Goal: Task Accomplishment & Management: Manage account settings

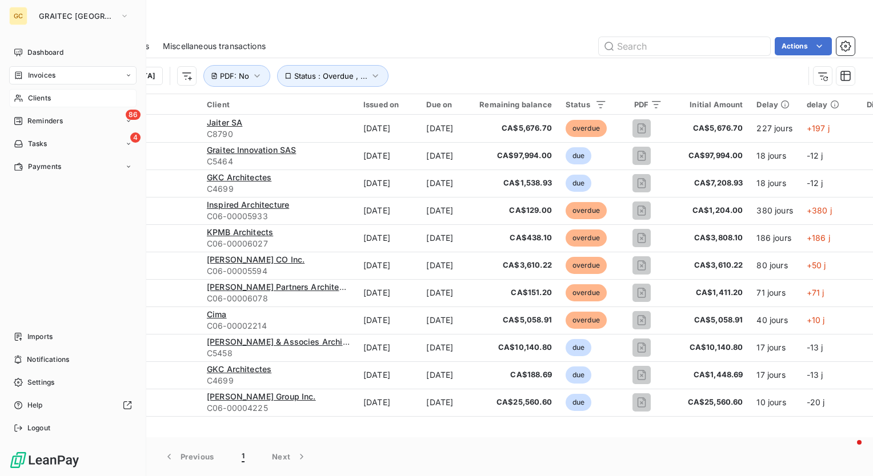
click at [47, 99] on span "Clients" at bounding box center [39, 98] width 23 height 10
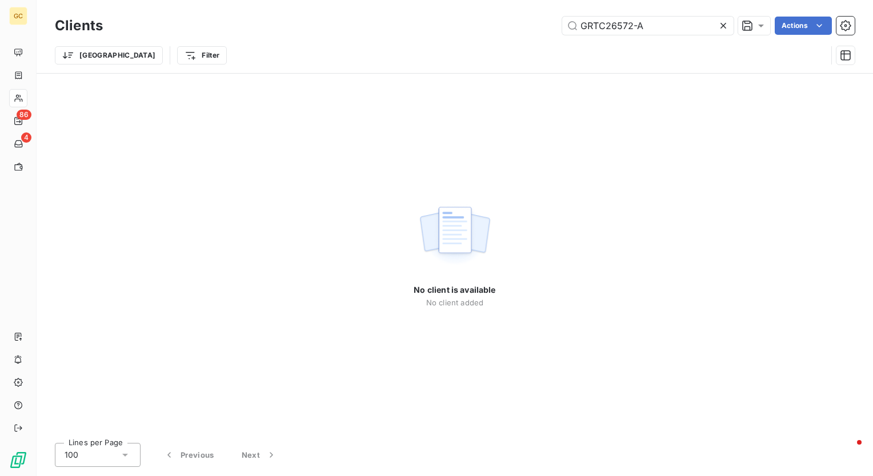
click at [723, 23] on icon at bounding box center [722, 25] width 11 height 11
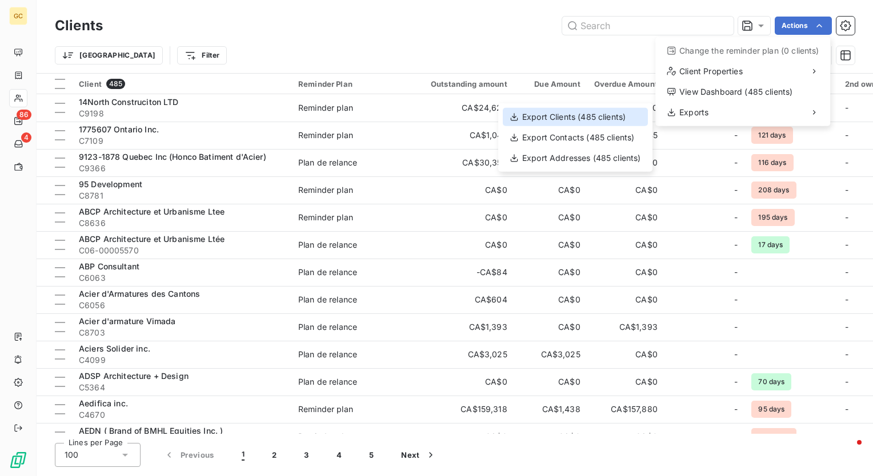
click at [565, 118] on div "Export Clients (485 clients)" at bounding box center [575, 117] width 145 height 18
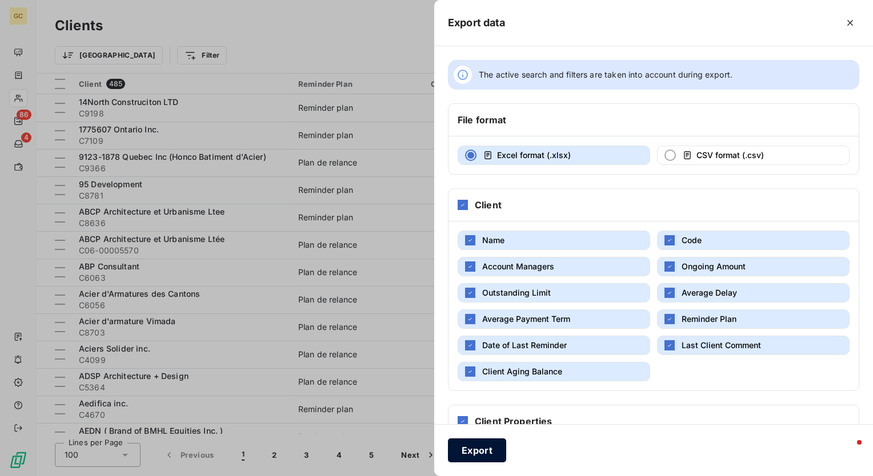
click at [460, 448] on button "Export" at bounding box center [477, 451] width 58 height 24
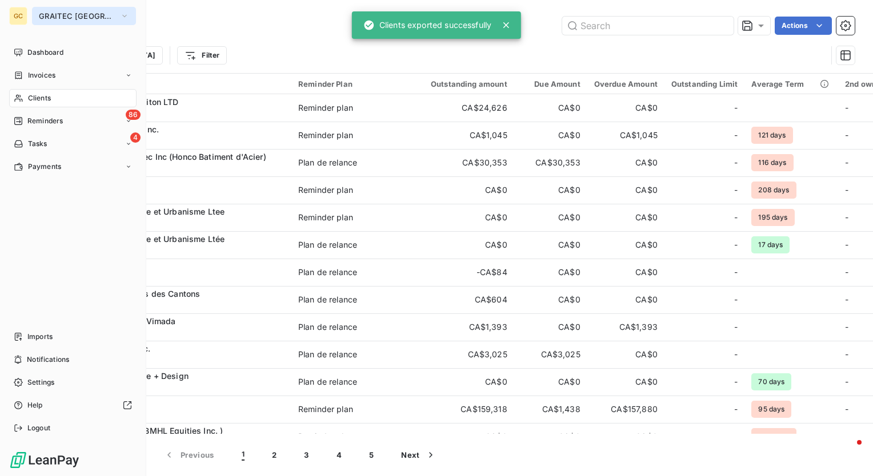
click at [110, 17] on button "GRAITEC [GEOGRAPHIC_DATA]" at bounding box center [84, 16] width 104 height 18
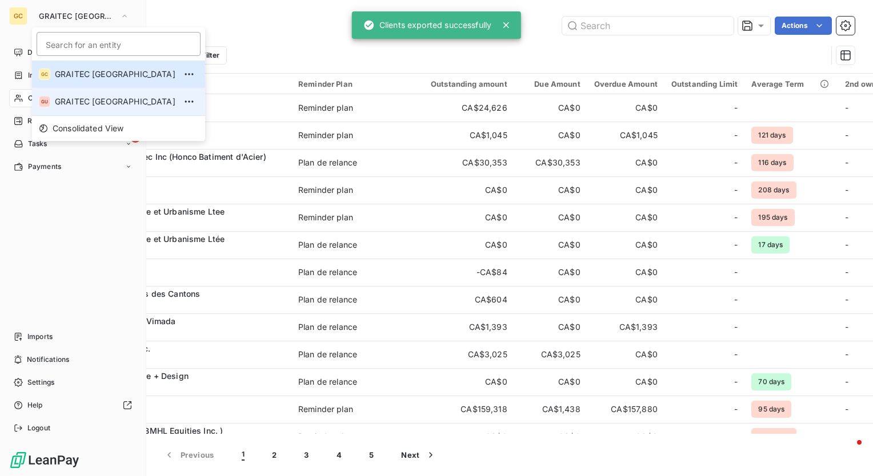
click at [116, 108] on li "GU GRAITEC [GEOGRAPHIC_DATA]" at bounding box center [118, 101] width 173 height 27
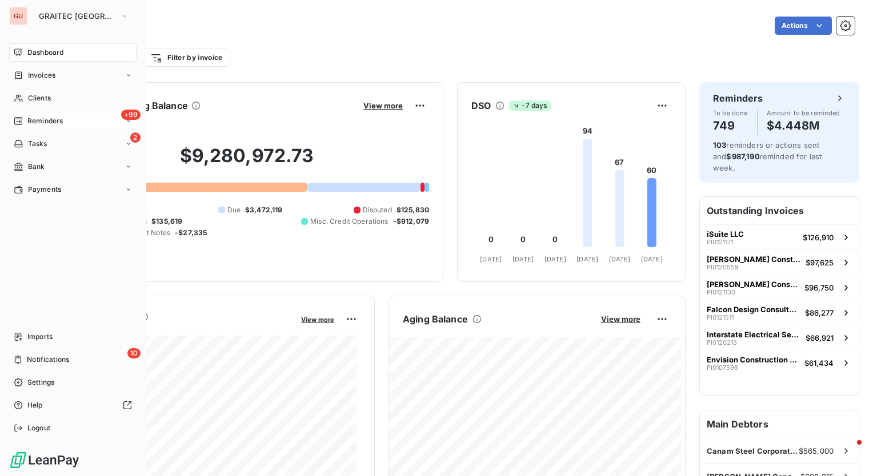
click at [53, 115] on div "+99 Reminders" at bounding box center [72, 121] width 127 height 18
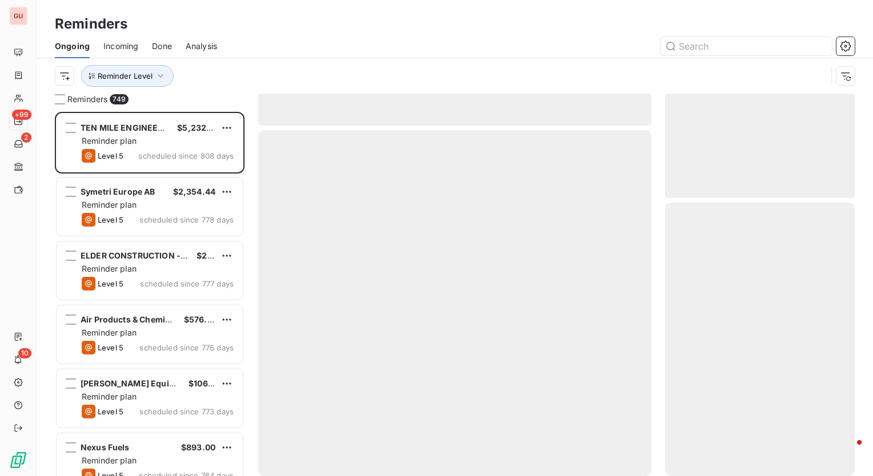
scroll to position [356, 180]
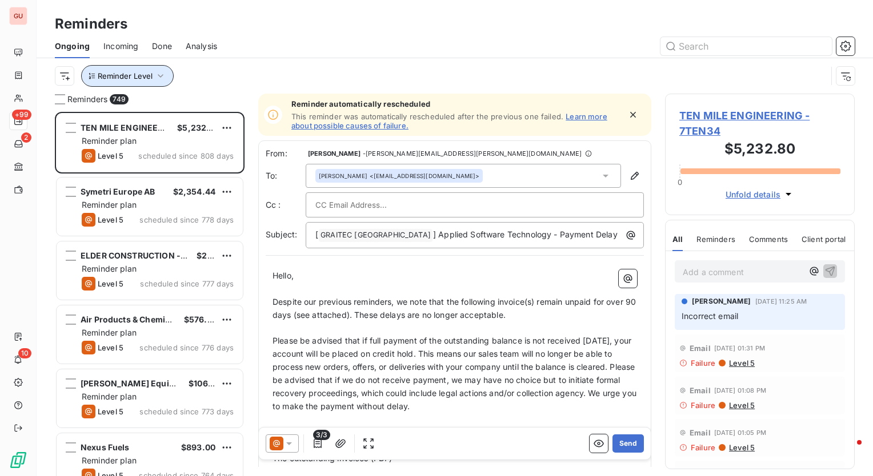
click at [164, 73] on icon "button" at bounding box center [160, 75] width 11 height 11
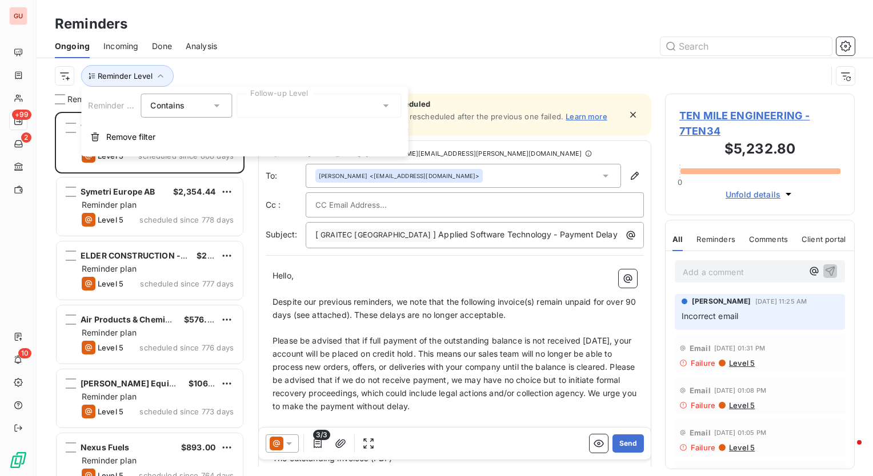
click at [320, 99] on div at bounding box center [318, 106] width 164 height 24
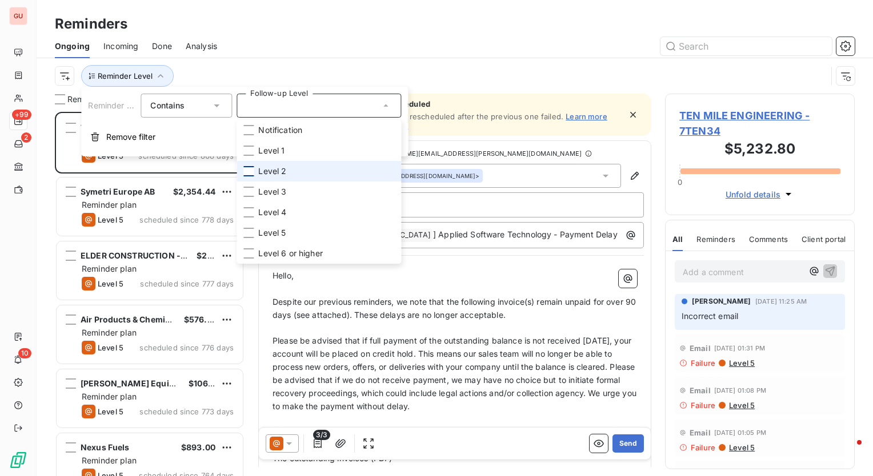
click at [252, 171] on div at bounding box center [248, 171] width 10 height 10
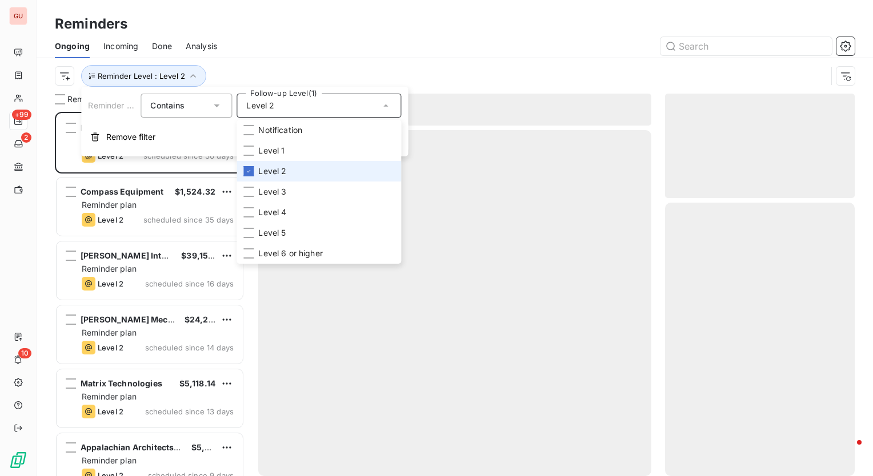
scroll to position [356, 180]
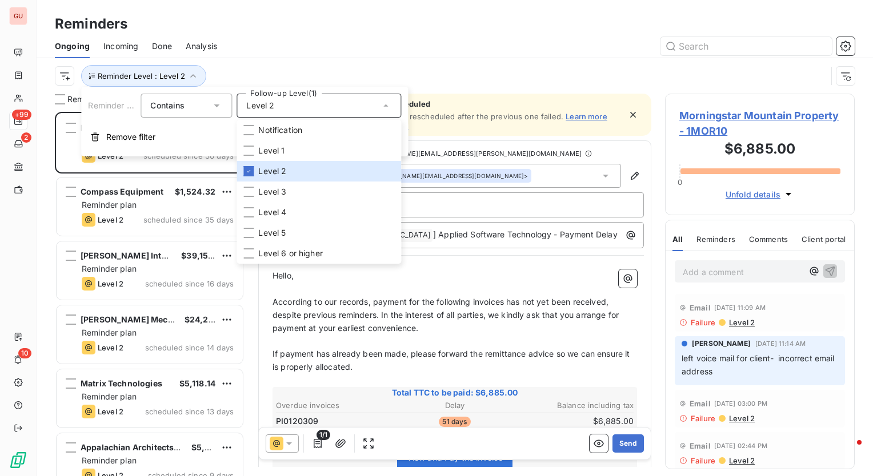
click at [415, 14] on div "Reminders" at bounding box center [455, 24] width 836 height 21
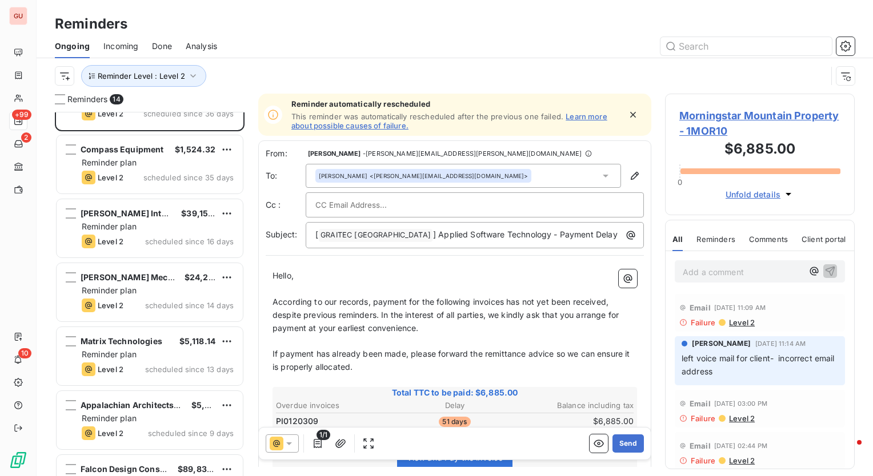
scroll to position [114, 0]
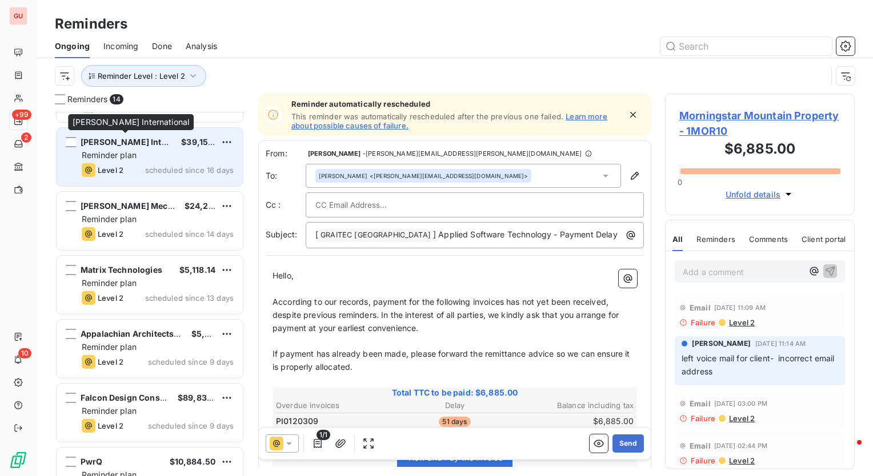
click at [148, 137] on span "[PERSON_NAME] International" at bounding box center [142, 142] width 122 height 10
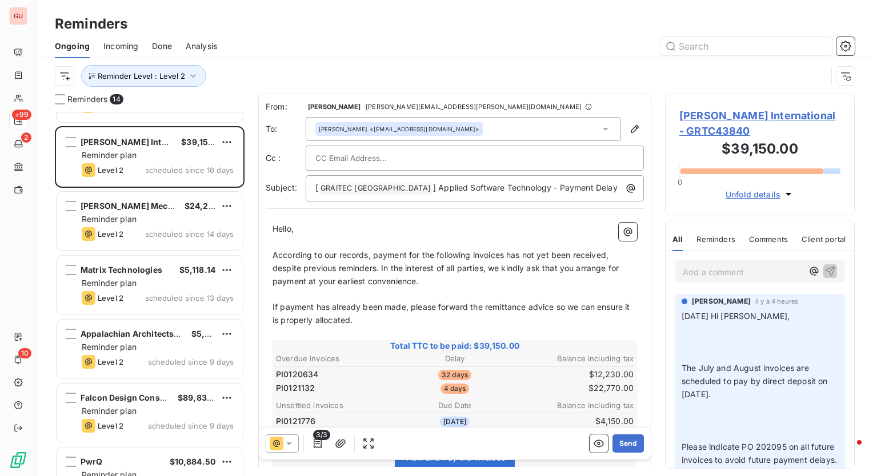
click at [690, 113] on span "Michael Baker International - GRTC43840" at bounding box center [759, 123] width 161 height 31
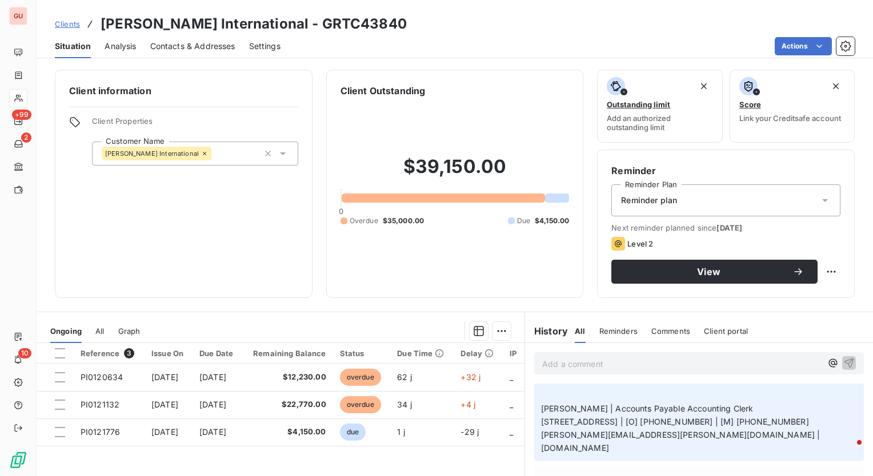
scroll to position [235, 0]
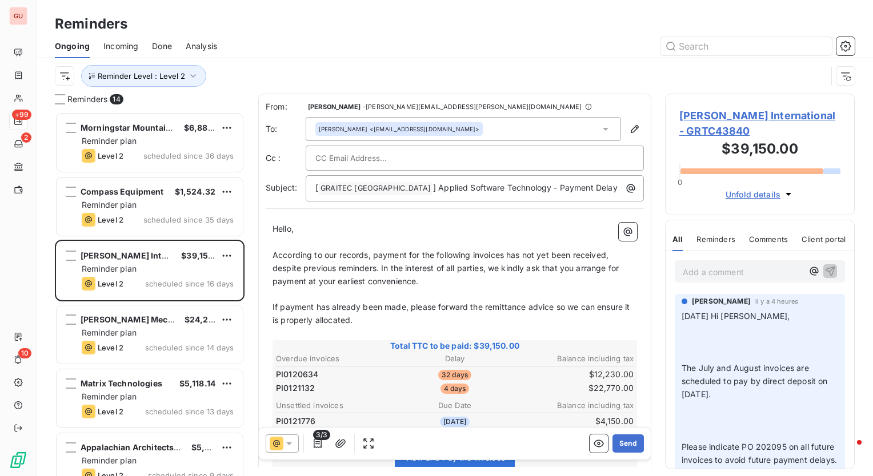
scroll to position [356, 180]
click at [194, 71] on icon "button" at bounding box center [192, 75] width 11 height 11
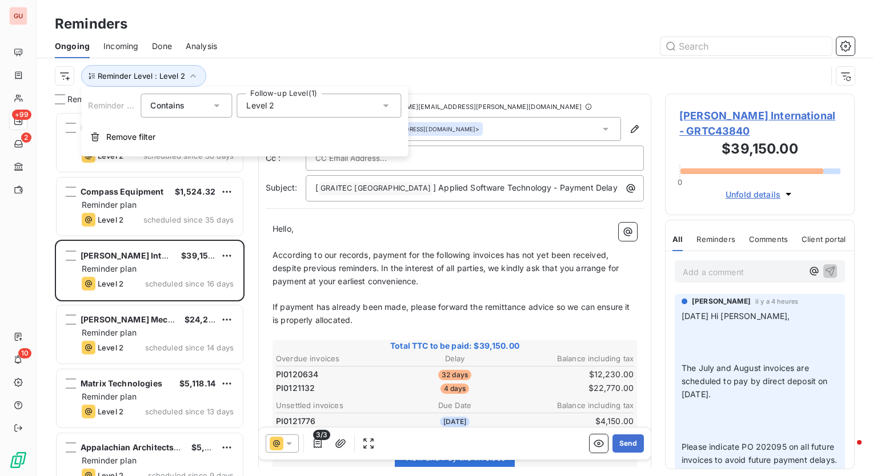
click at [312, 102] on div "Level 2" at bounding box center [318, 106] width 164 height 24
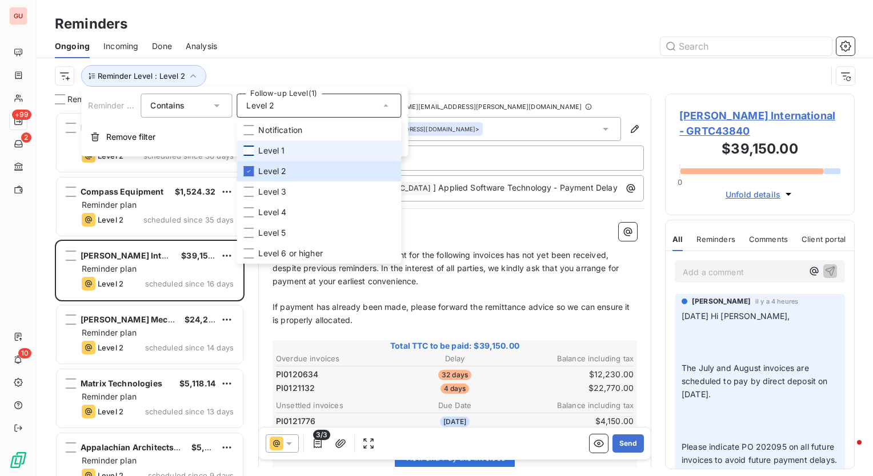
click at [250, 152] on div at bounding box center [248, 151] width 10 height 10
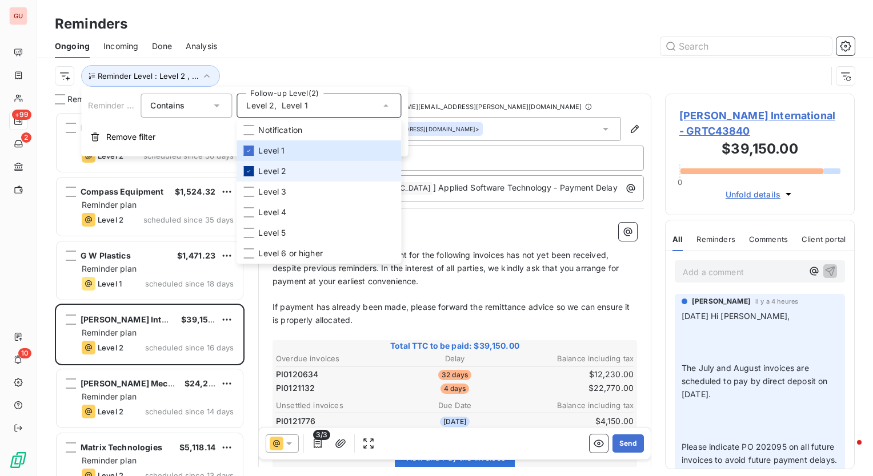
click at [249, 167] on div at bounding box center [248, 171] width 10 height 10
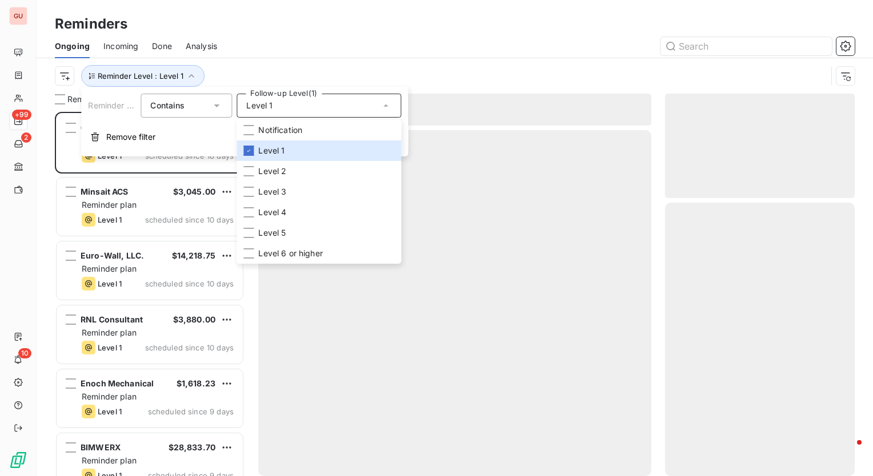
scroll to position [356, 180]
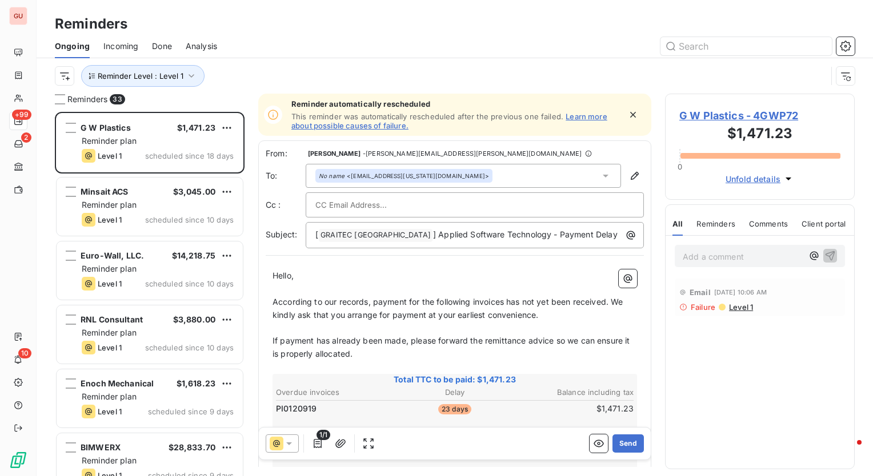
click at [345, 58] on div "Reminder Level : Level 1" at bounding box center [454, 75] width 799 height 35
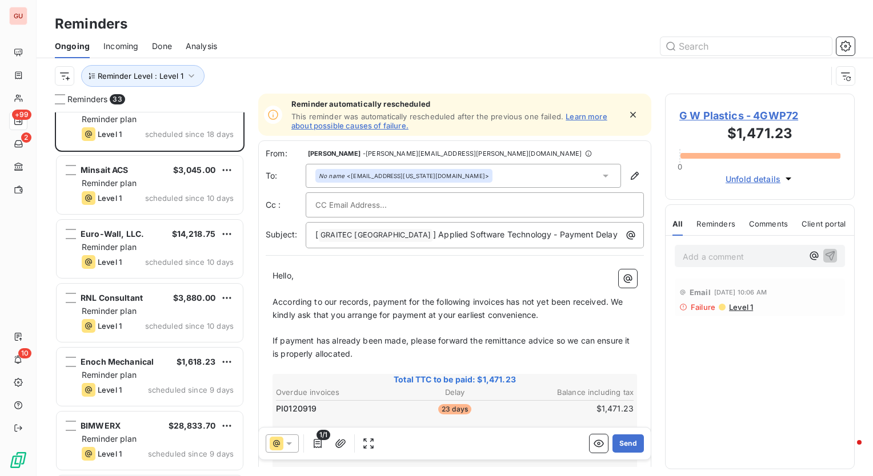
scroll to position [0, 0]
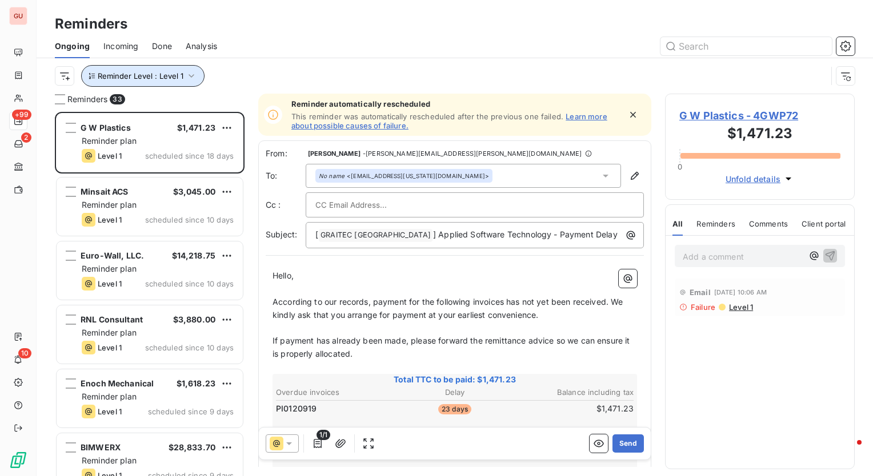
click at [191, 77] on icon "button" at bounding box center [191, 75] width 11 height 11
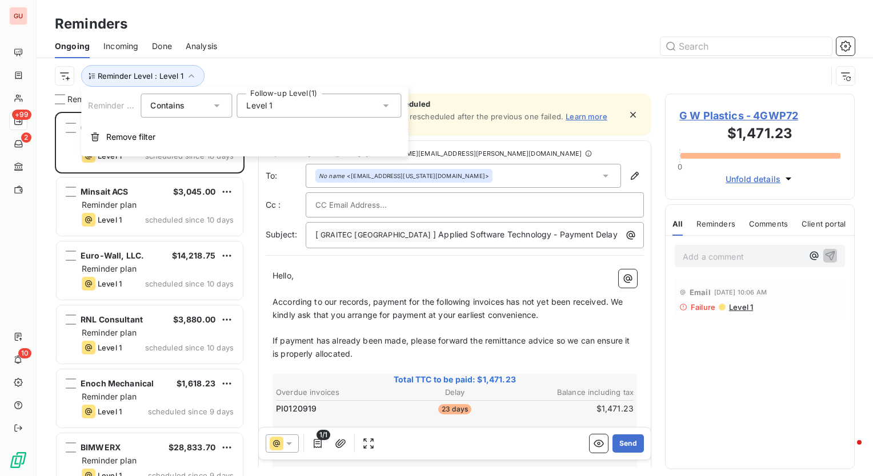
click at [326, 107] on div "Level 1" at bounding box center [318, 106] width 164 height 24
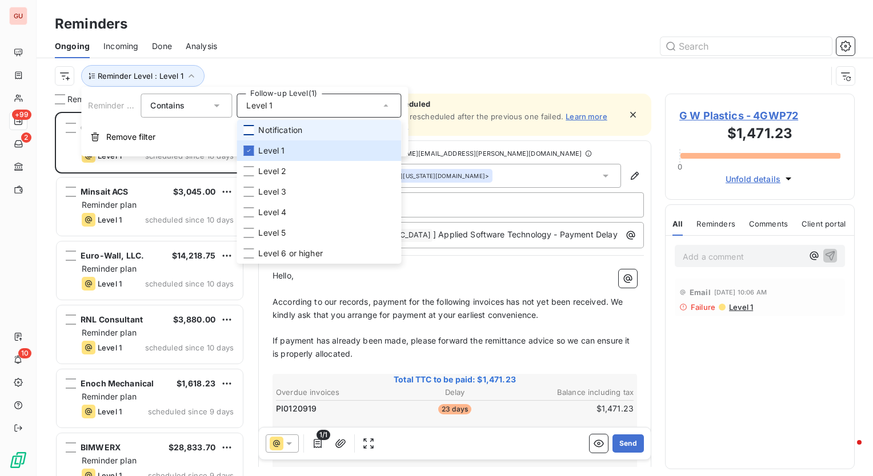
click at [247, 128] on div at bounding box center [248, 130] width 10 height 10
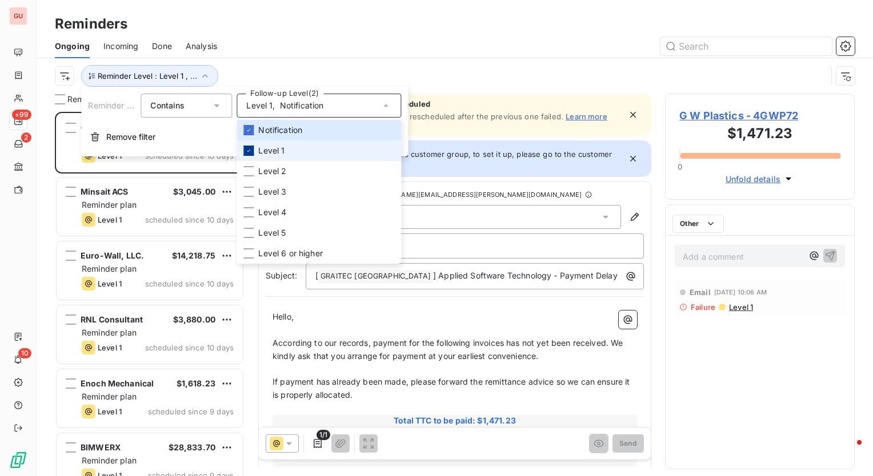
scroll to position [356, 180]
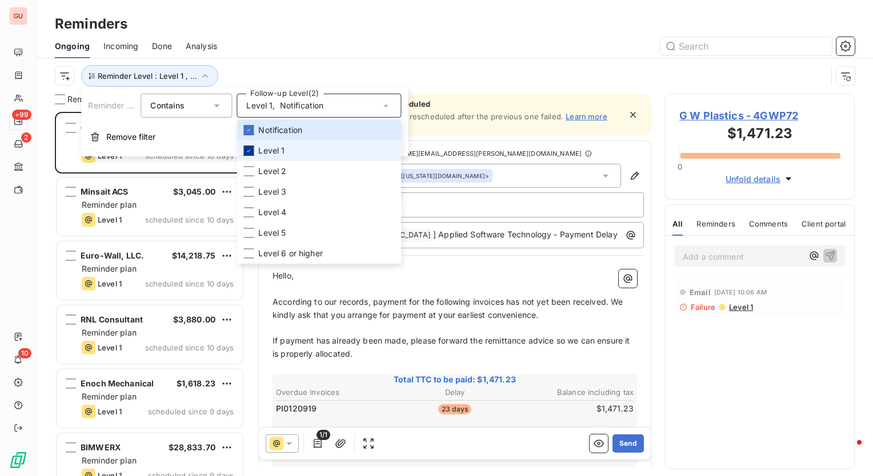
drag, startPoint x: 250, startPoint y: 151, endPoint x: 295, endPoint y: 98, distance: 70.1
click at [251, 151] on icon at bounding box center [248, 150] width 7 height 7
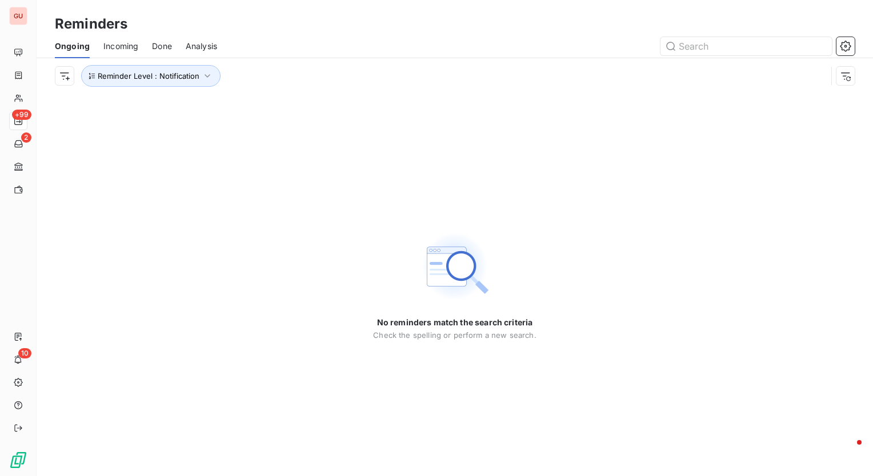
click at [336, 51] on div at bounding box center [543, 46] width 624 height 18
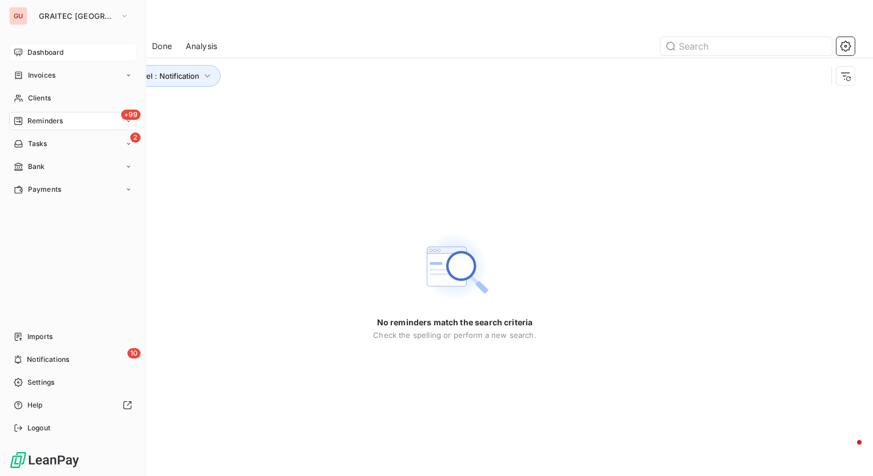
click at [50, 49] on span "Dashboard" at bounding box center [45, 52] width 36 height 10
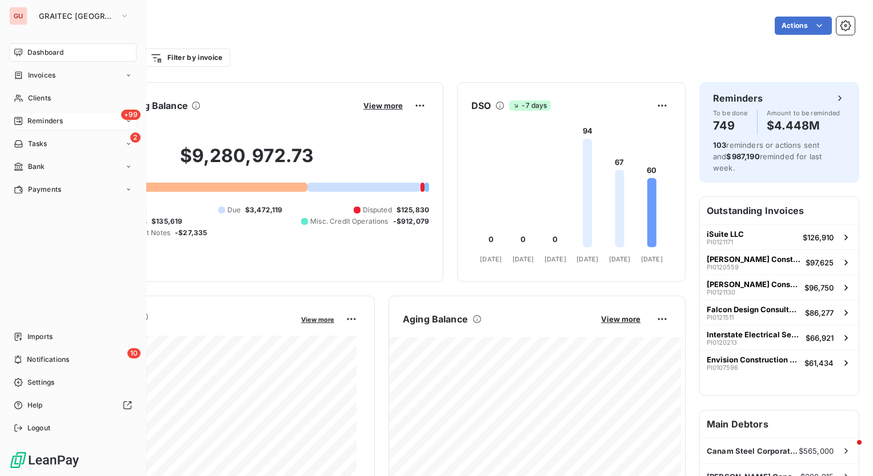
click at [50, 116] on span "Reminders" at bounding box center [44, 121] width 35 height 10
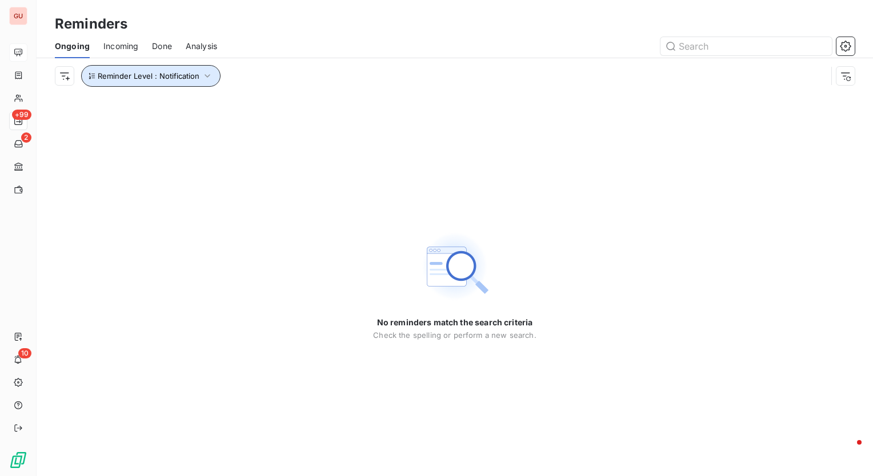
click at [206, 74] on icon "button" at bounding box center [207, 75] width 11 height 11
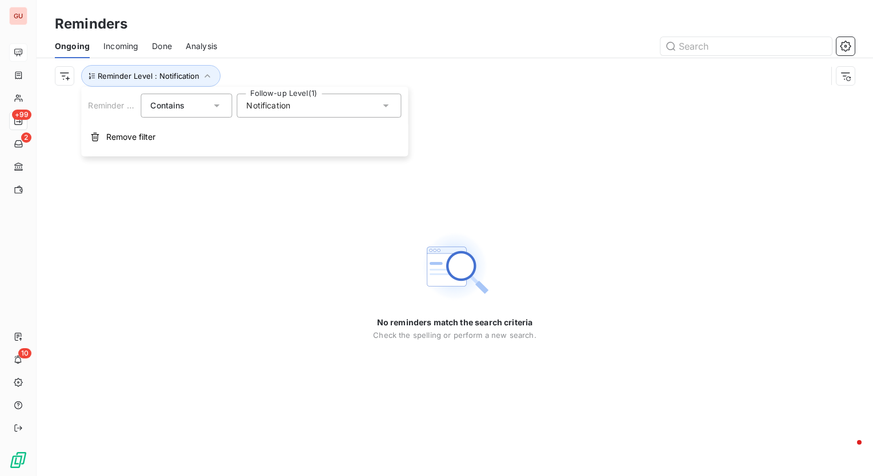
click at [349, 99] on div "Notification" at bounding box center [318, 106] width 164 height 24
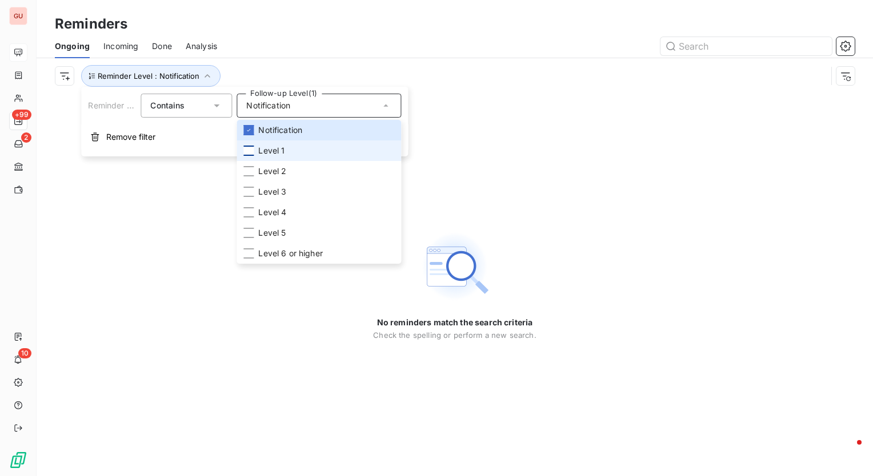
click at [244, 149] on div at bounding box center [248, 151] width 10 height 10
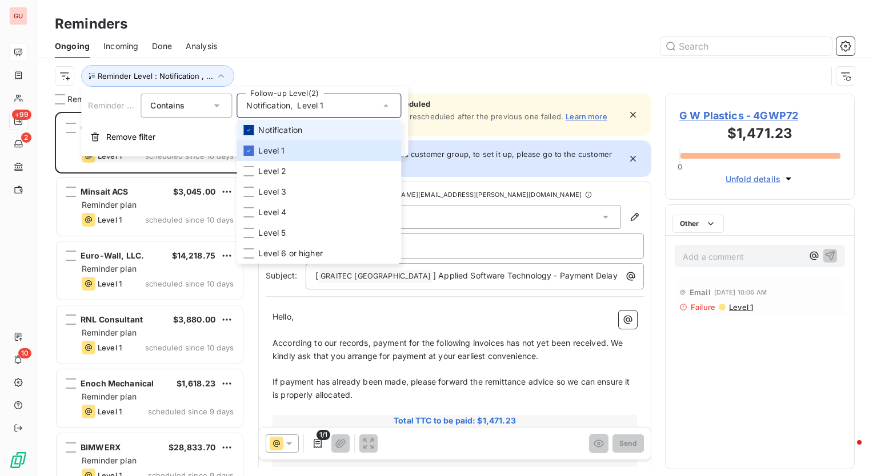
click at [251, 124] on li "Notification" at bounding box center [318, 130] width 164 height 21
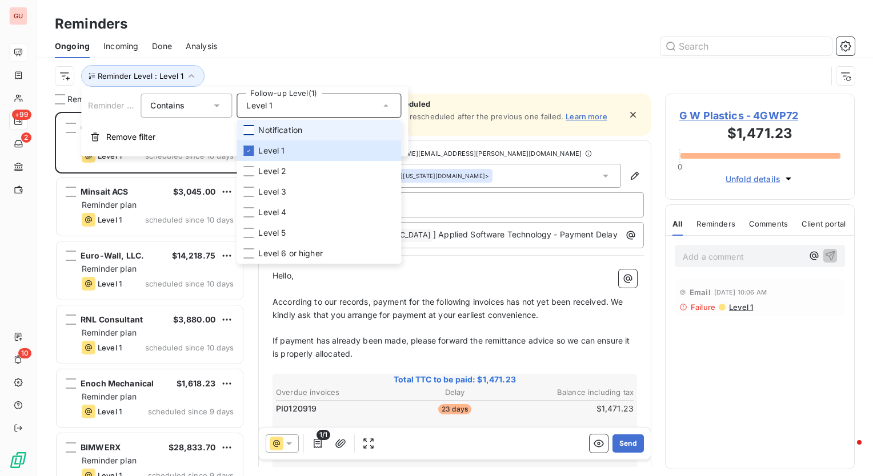
scroll to position [356, 180]
click at [280, 49] on div at bounding box center [543, 46] width 624 height 18
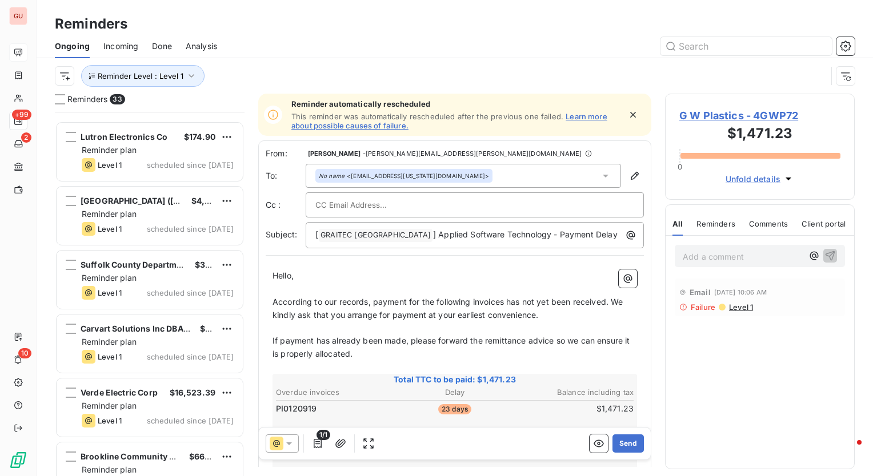
scroll to position [1746, 0]
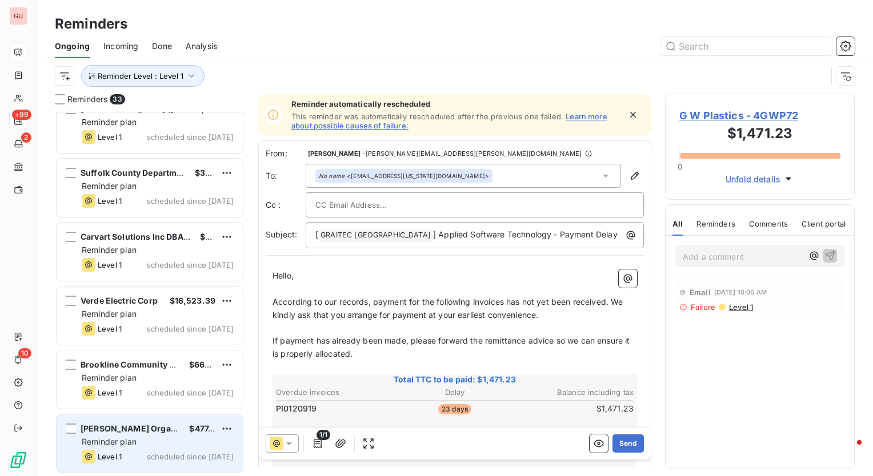
click at [146, 426] on span "[PERSON_NAME] Organization" at bounding box center [142, 429] width 123 height 10
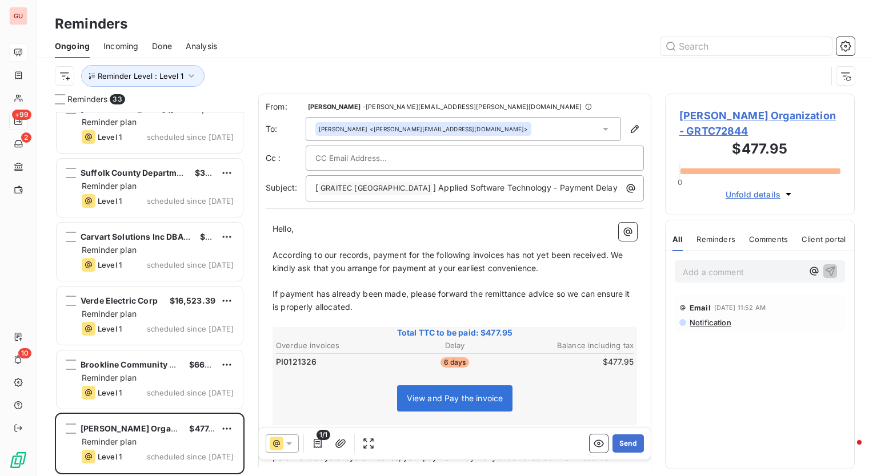
click at [701, 115] on span "DeMatteis Organization - GRTC72844" at bounding box center [759, 123] width 161 height 31
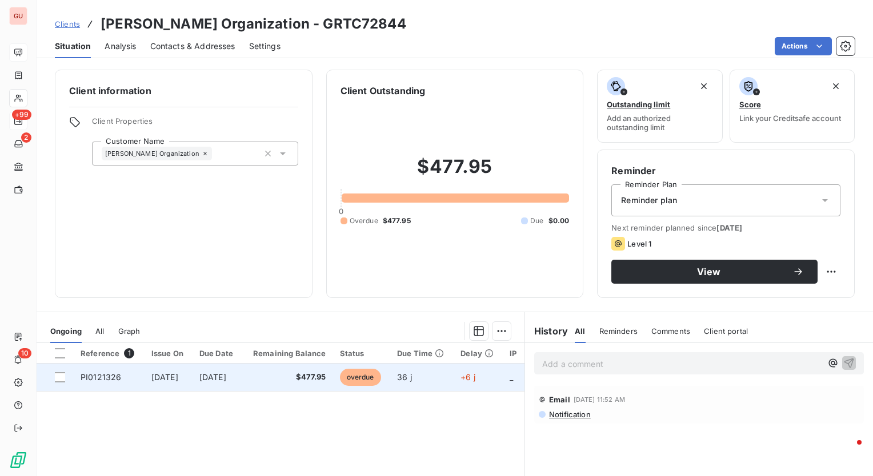
click at [85, 372] on span "PI0121326" at bounding box center [101, 377] width 41 height 10
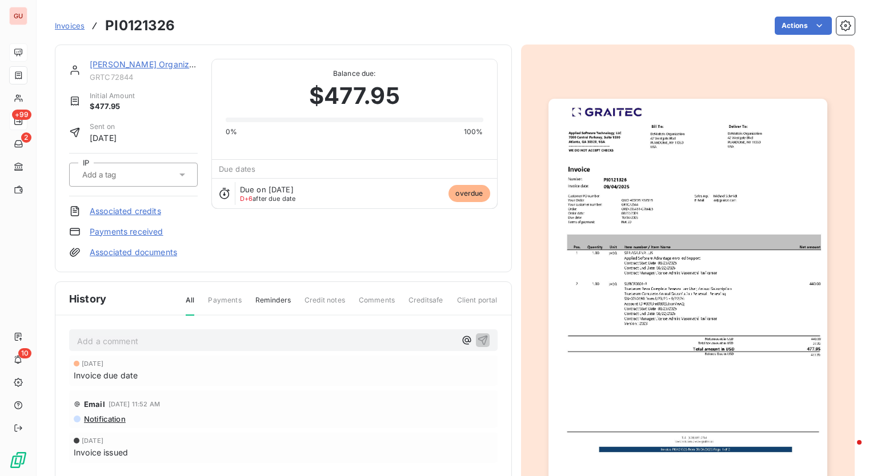
click at [755, 262] on img "button" at bounding box center [687, 295] width 279 height 393
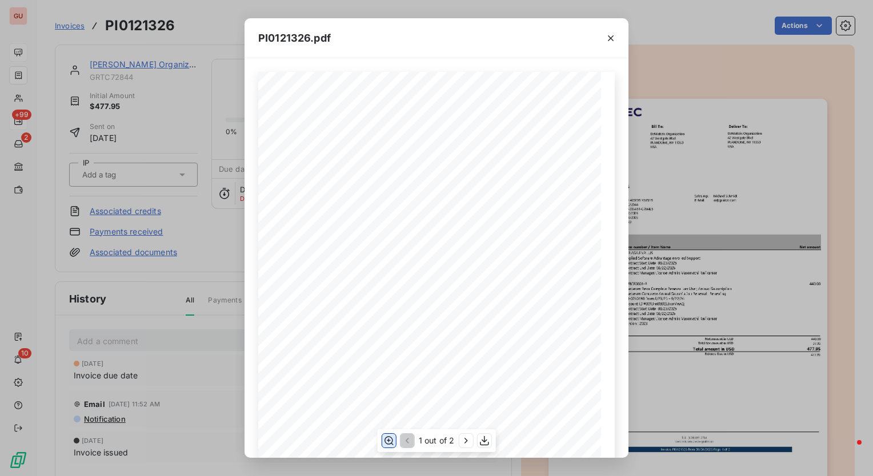
click at [387, 440] on icon "button" at bounding box center [388, 440] width 11 height 11
click at [608, 39] on icon "button" at bounding box center [611, 38] width 6 height 6
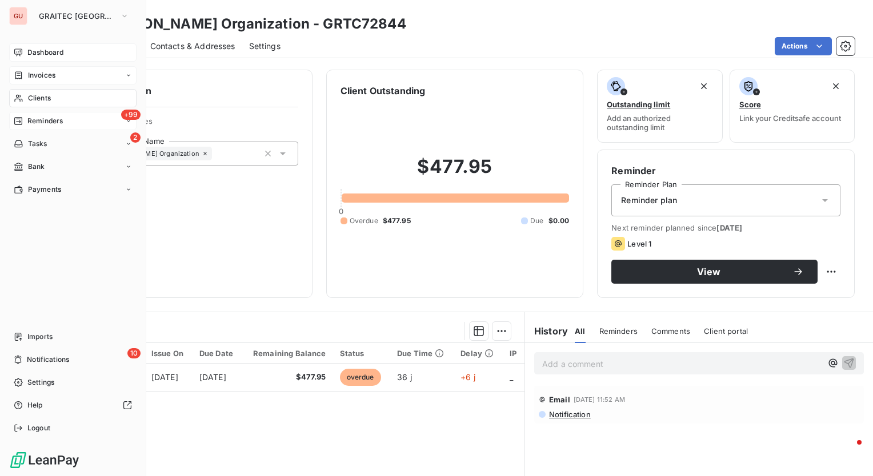
click at [53, 81] on div "Invoices" at bounding box center [72, 75] width 127 height 18
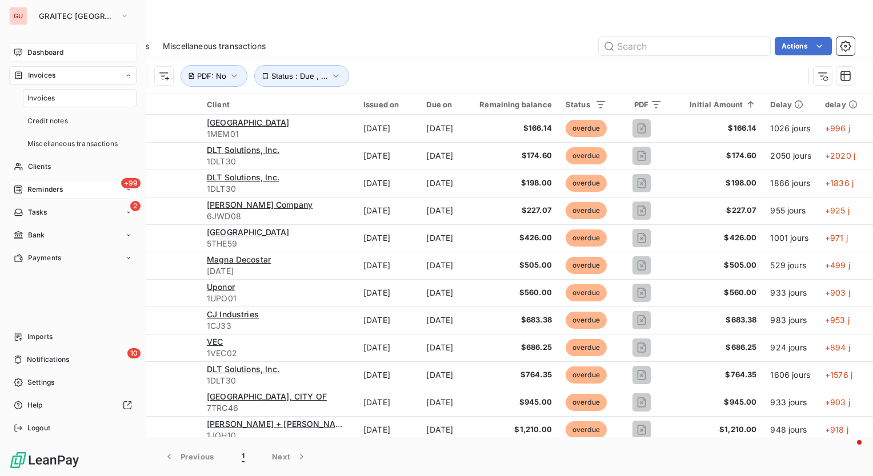
click at [57, 100] on div "Invoices" at bounding box center [80, 98] width 114 height 18
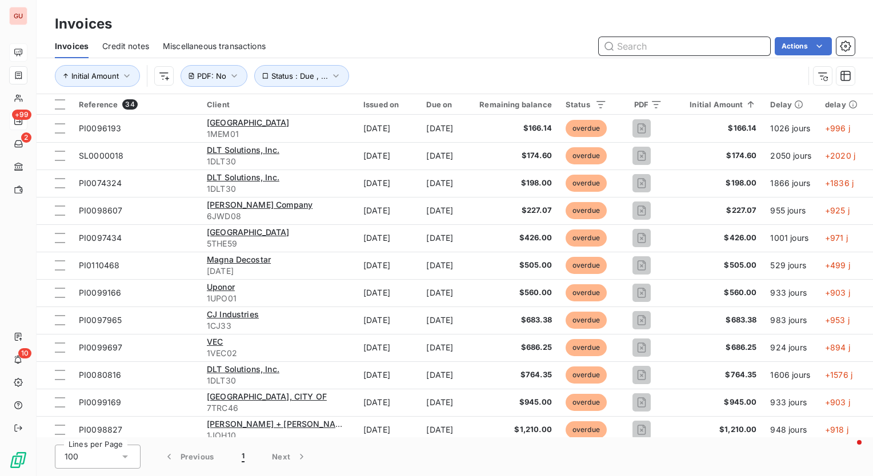
click at [676, 45] on input "text" at bounding box center [683, 46] width 171 height 18
paste input "PI0110768"
type input "PI0110768"
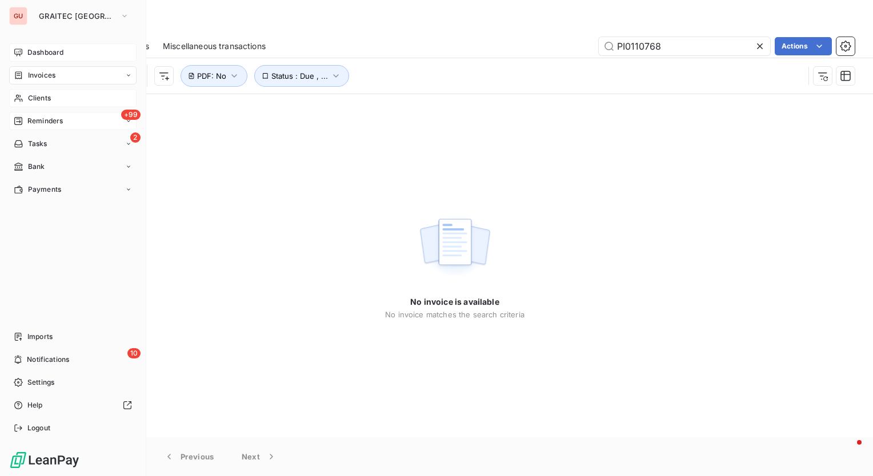
click at [31, 99] on span "Clients" at bounding box center [39, 98] width 23 height 10
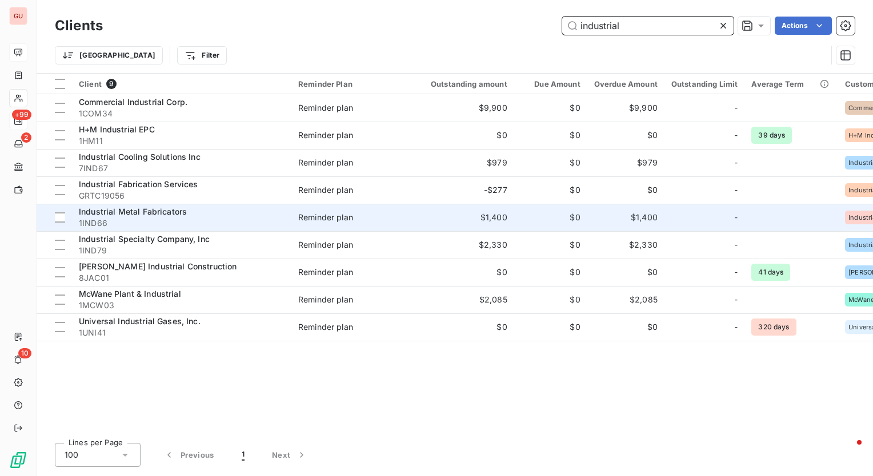
type input "industrial"
click at [136, 208] on span "Industrial Metal Fabricators" at bounding box center [133, 212] width 108 height 10
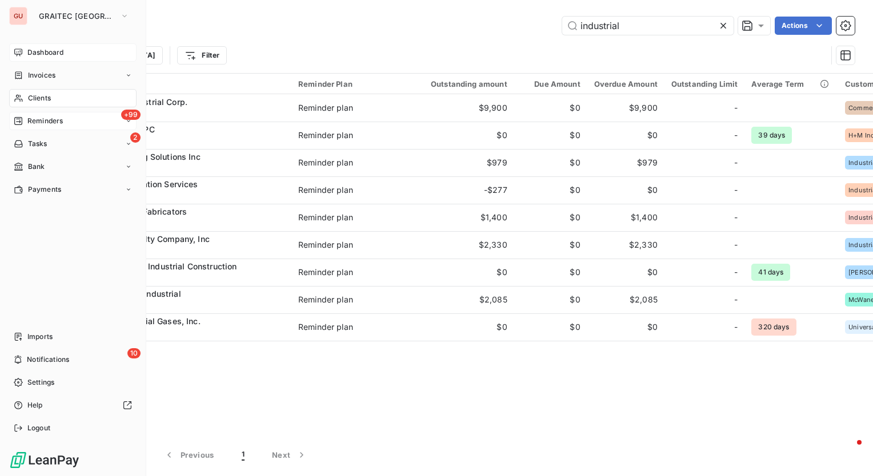
click at [43, 116] on span "Reminders" at bounding box center [44, 121] width 35 height 10
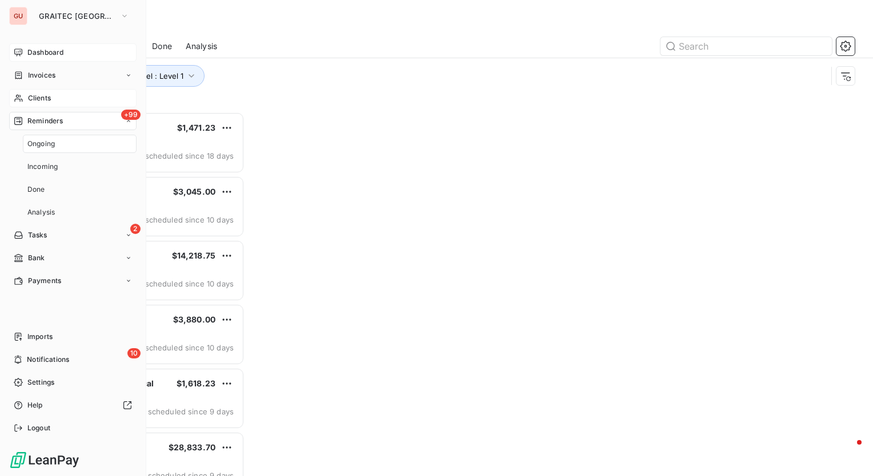
scroll to position [356, 180]
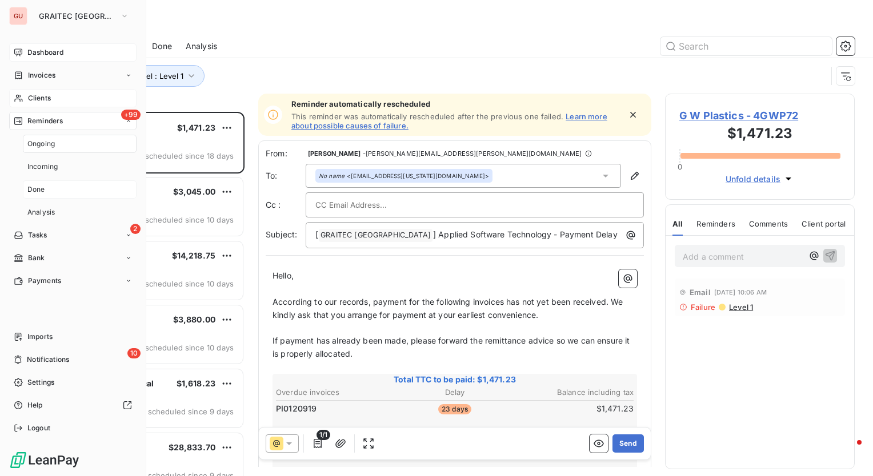
click at [47, 187] on div "Done" at bounding box center [80, 189] width 114 height 18
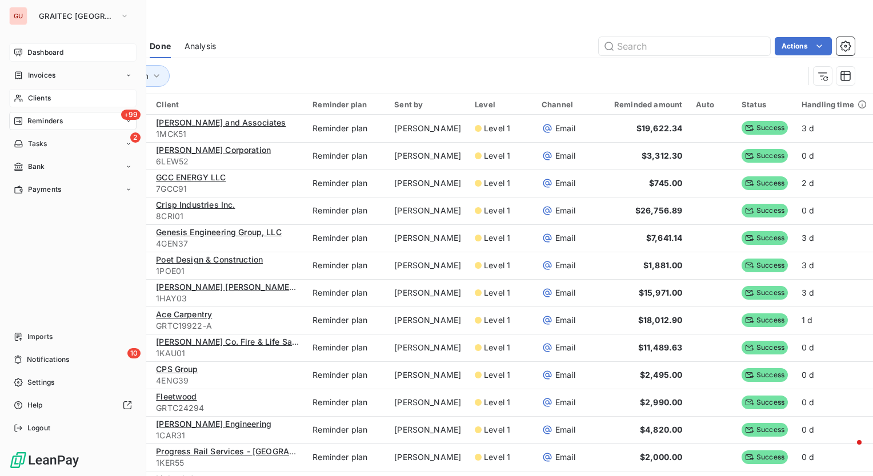
click at [48, 122] on span "Reminders" at bounding box center [44, 121] width 35 height 10
click at [48, 118] on span "Reminders" at bounding box center [44, 121] width 35 height 10
click at [27, 114] on div "+99 Reminders" at bounding box center [72, 121] width 127 height 18
click at [48, 113] on div "+99 Reminders" at bounding box center [72, 121] width 127 height 18
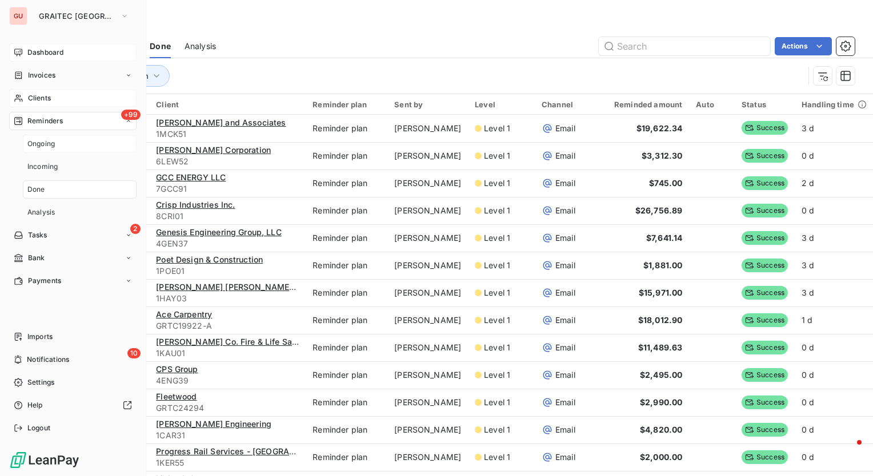
click at [43, 144] on span "Ongoing" at bounding box center [40, 144] width 27 height 10
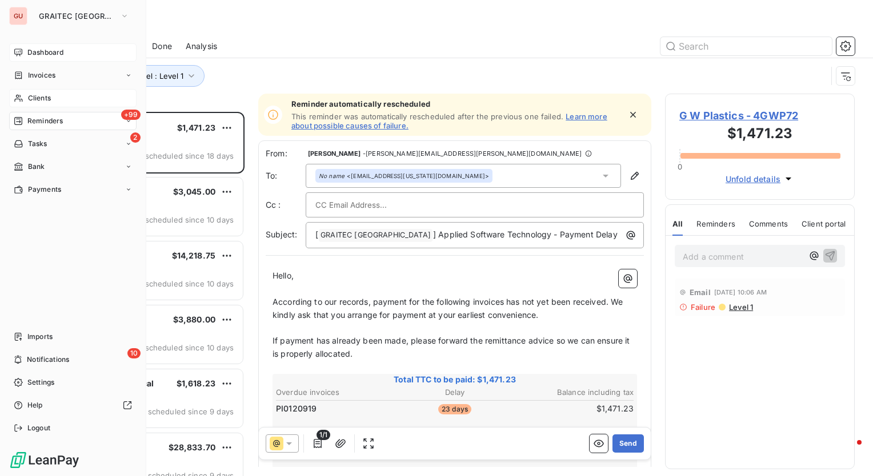
click at [41, 120] on span "Reminders" at bounding box center [44, 121] width 35 height 10
click at [43, 194] on span "Done" at bounding box center [36, 189] width 18 height 10
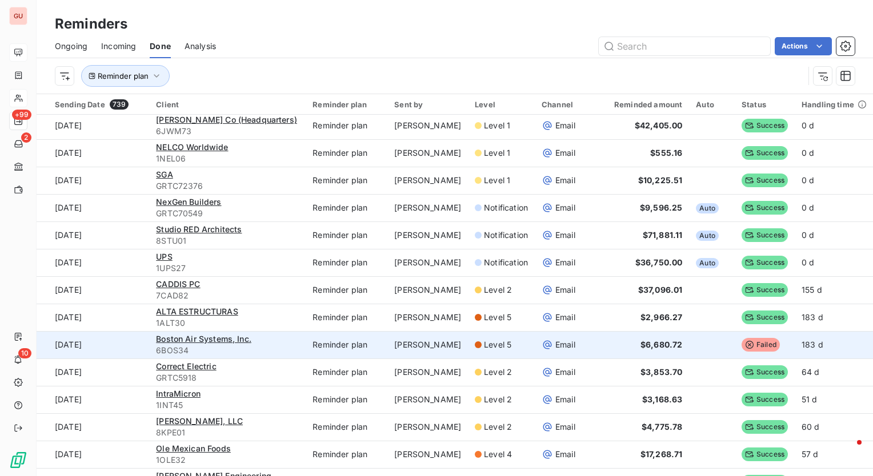
scroll to position [343, 0]
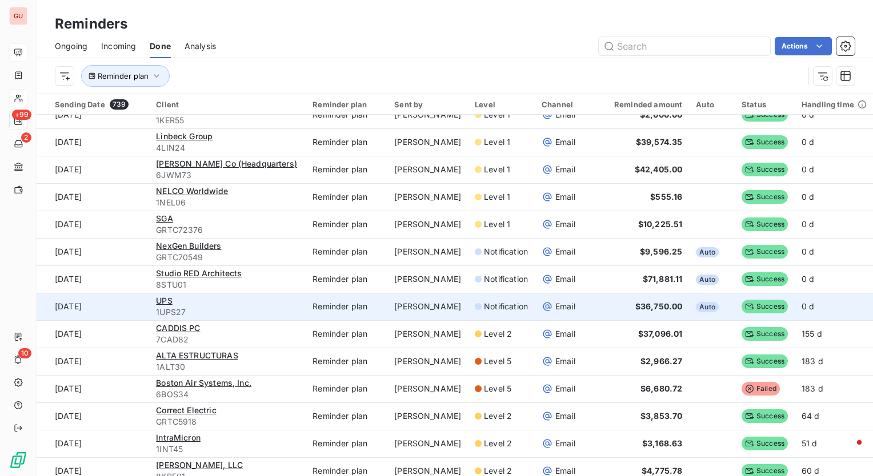
click at [119, 310] on td "[DATE]" at bounding box center [93, 306] width 112 height 27
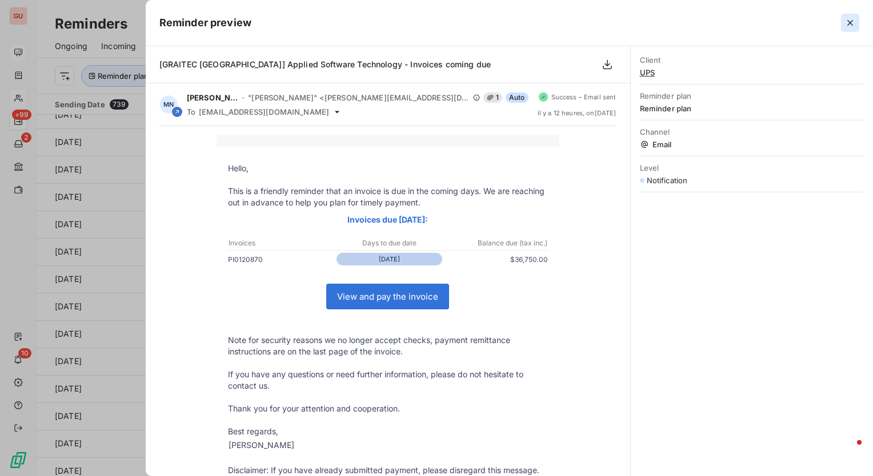
click at [849, 24] on icon "button" at bounding box center [849, 22] width 11 height 11
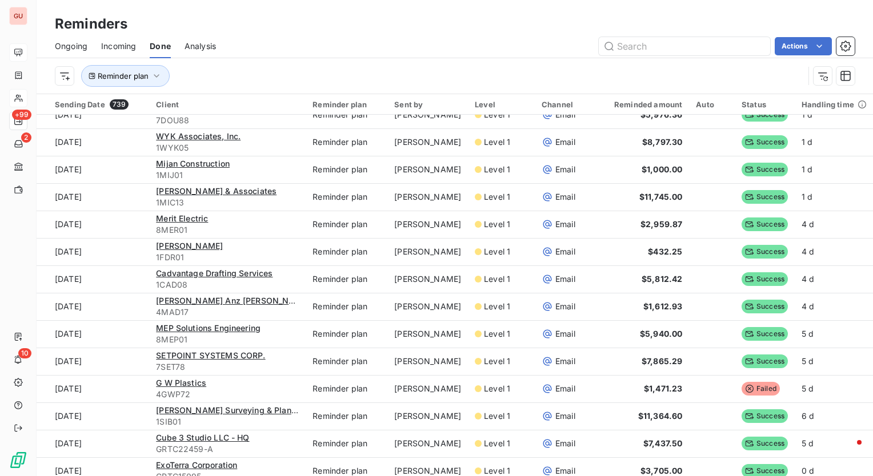
scroll to position [1542, 0]
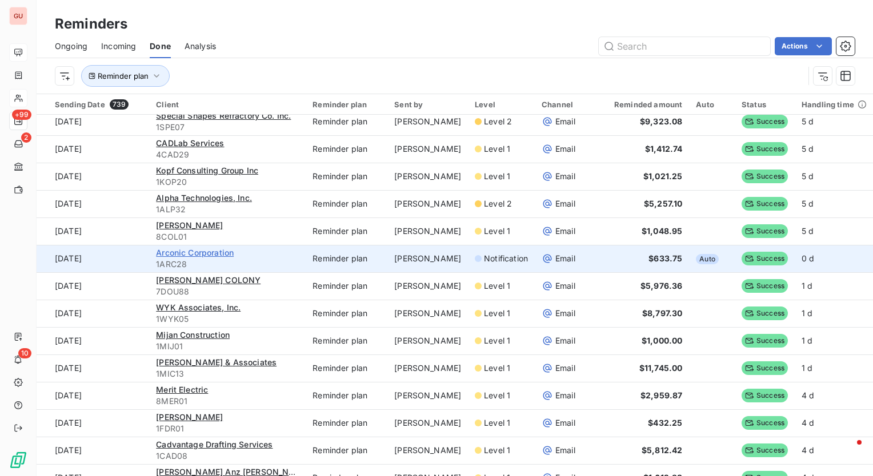
click at [169, 255] on span "Arconic Corporation" at bounding box center [195, 253] width 78 height 10
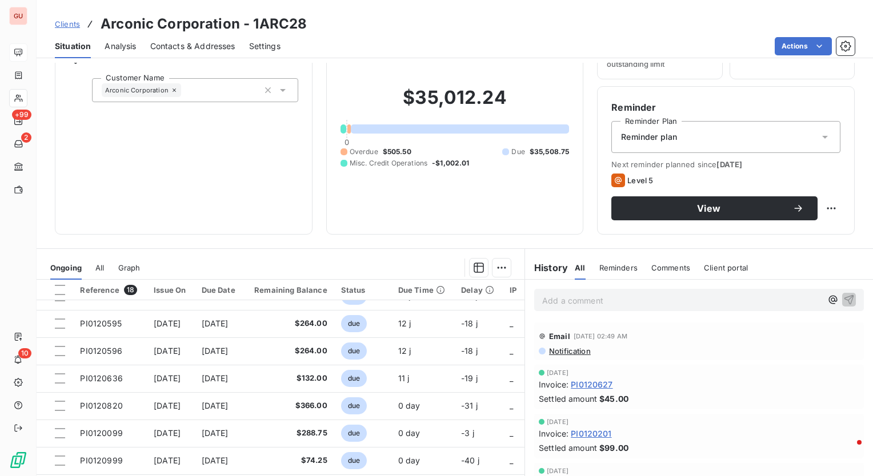
click at [578, 350] on span "Notification" at bounding box center [569, 351] width 43 height 9
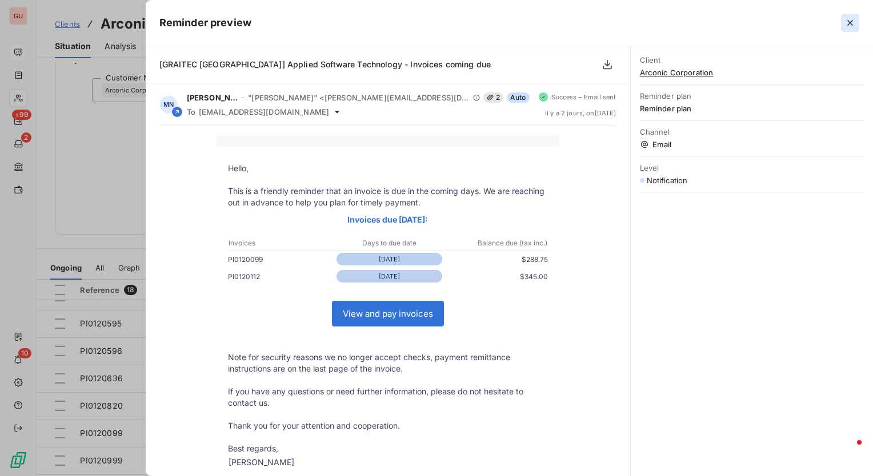
click at [844, 22] on icon "button" at bounding box center [849, 22] width 11 height 11
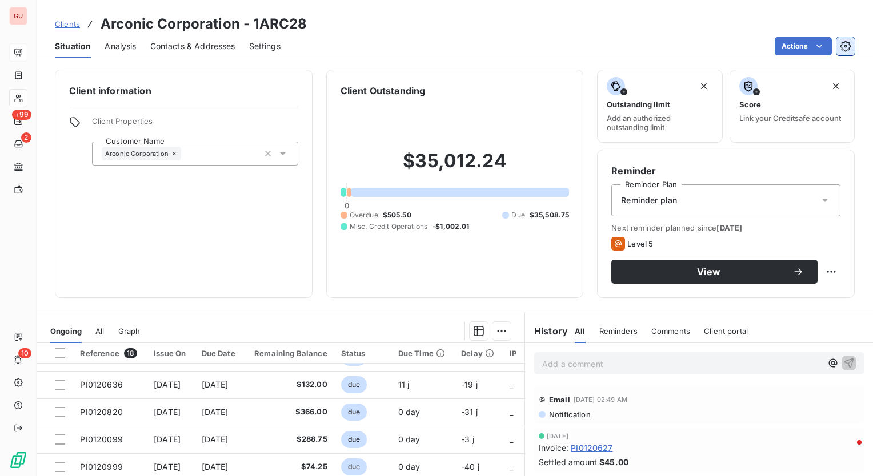
click at [846, 45] on icon "button" at bounding box center [845, 46] width 3 height 3
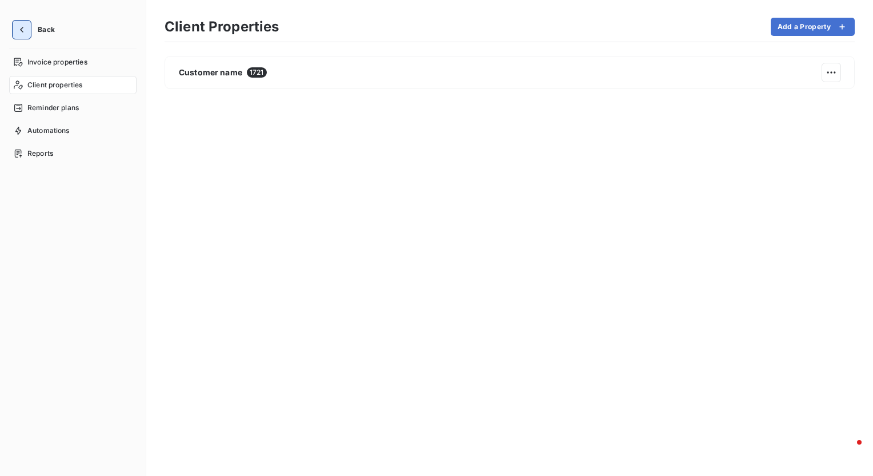
click at [23, 30] on icon "button" at bounding box center [21, 29] width 11 height 11
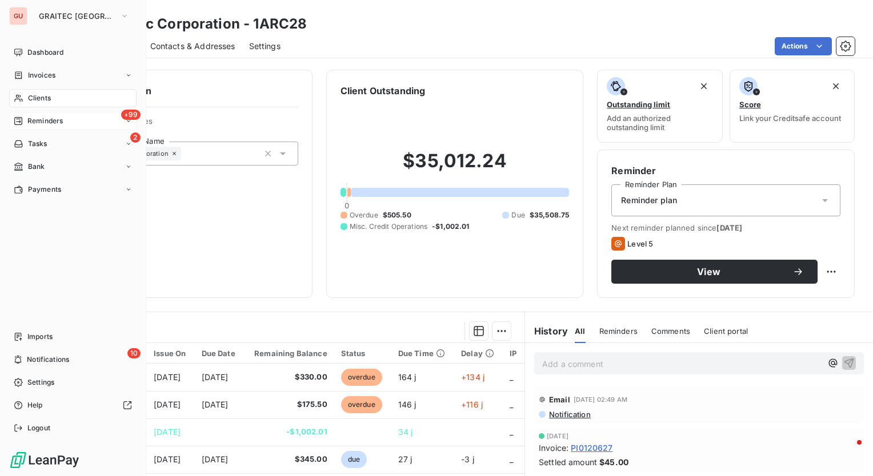
click at [49, 117] on span "Reminders" at bounding box center [44, 121] width 35 height 10
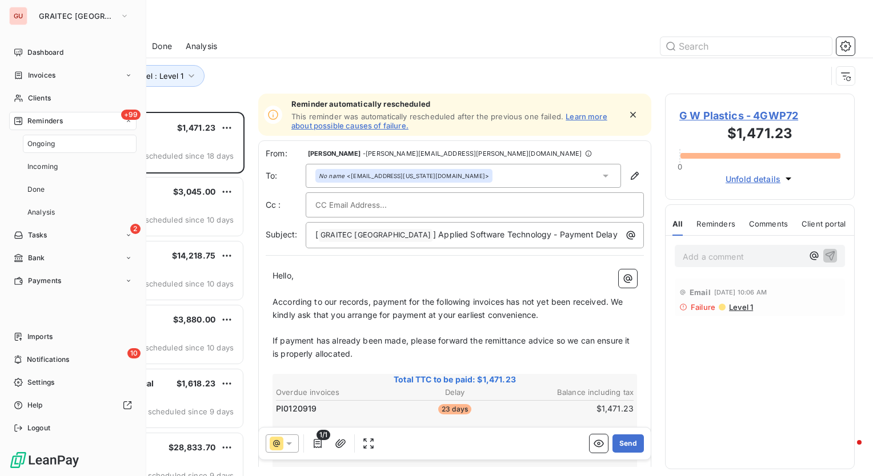
scroll to position [356, 180]
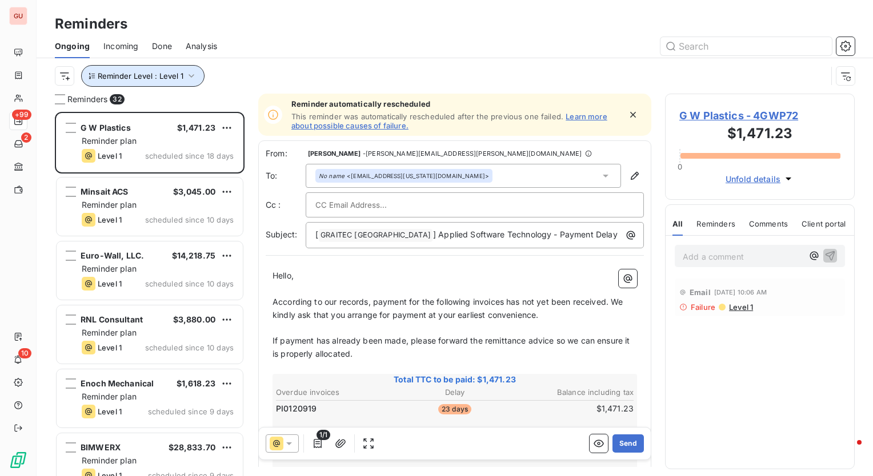
click at [186, 77] on icon "button" at bounding box center [191, 75] width 11 height 11
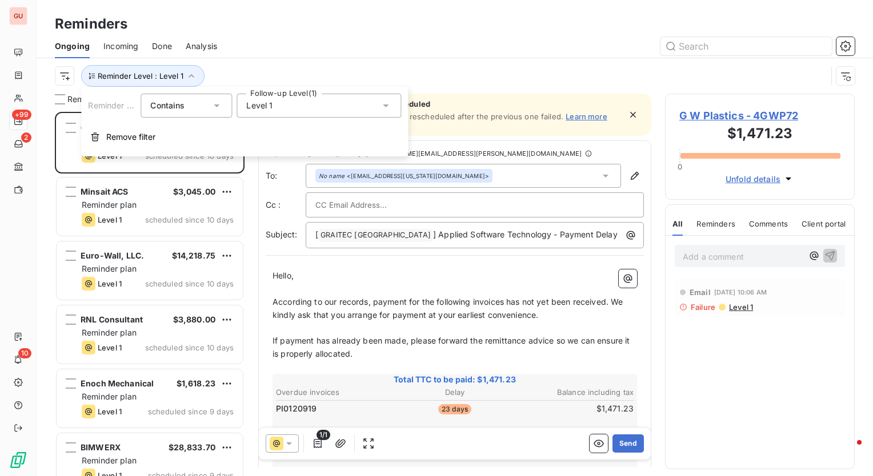
click at [359, 107] on div "Level 1" at bounding box center [318, 106] width 164 height 24
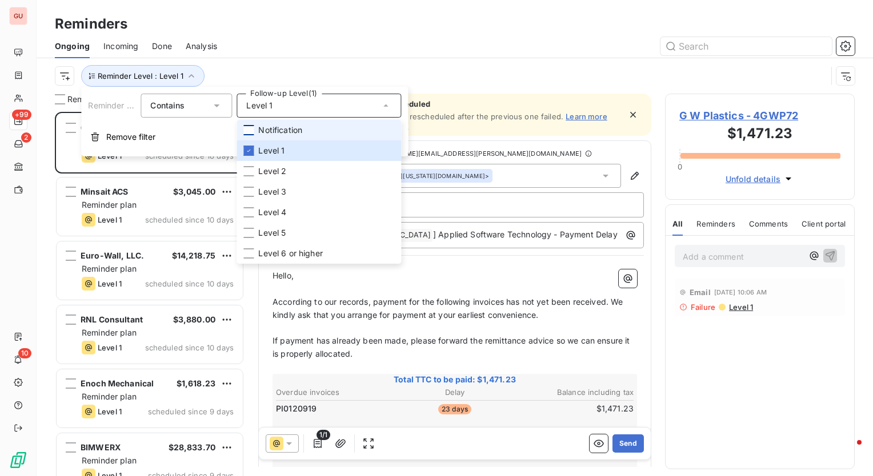
click at [250, 131] on div at bounding box center [248, 130] width 10 height 10
click at [253, 148] on div at bounding box center [248, 151] width 10 height 10
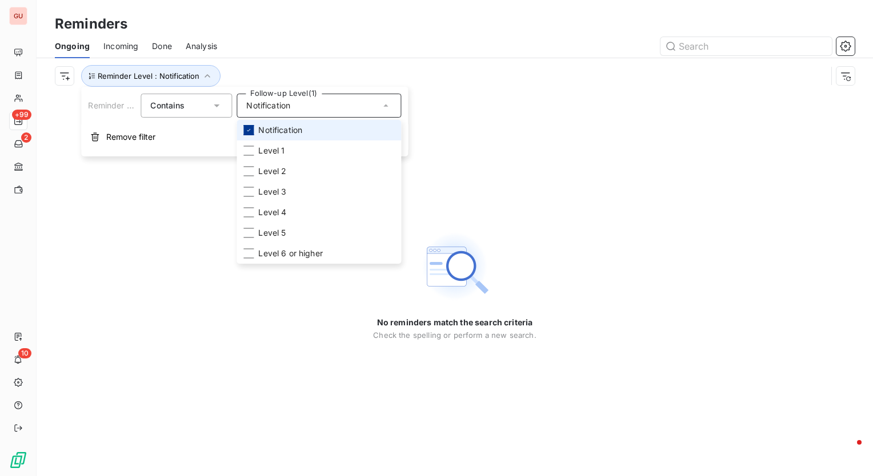
click at [247, 129] on icon at bounding box center [248, 130] width 7 height 7
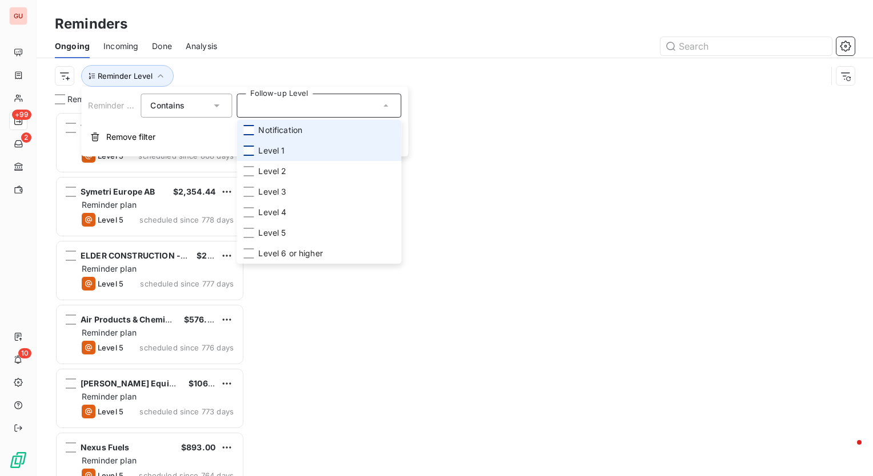
scroll to position [356, 180]
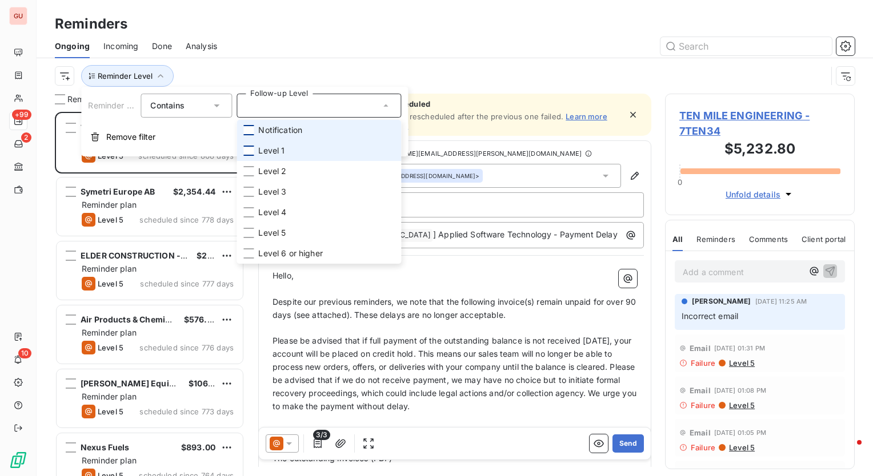
click at [250, 150] on div at bounding box center [248, 151] width 10 height 10
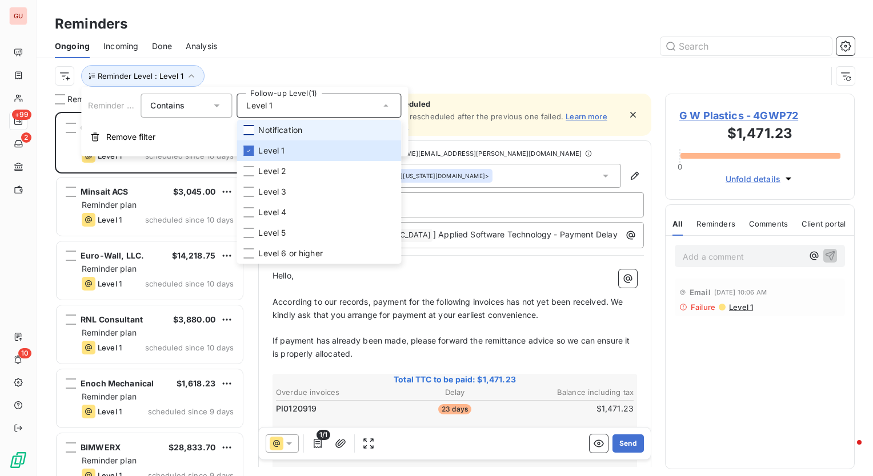
click at [247, 131] on div at bounding box center [248, 130] width 10 height 10
click at [250, 154] on icon at bounding box center [248, 150] width 7 height 7
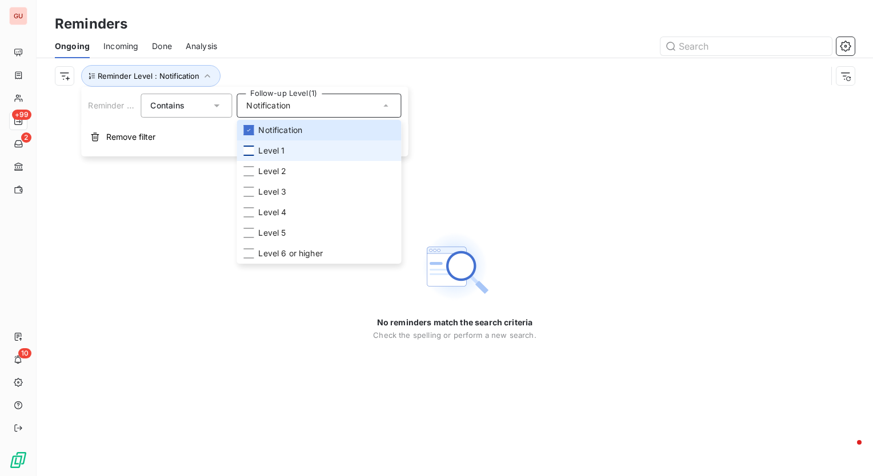
click at [380, 55] on div "Ongoing Incoming Done Analysis" at bounding box center [455, 46] width 836 height 24
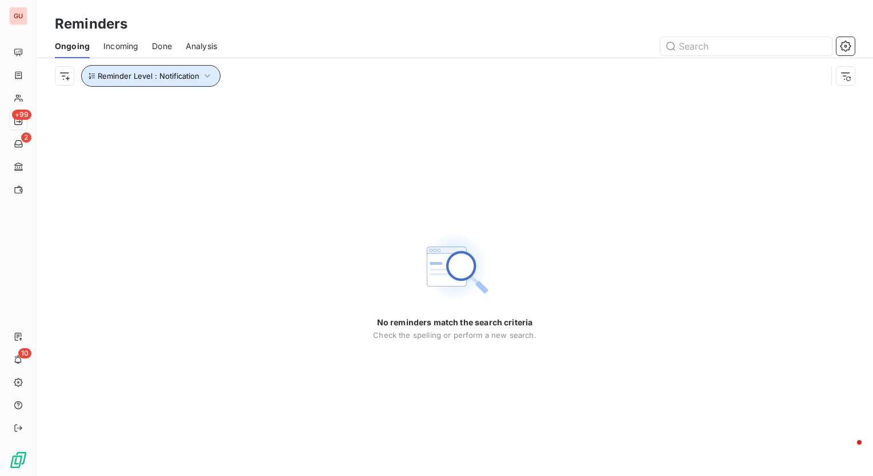
click at [212, 76] on button "Reminder Level : Notification" at bounding box center [150, 76] width 139 height 22
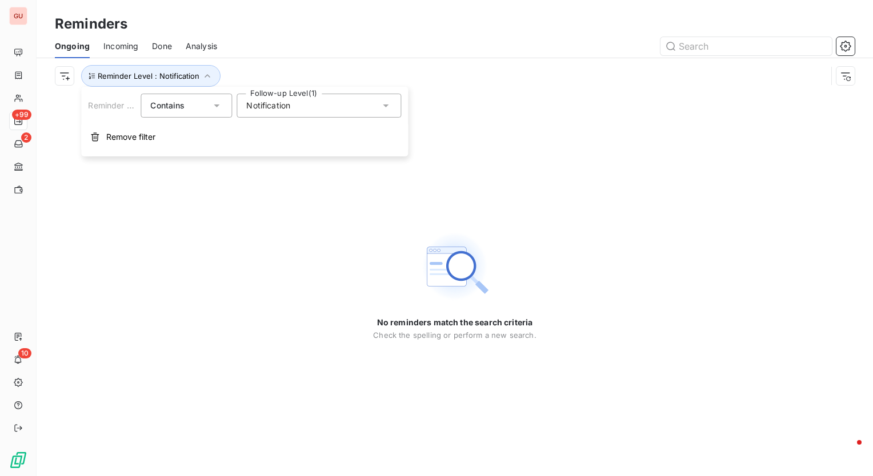
click at [279, 106] on span "Notification" at bounding box center [268, 105] width 44 height 11
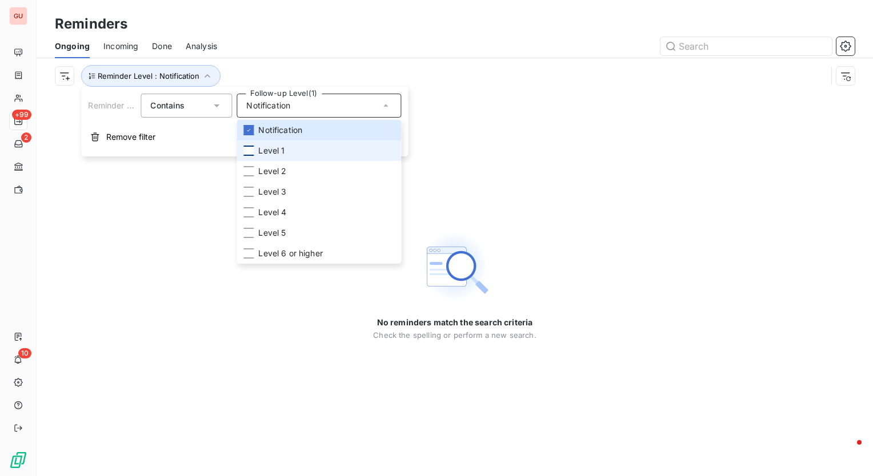
click at [248, 150] on div at bounding box center [248, 151] width 10 height 10
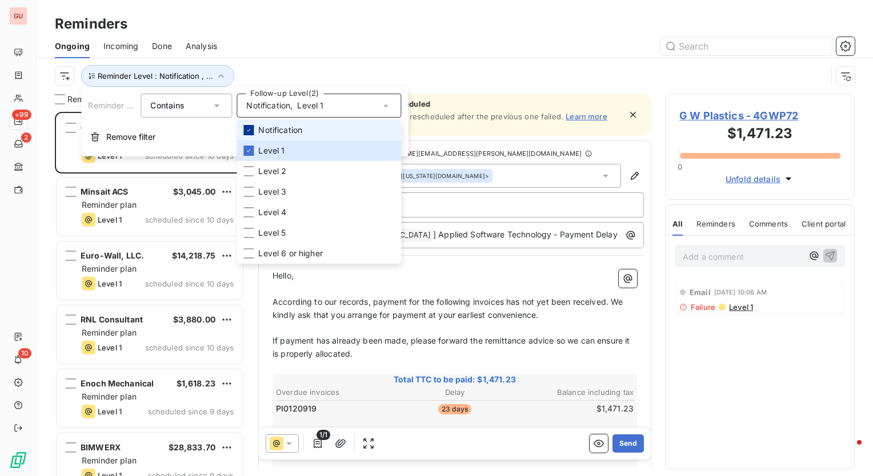
scroll to position [356, 180]
click at [248, 128] on icon at bounding box center [248, 130] width 7 height 7
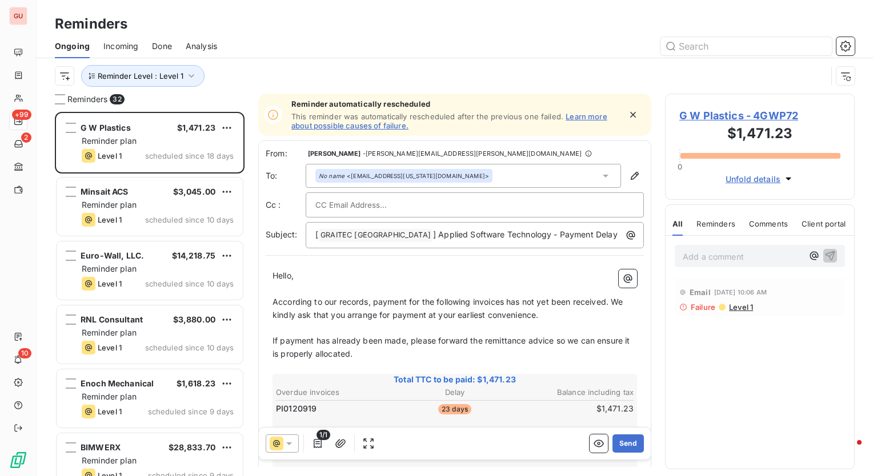
click at [519, 43] on div at bounding box center [543, 46] width 624 height 18
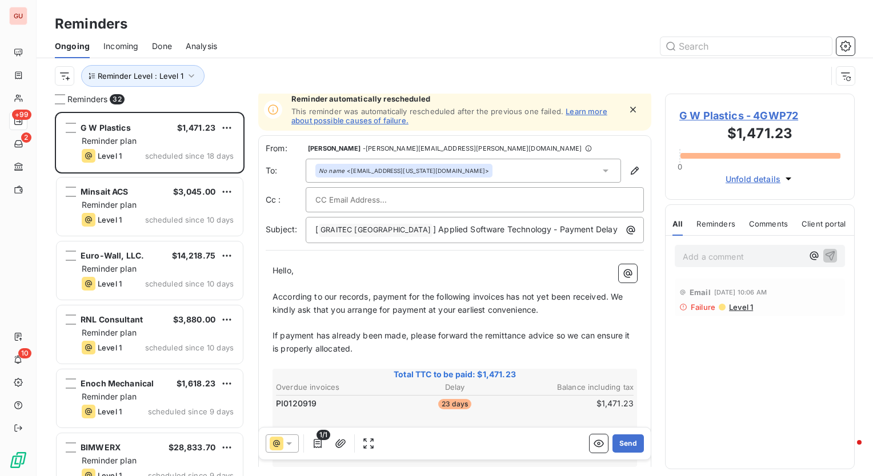
scroll to position [0, 0]
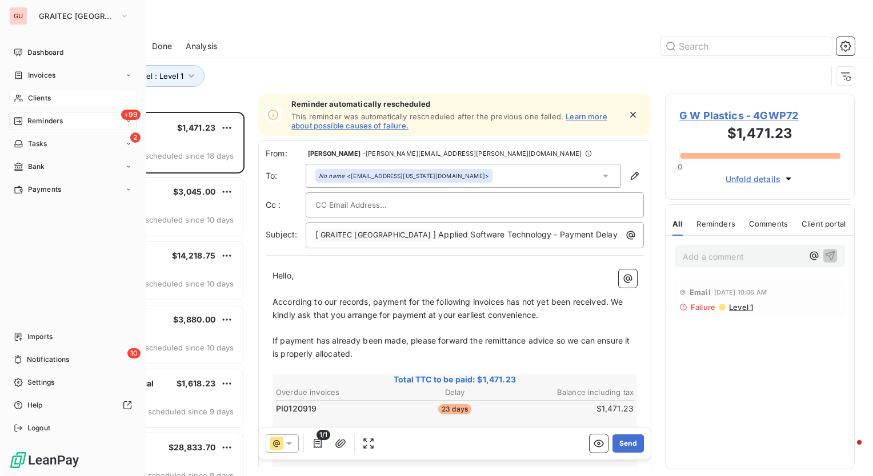
click at [45, 97] on span "Clients" at bounding box center [39, 98] width 23 height 10
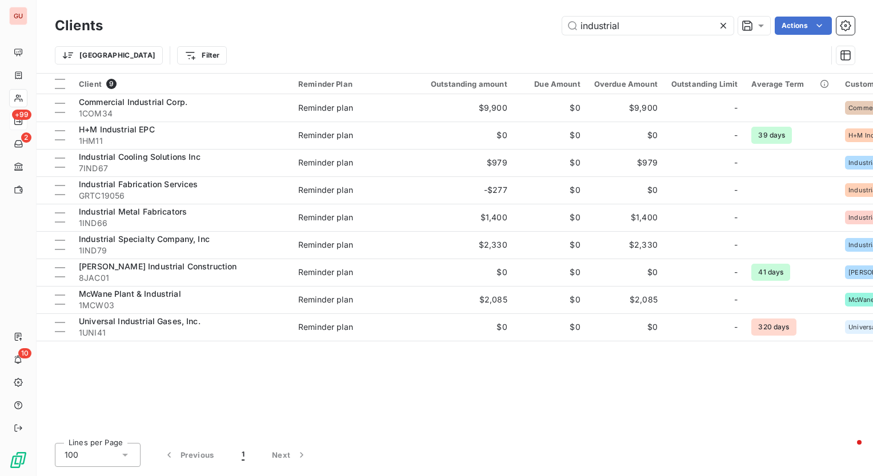
click at [722, 25] on icon at bounding box center [723, 26] width 6 height 6
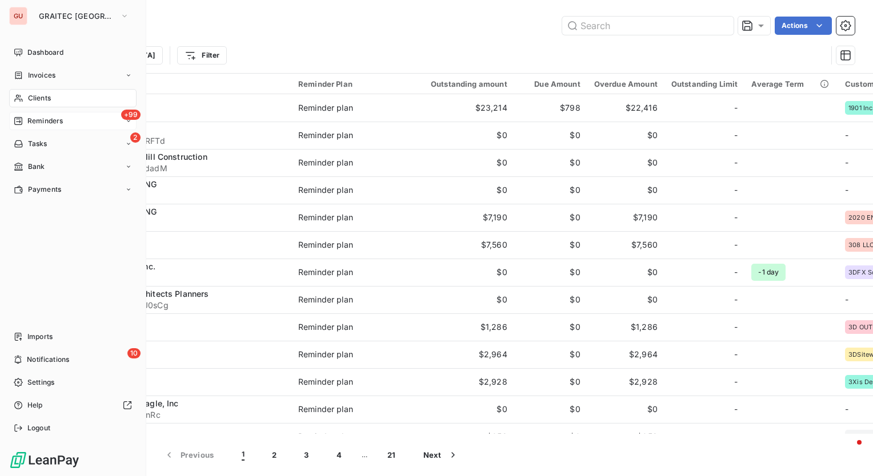
click at [62, 118] on span "Reminders" at bounding box center [44, 121] width 35 height 10
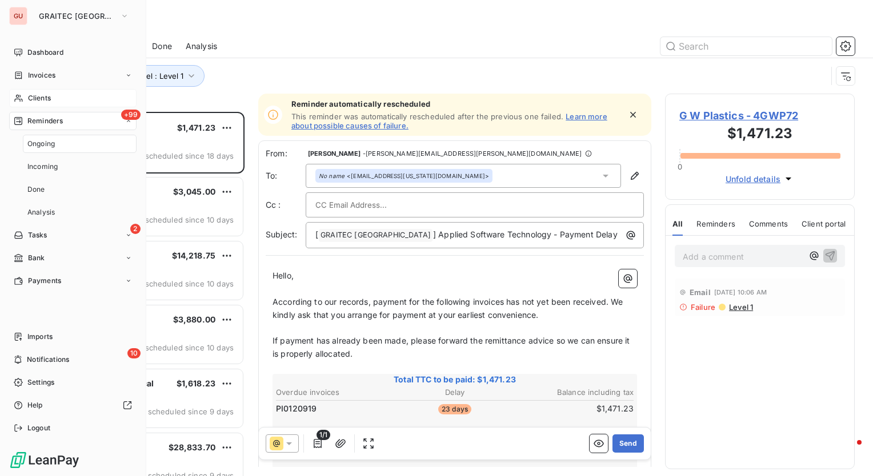
scroll to position [356, 180]
click at [59, 147] on div "Ongoing" at bounding box center [80, 144] width 114 height 18
click at [62, 214] on div "Analysis" at bounding box center [80, 212] width 114 height 18
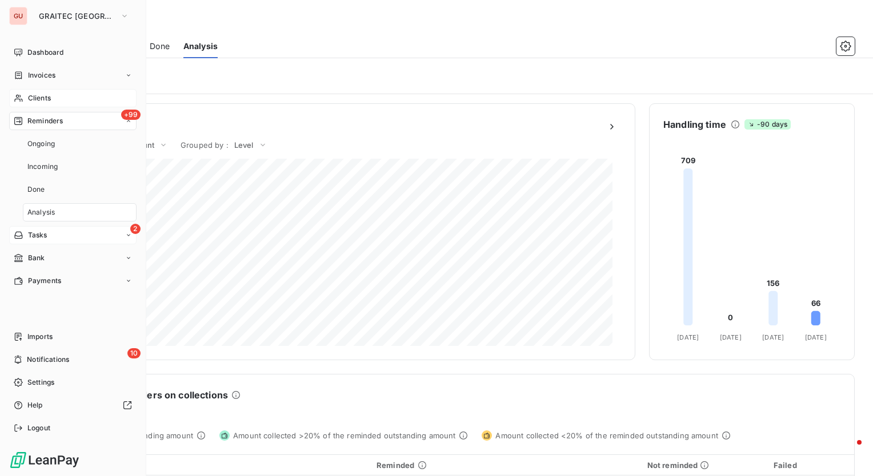
click at [59, 233] on div "2 Tasks" at bounding box center [72, 235] width 127 height 18
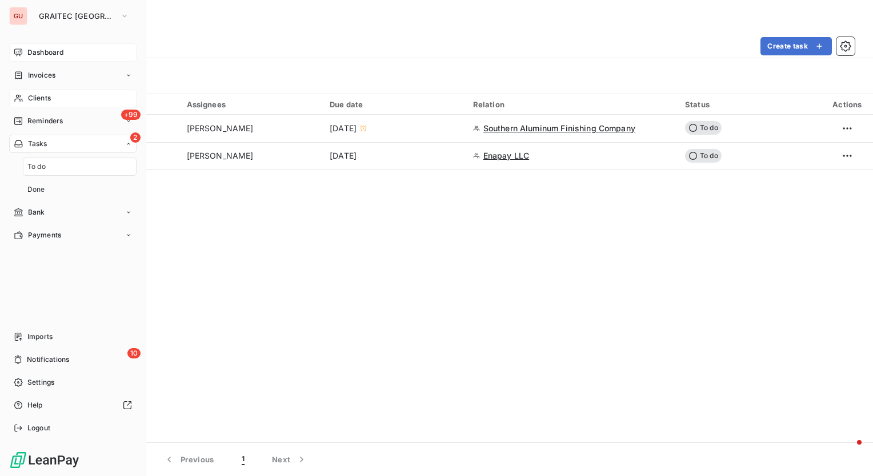
click at [38, 50] on span "Dashboard" at bounding box center [45, 52] width 36 height 10
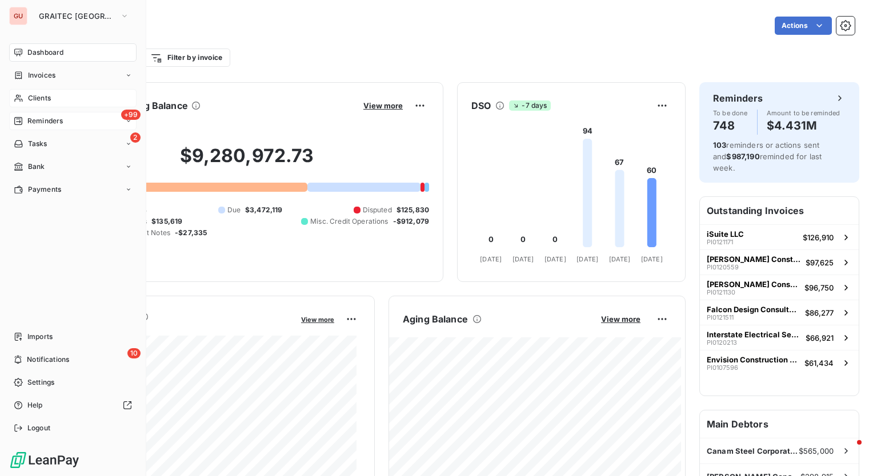
click at [62, 122] on span "Reminders" at bounding box center [44, 121] width 35 height 10
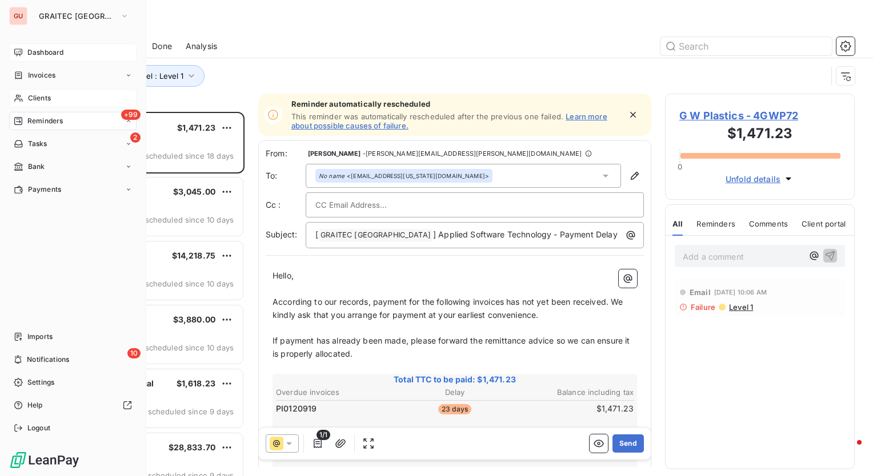
scroll to position [356, 180]
click at [55, 191] on div "Done" at bounding box center [80, 189] width 114 height 18
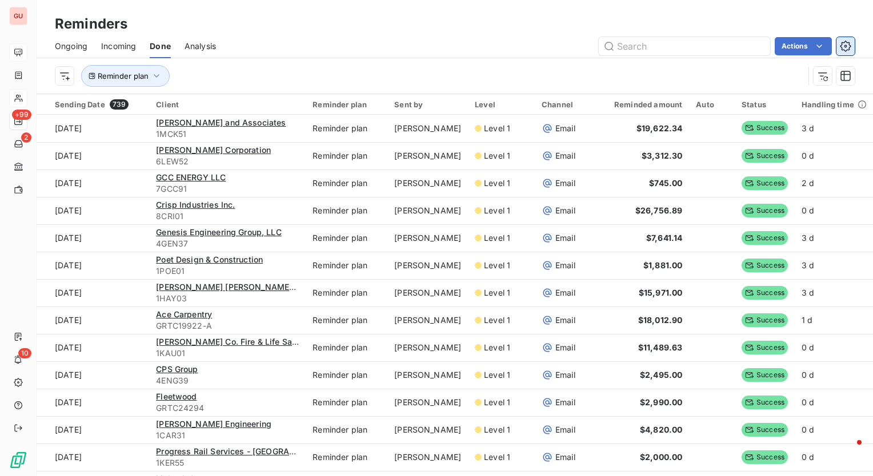
click at [845, 50] on icon "button" at bounding box center [844, 46] width 11 height 11
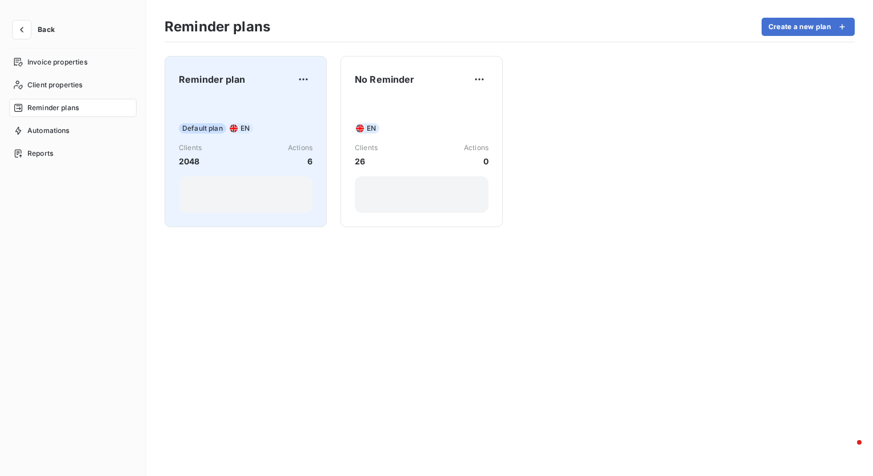
click at [243, 86] on div "Reminder plan" at bounding box center [246, 79] width 134 height 18
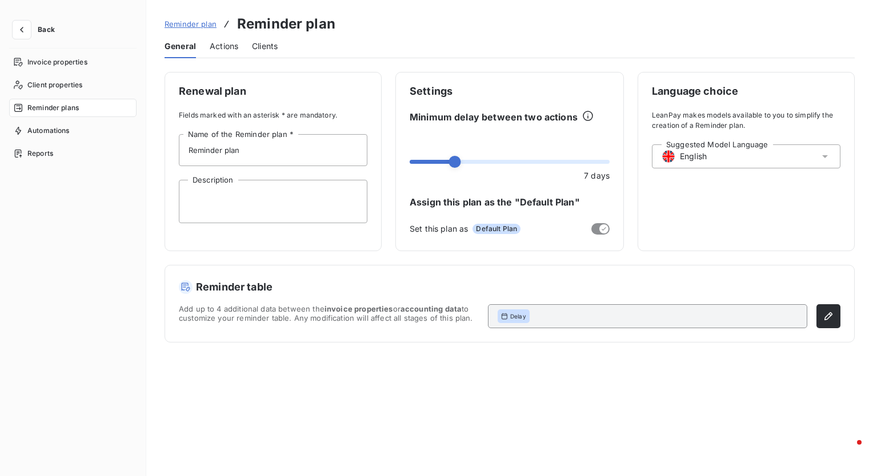
click at [220, 45] on span "Actions" at bounding box center [224, 46] width 29 height 11
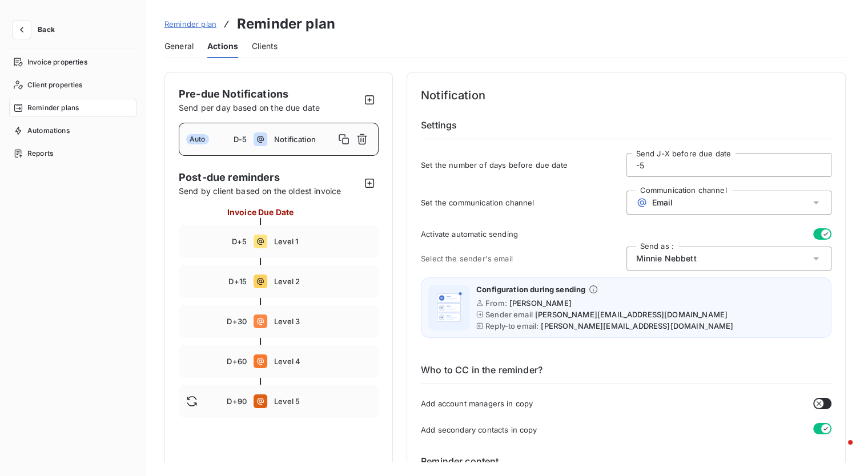
click at [812, 260] on icon at bounding box center [815, 258] width 11 height 11
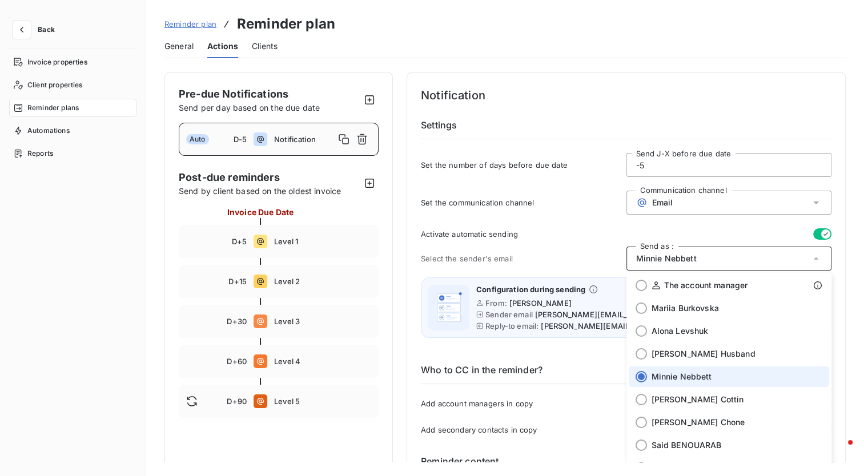
click at [812, 260] on icon at bounding box center [815, 258] width 11 height 11
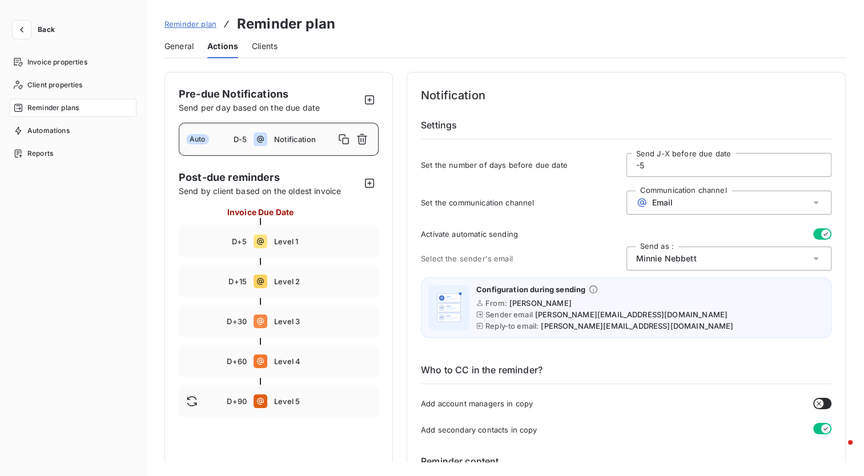
click at [814, 232] on button "button" at bounding box center [822, 233] width 18 height 11
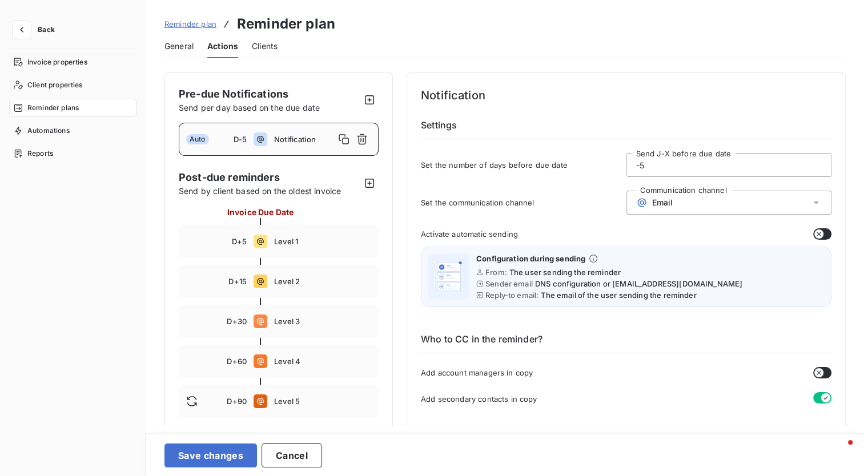
click at [822, 236] on button "button" at bounding box center [822, 233] width 18 height 11
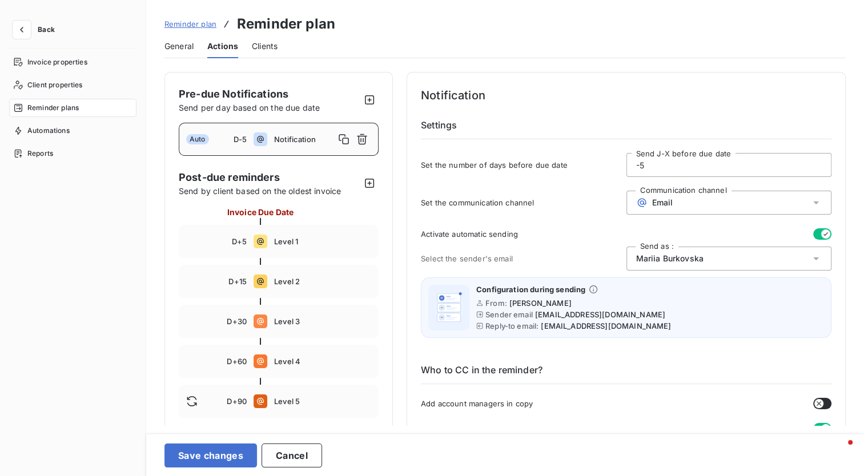
click at [814, 254] on icon at bounding box center [815, 258] width 11 height 11
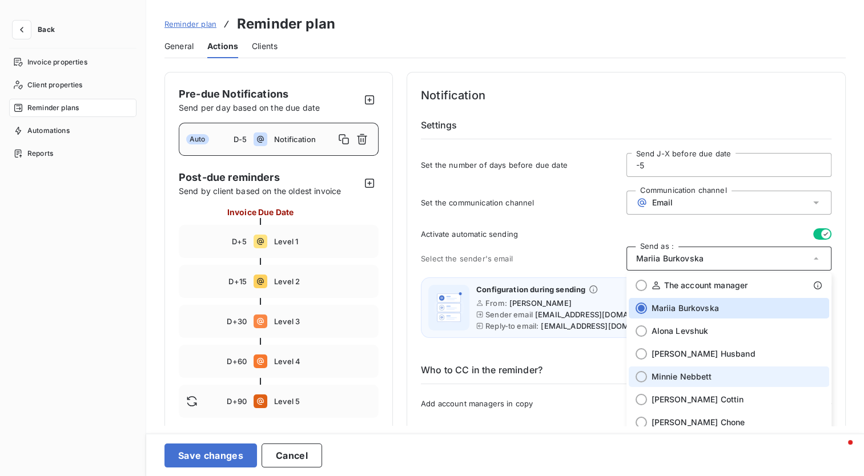
click at [636, 376] on div at bounding box center [641, 376] width 11 height 11
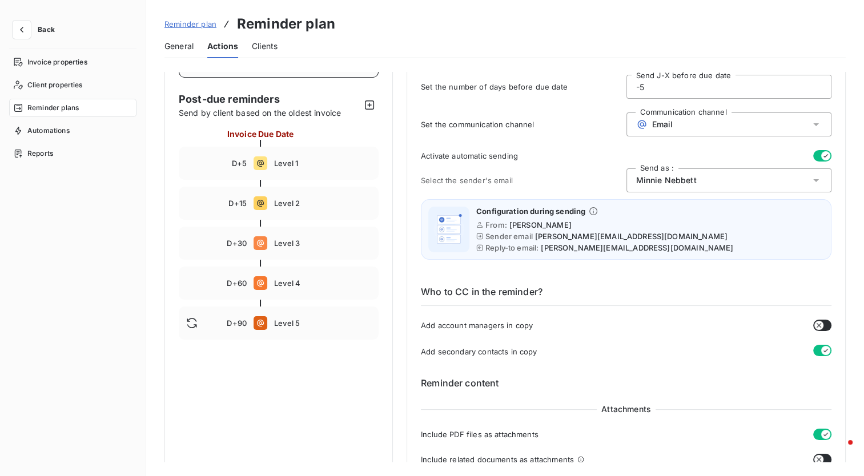
scroll to position [57, 0]
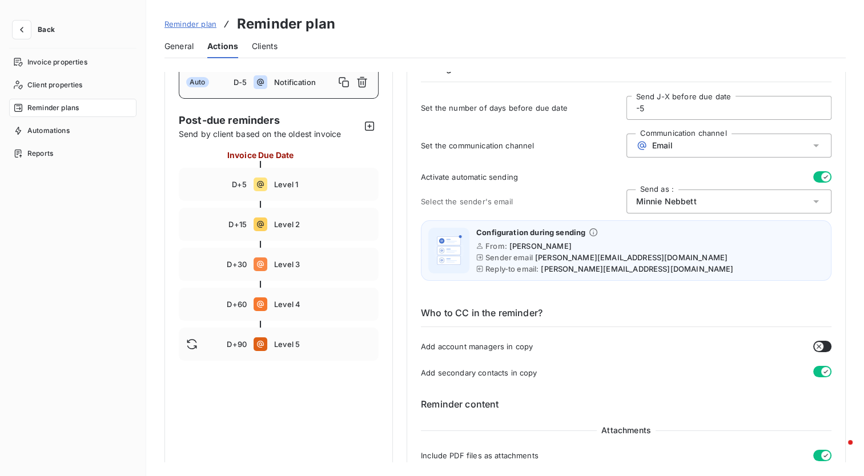
click at [821, 175] on icon "button" at bounding box center [825, 176] width 9 height 9
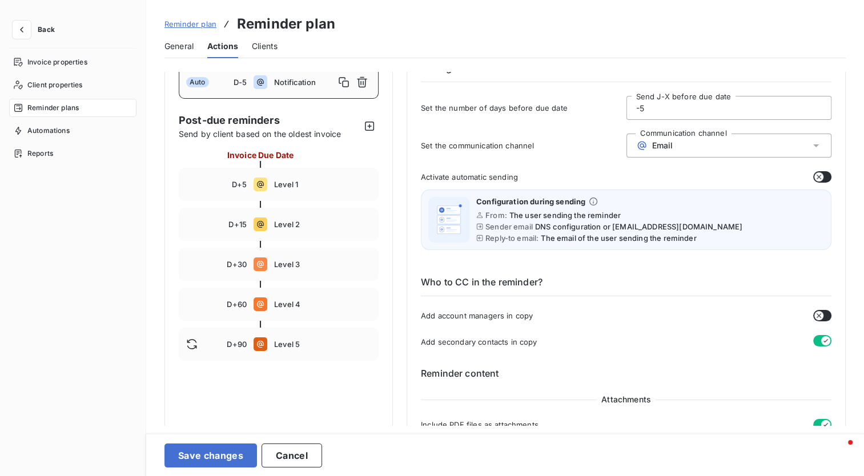
click at [819, 175] on button "button" at bounding box center [822, 176] width 18 height 11
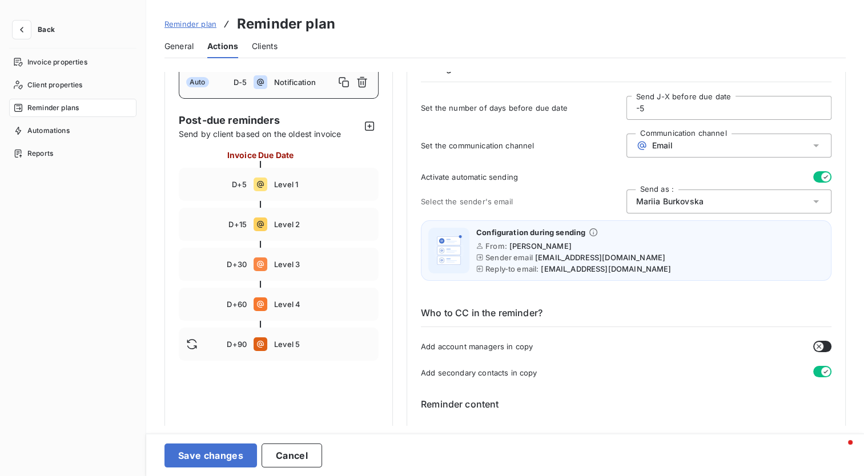
click at [813, 205] on icon at bounding box center [815, 201] width 11 height 11
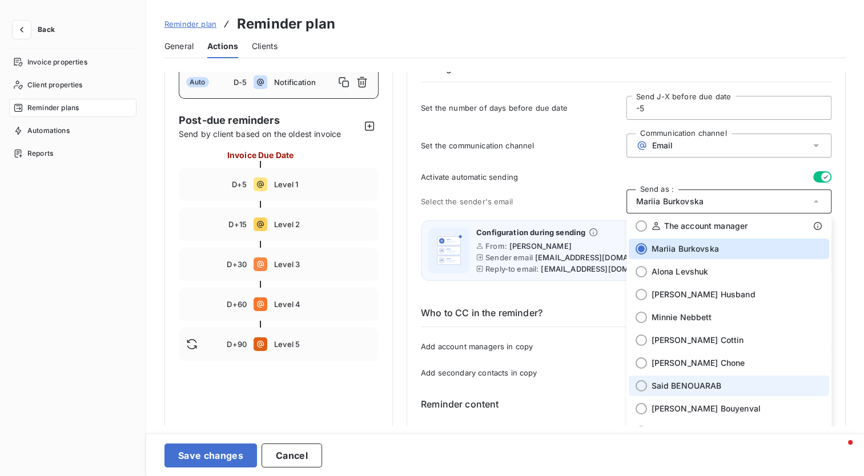
scroll to position [0, 0]
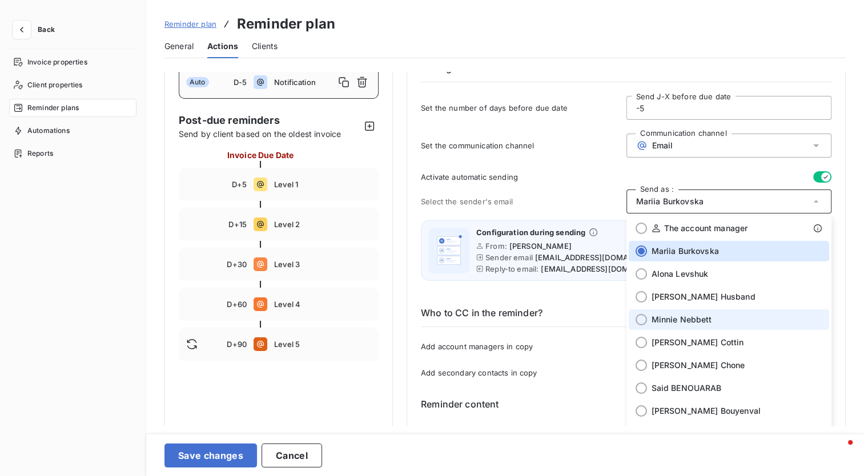
click at [636, 319] on div at bounding box center [641, 319] width 11 height 11
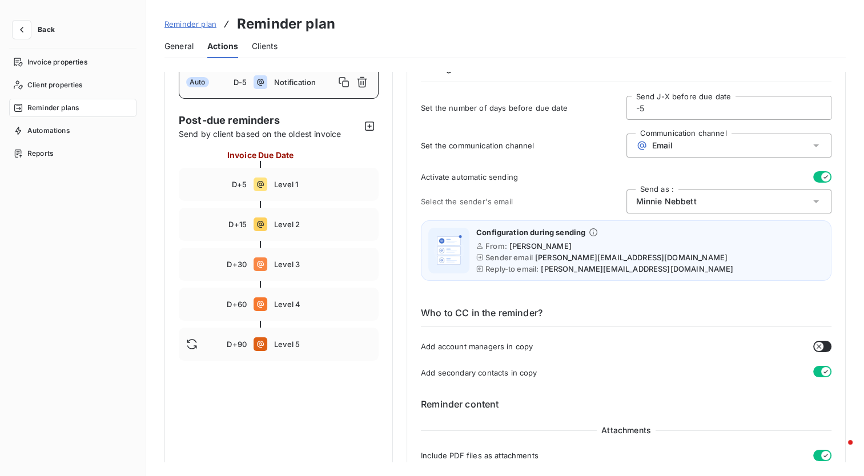
click at [813, 172] on button "button" at bounding box center [822, 176] width 18 height 11
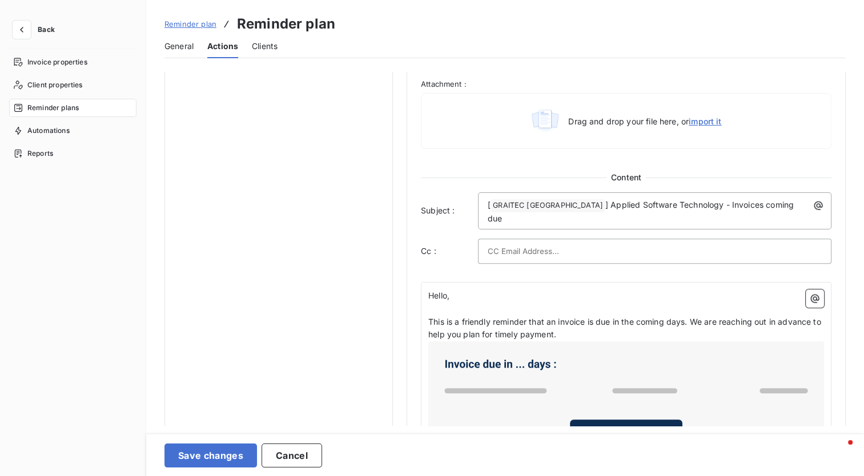
scroll to position [457, 0]
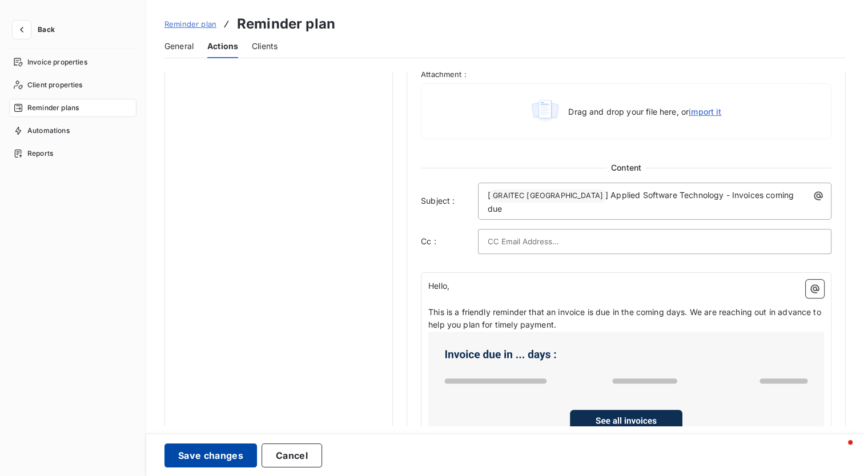
click at [198, 458] on button "Save changes" at bounding box center [210, 456] width 93 height 24
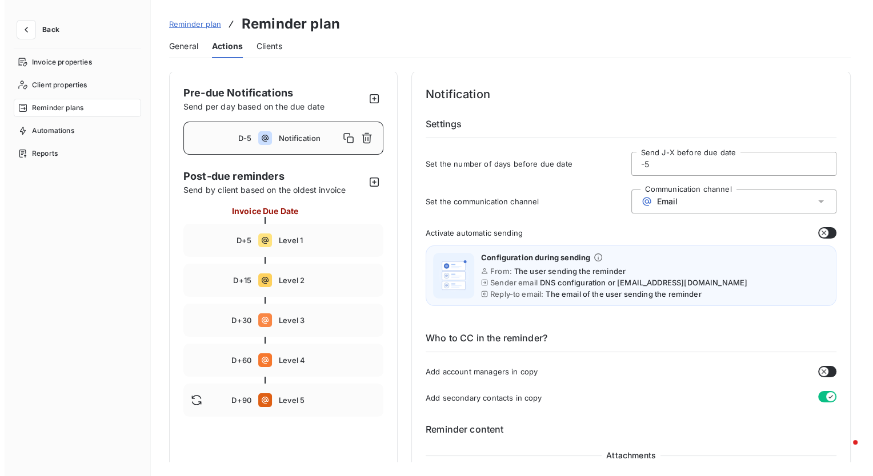
scroll to position [0, 0]
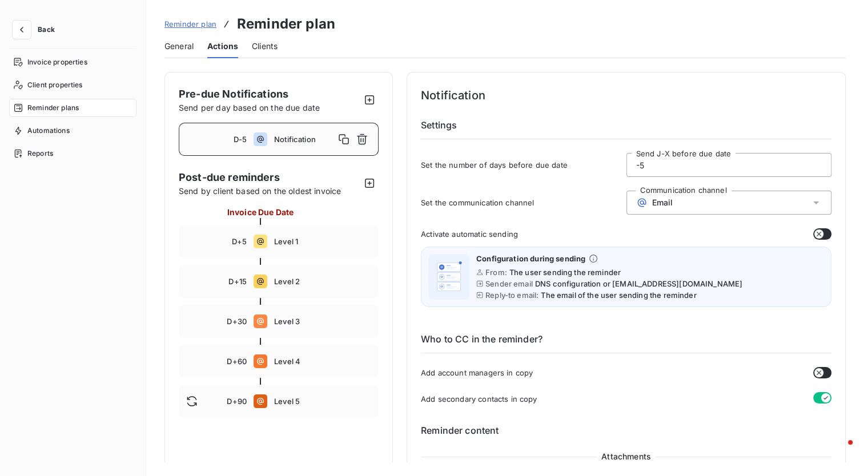
click at [43, 28] on span "Back" at bounding box center [46, 29] width 17 height 7
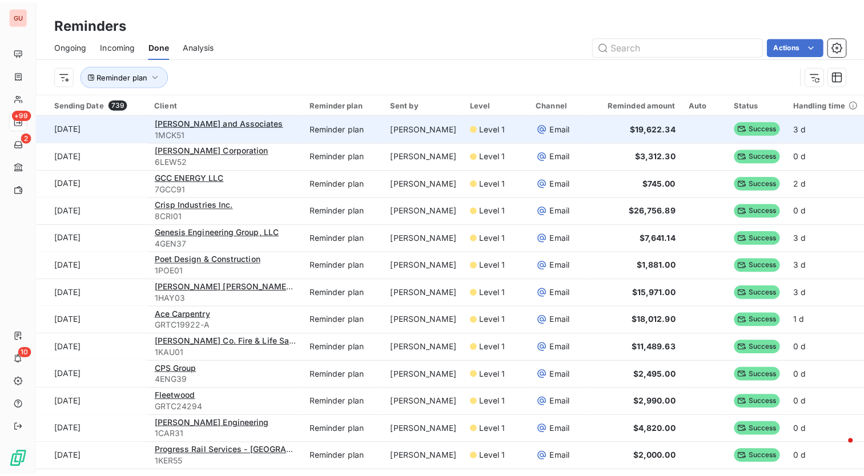
scroll to position [286, 0]
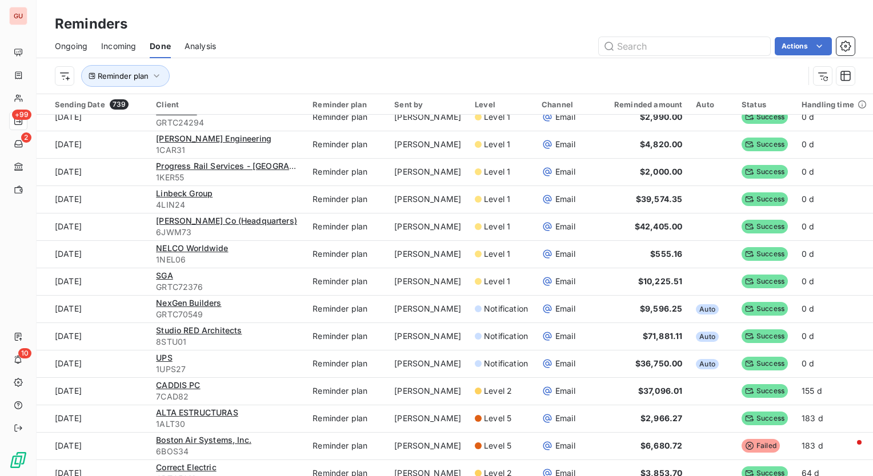
click at [340, 58] on div "Reminder plan" at bounding box center [454, 75] width 799 height 35
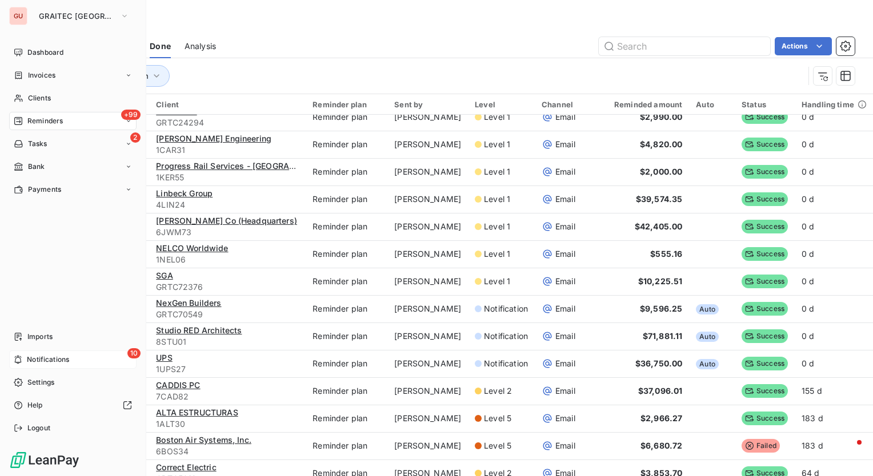
click at [39, 360] on span "Notifications" at bounding box center [48, 360] width 42 height 10
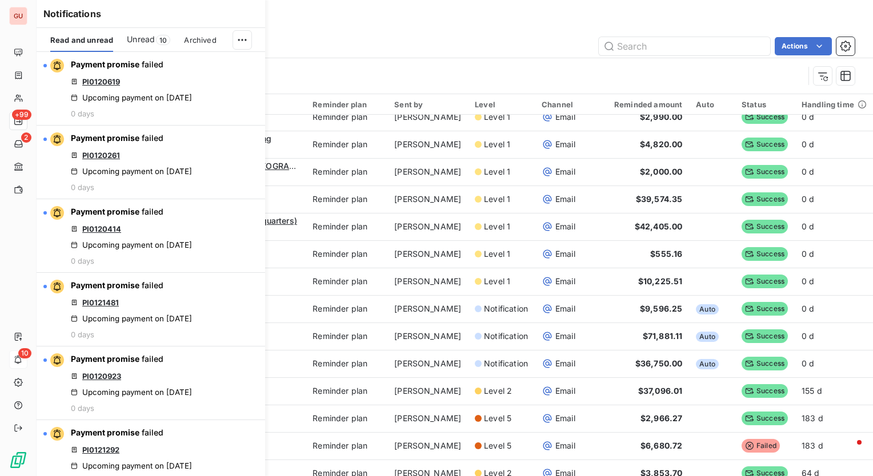
click at [148, 37] on span "Unread" at bounding box center [141, 39] width 28 height 11
click at [234, 33] on html "GU +99 2 10 Reminders Ongoing Incoming Done Analysis Actions Reminder plan Send…" at bounding box center [436, 238] width 873 height 476
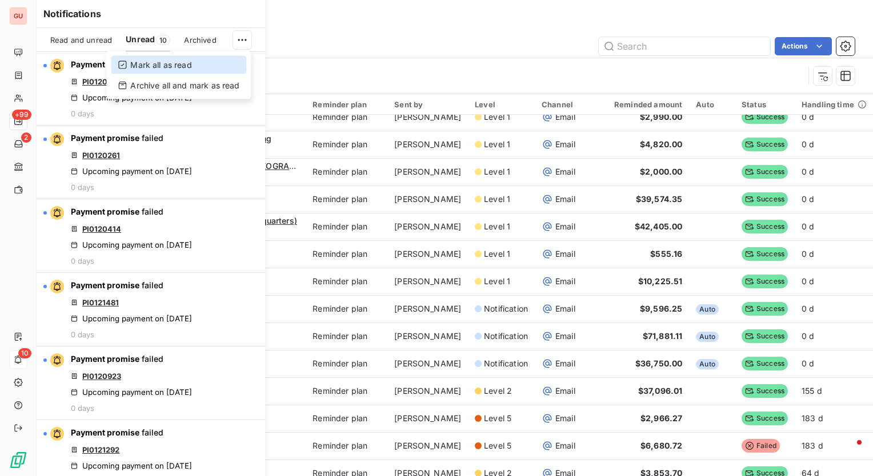
click at [180, 65] on div "Mark all as read" at bounding box center [178, 65] width 135 height 18
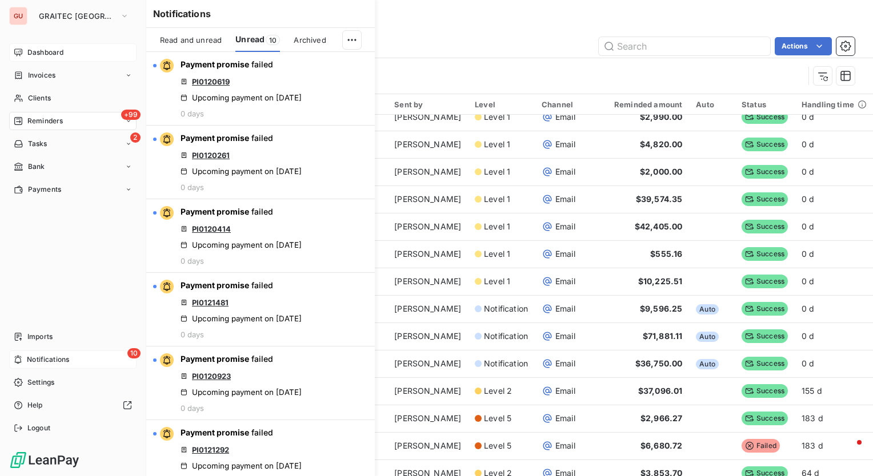
click at [50, 48] on span "Dashboard" at bounding box center [45, 52] width 36 height 10
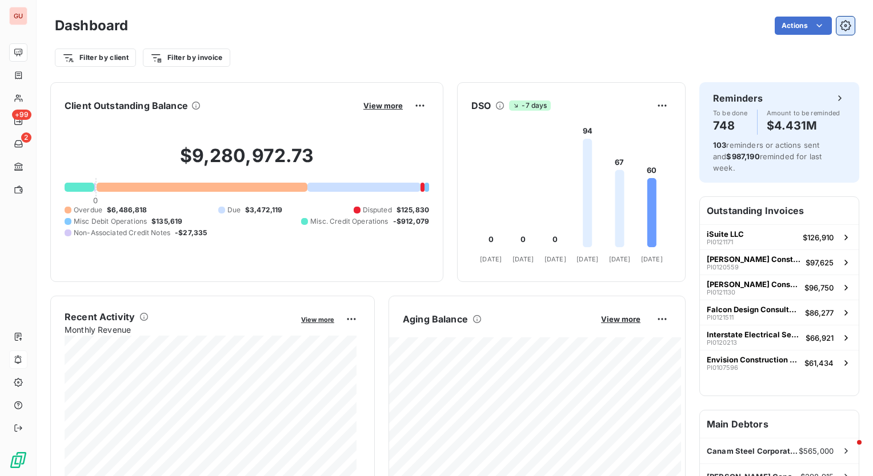
click at [844, 26] on button "button" at bounding box center [845, 26] width 18 height 18
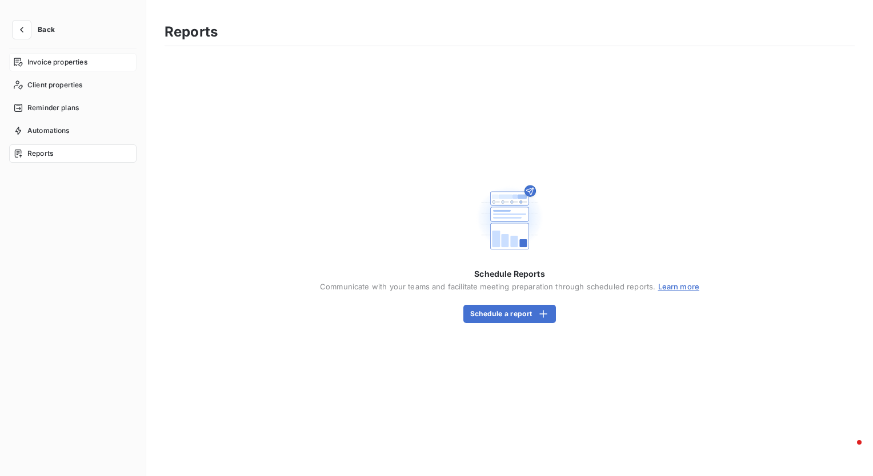
click at [84, 61] on span "Invoice properties" at bounding box center [57, 62] width 60 height 10
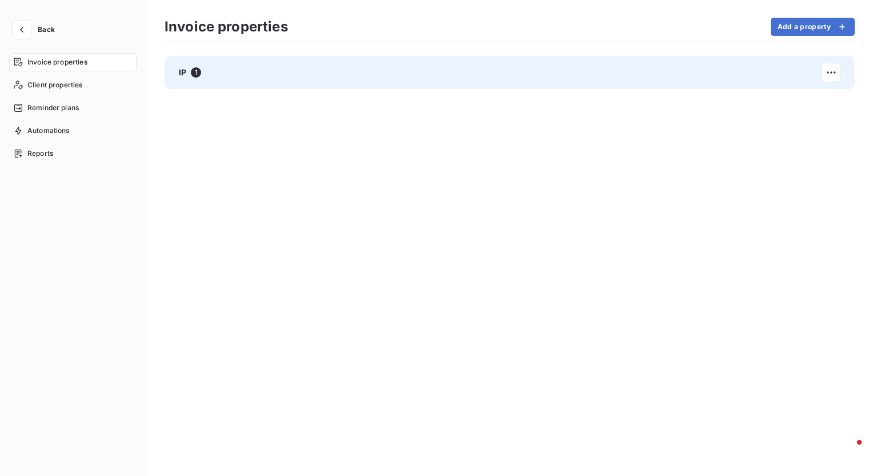
click at [168, 69] on div "IP 1" at bounding box center [509, 72] width 690 height 33
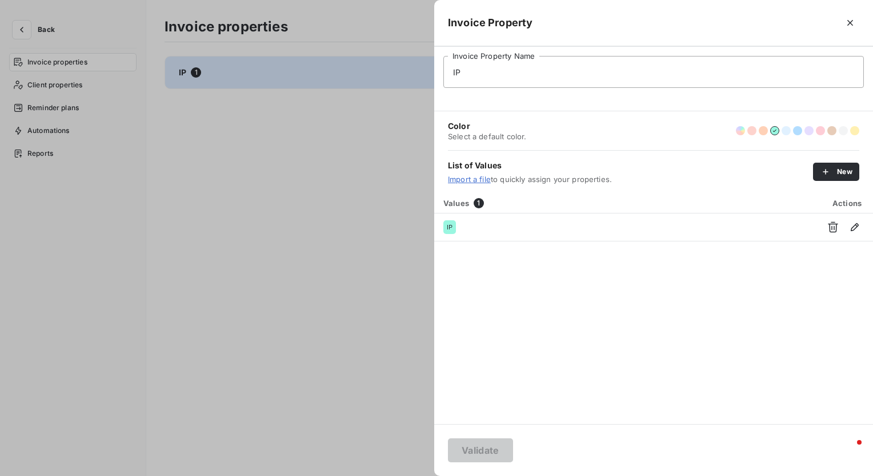
click at [220, 235] on div at bounding box center [436, 238] width 873 height 476
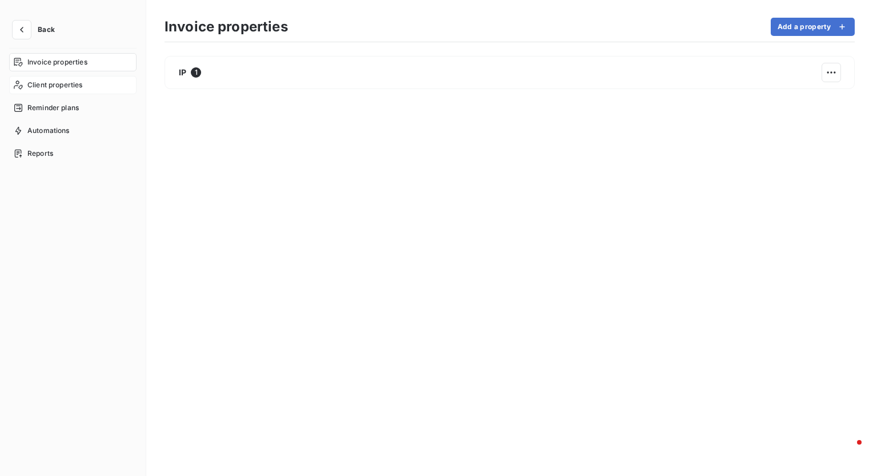
click at [52, 85] on span "Client properties" at bounding box center [54, 85] width 55 height 10
click at [19, 31] on icon "button" at bounding box center [21, 29] width 11 height 11
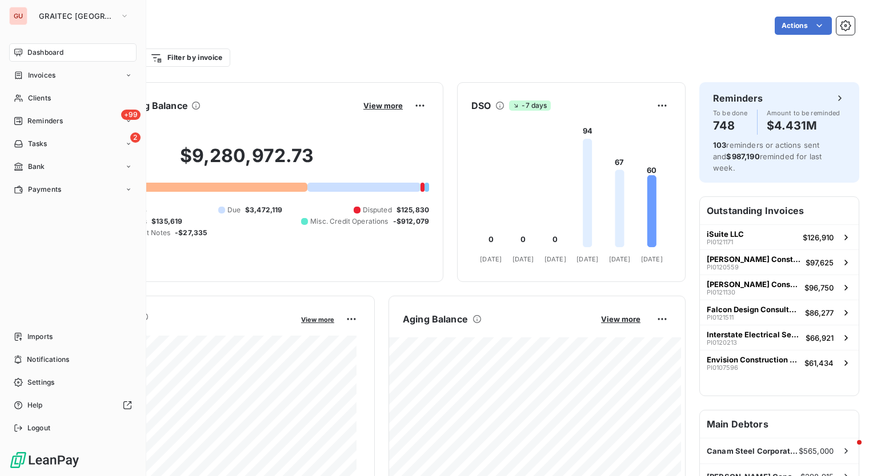
click at [54, 50] on span "Dashboard" at bounding box center [45, 52] width 36 height 10
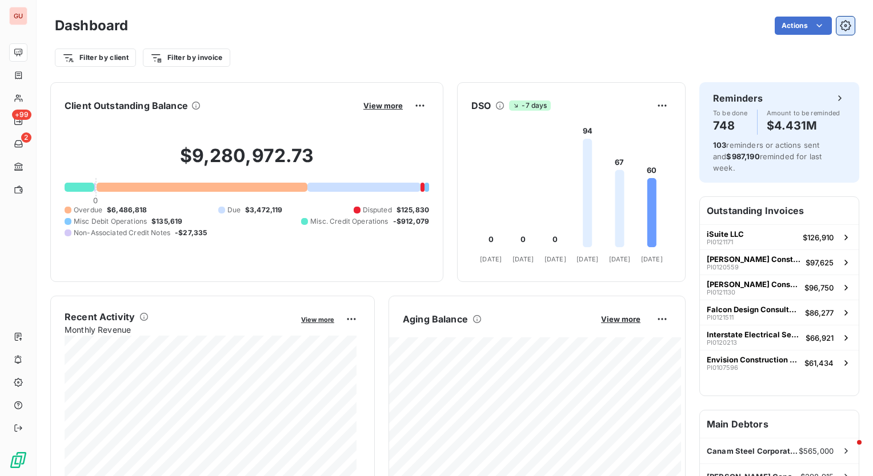
click at [839, 27] on icon "button" at bounding box center [844, 25] width 11 height 11
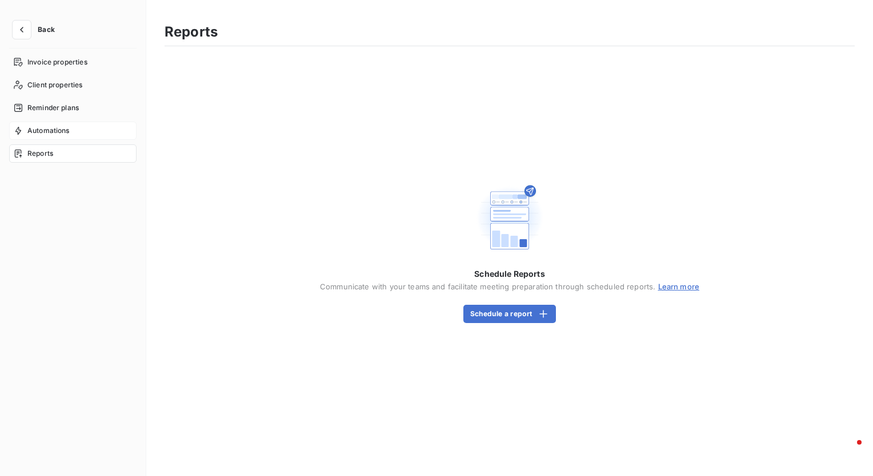
click at [42, 131] on span "Automations" at bounding box center [48, 131] width 42 height 10
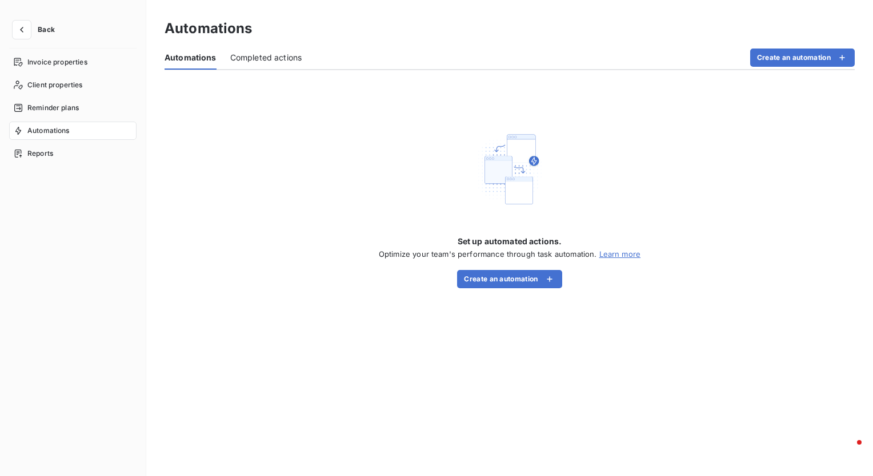
click at [283, 53] on span "Completed actions" at bounding box center [266, 57] width 72 height 11
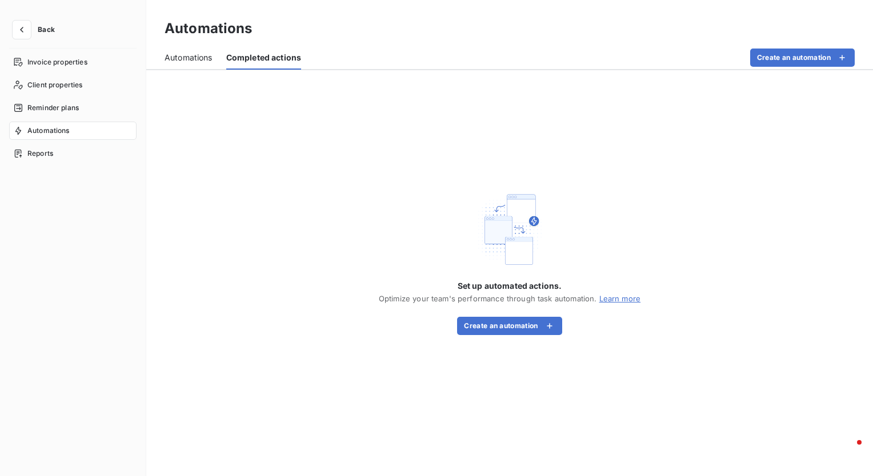
click at [187, 54] on span "Automations" at bounding box center [188, 57] width 48 height 11
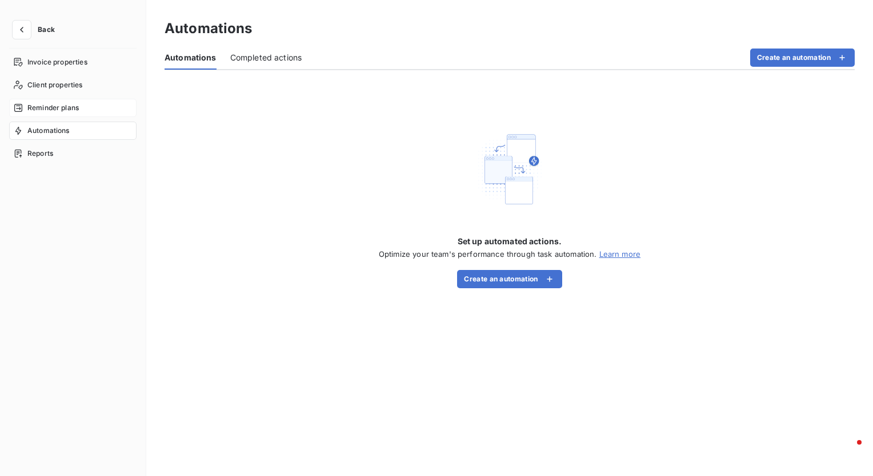
click at [71, 106] on span "Reminder plans" at bounding box center [52, 108] width 51 height 10
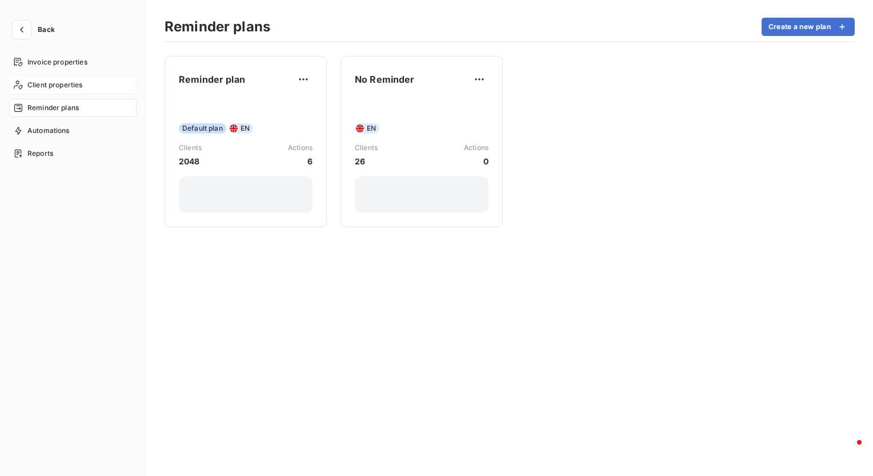
click at [63, 77] on div "Client properties" at bounding box center [72, 85] width 127 height 18
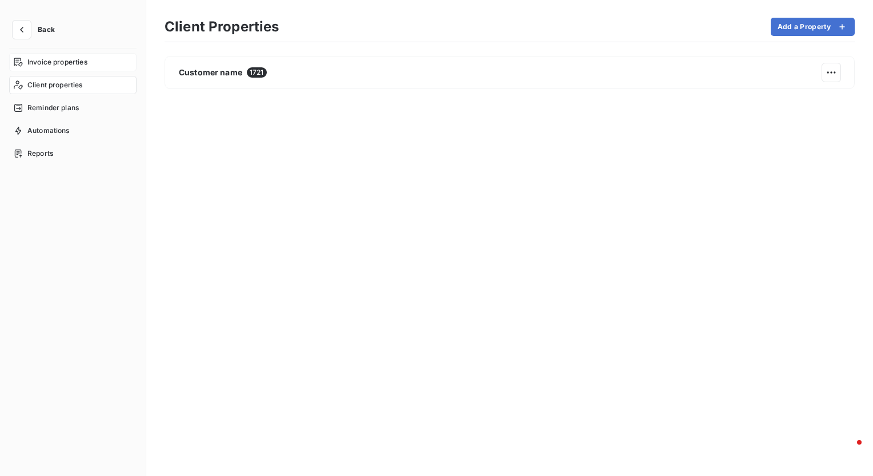
click at [70, 62] on span "Invoice properties" at bounding box center [57, 62] width 60 height 10
click at [66, 129] on span "Automations" at bounding box center [48, 131] width 42 height 10
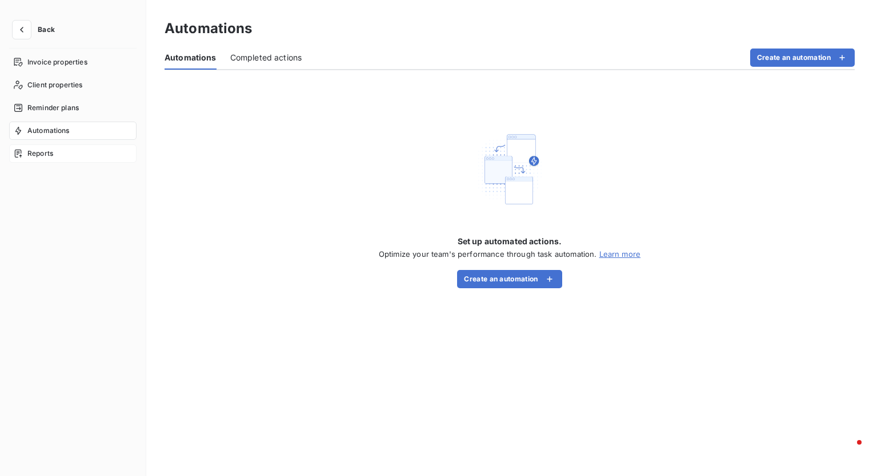
click at [46, 155] on span "Reports" at bounding box center [40, 153] width 26 height 10
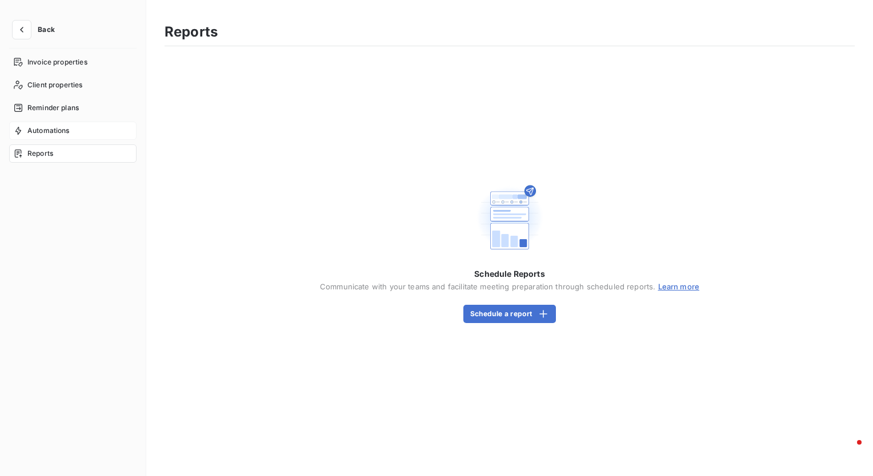
click at [45, 127] on span "Automations" at bounding box center [48, 131] width 42 height 10
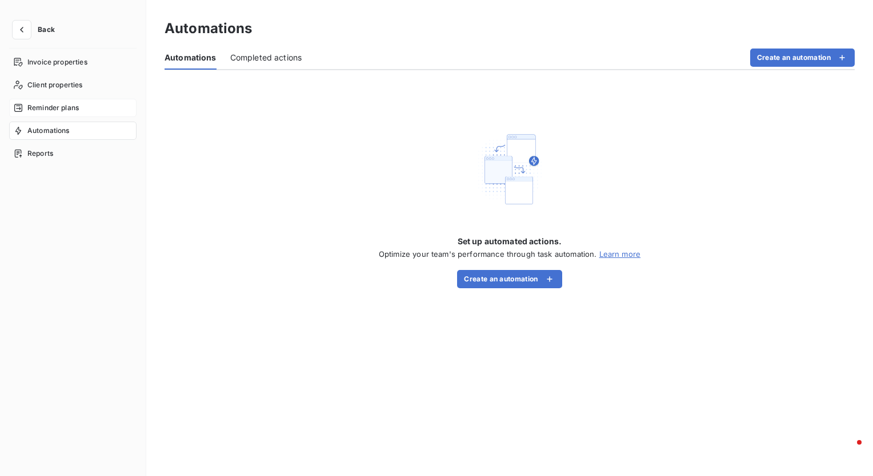
click at [48, 105] on span "Reminder plans" at bounding box center [52, 108] width 51 height 10
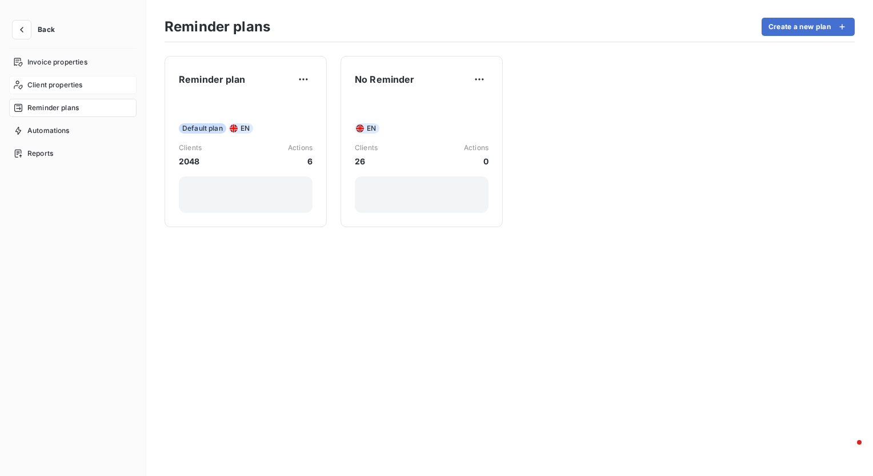
click at [50, 80] on span "Client properties" at bounding box center [54, 85] width 55 height 10
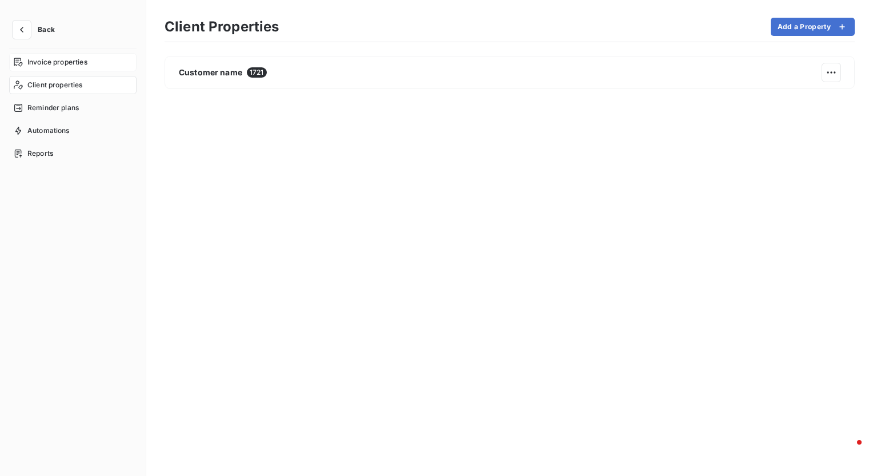
click at [52, 59] on span "Invoice properties" at bounding box center [57, 62] width 60 height 10
click at [14, 29] on button "button" at bounding box center [22, 30] width 18 height 18
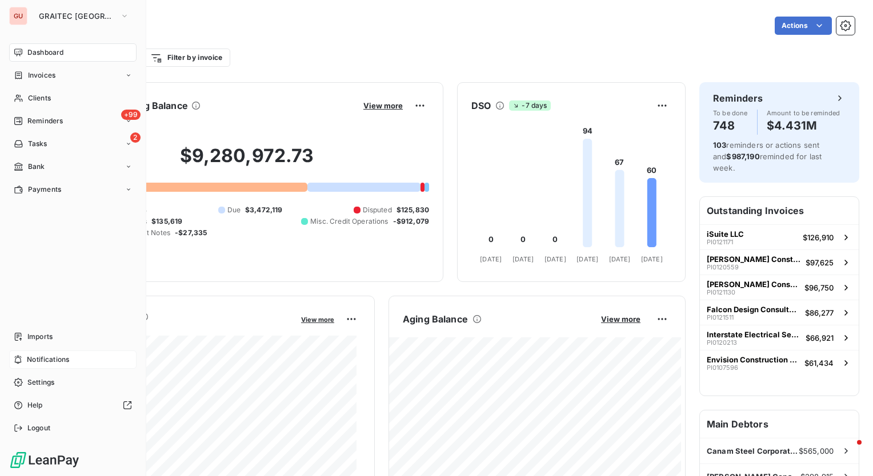
click at [61, 353] on div "Notifications" at bounding box center [72, 360] width 127 height 18
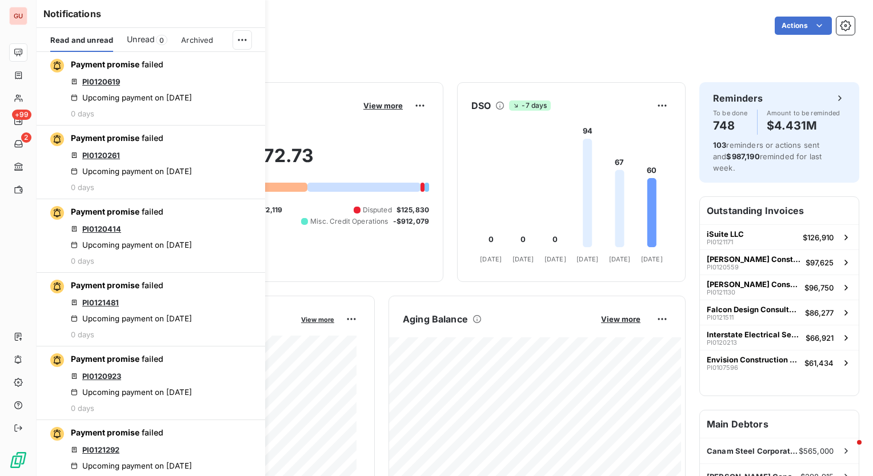
click at [517, 45] on div "Filter by client Filter by invoice" at bounding box center [454, 53] width 799 height 31
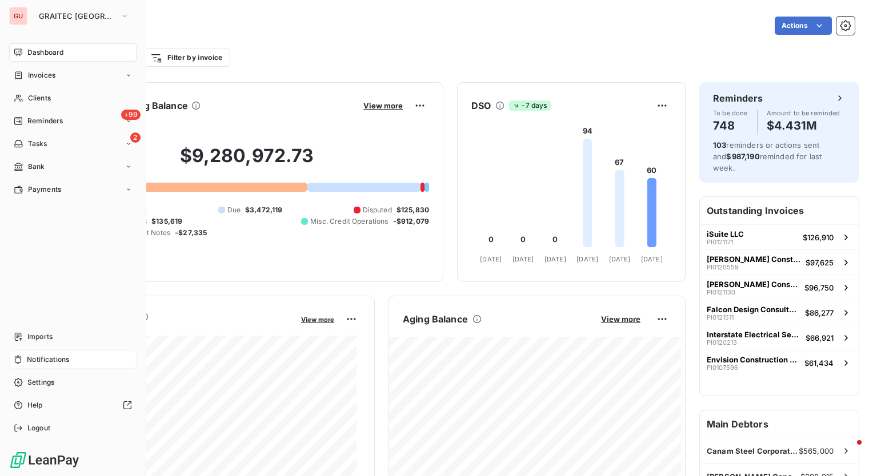
click at [45, 355] on span "Notifications" at bounding box center [48, 360] width 42 height 10
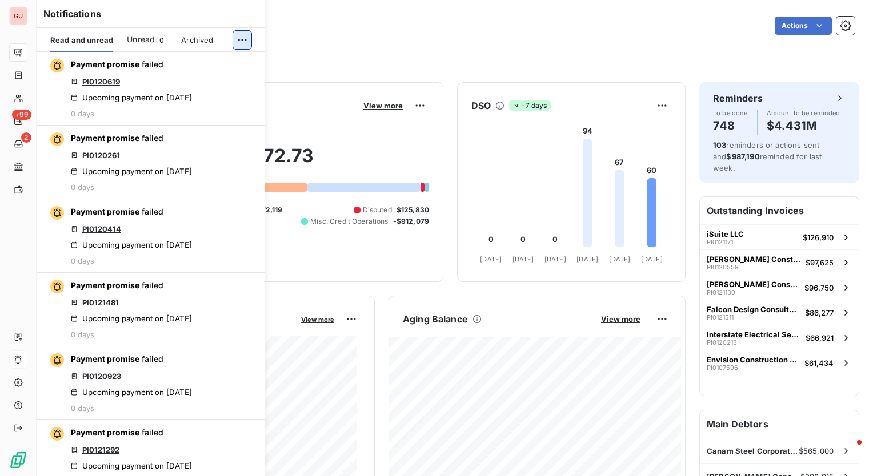
click at [242, 41] on html "GU +99 2 Dashboard Actions Filter by client Filter by invoice Client Outstandin…" at bounding box center [436, 238] width 873 height 476
click at [432, 24] on html "GU +99 2 Dashboard Actions Filter by client Filter by invoice Client Outstandin…" at bounding box center [436, 238] width 873 height 476
click at [425, 42] on div "Filter by client Filter by invoice" at bounding box center [454, 53] width 799 height 31
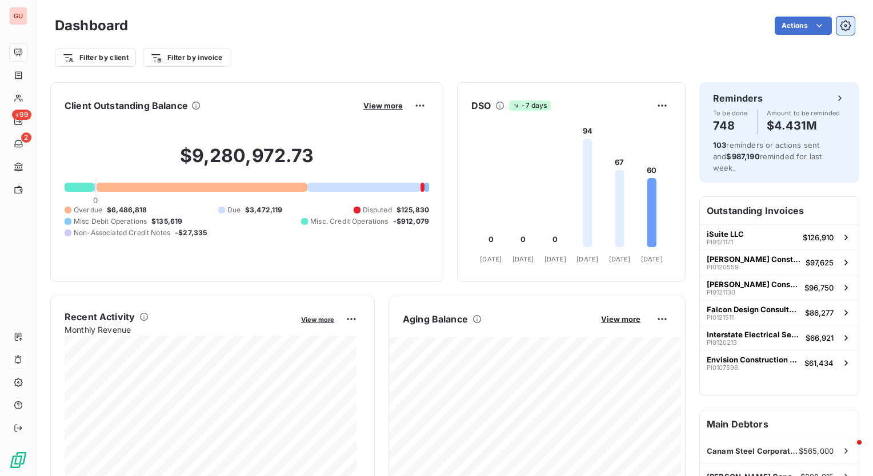
click at [841, 27] on icon "button" at bounding box center [844, 25] width 11 height 11
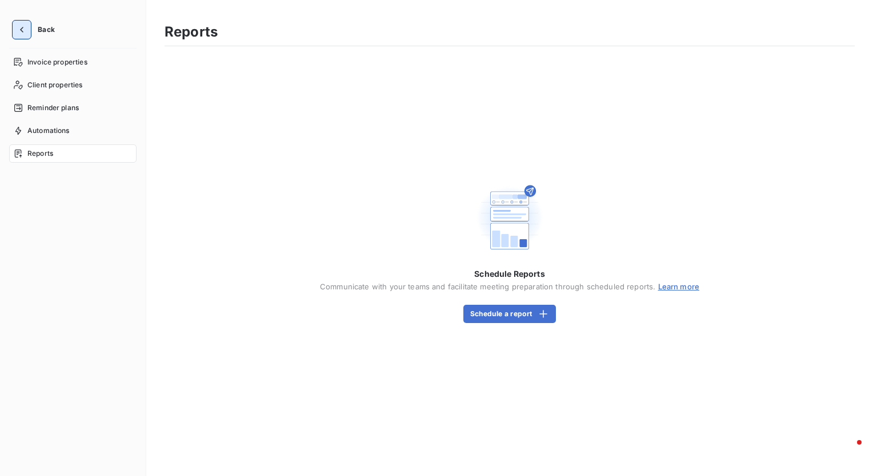
click at [23, 31] on icon "button" at bounding box center [21, 29] width 11 height 11
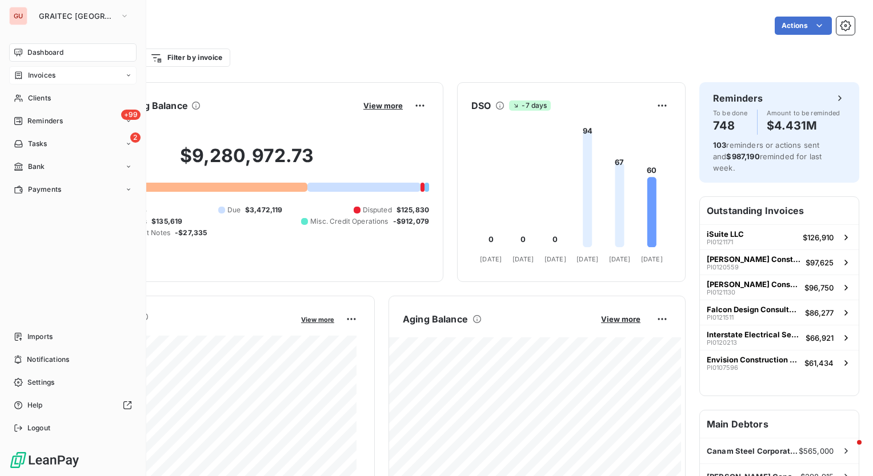
click at [57, 72] on div "Invoices" at bounding box center [72, 75] width 127 height 18
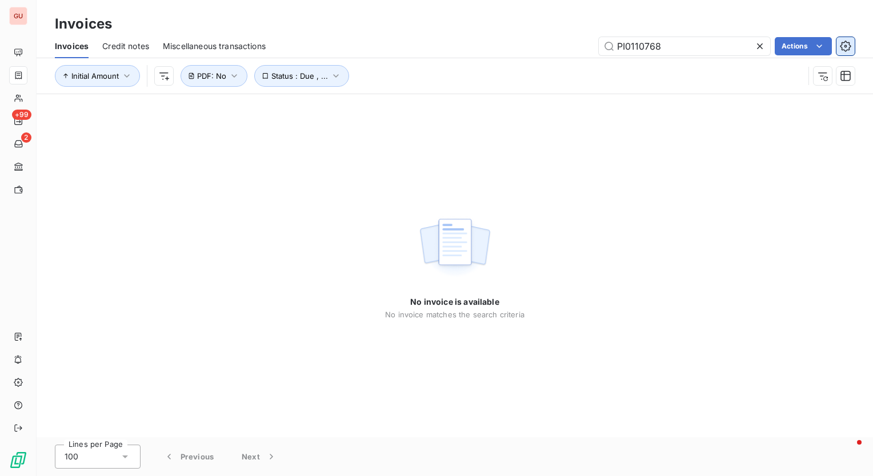
click at [840, 51] on icon "button" at bounding box center [844, 46] width 11 height 11
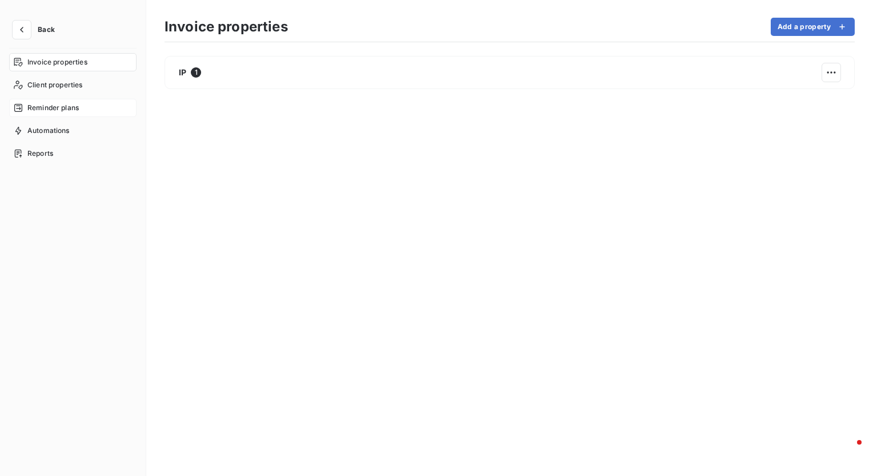
click at [50, 111] on span "Reminder plans" at bounding box center [52, 108] width 51 height 10
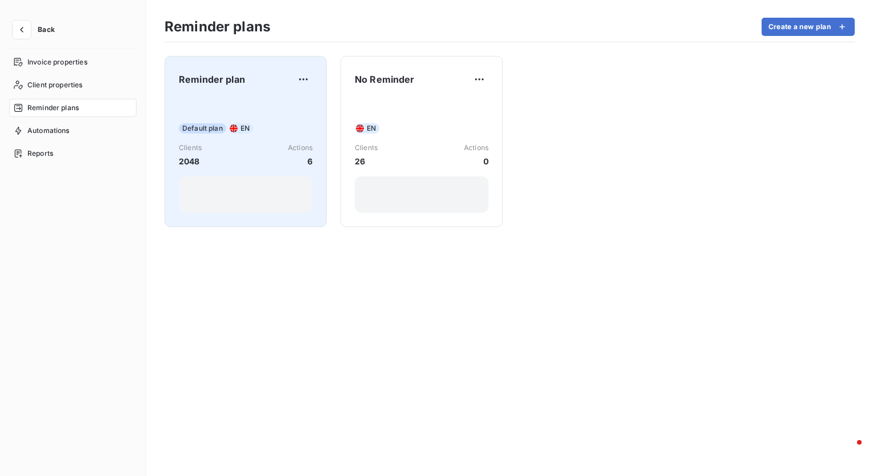
click at [254, 79] on div "Reminder plan" at bounding box center [246, 79] width 134 height 18
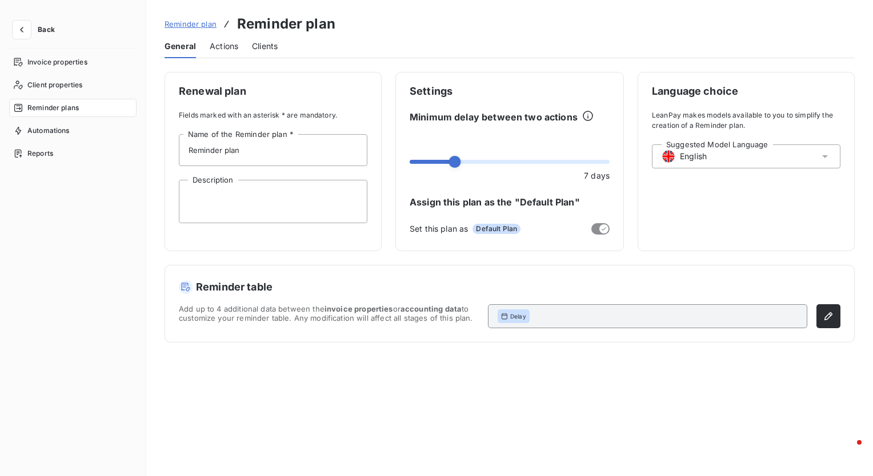
click at [226, 45] on span "Actions" at bounding box center [224, 46] width 29 height 11
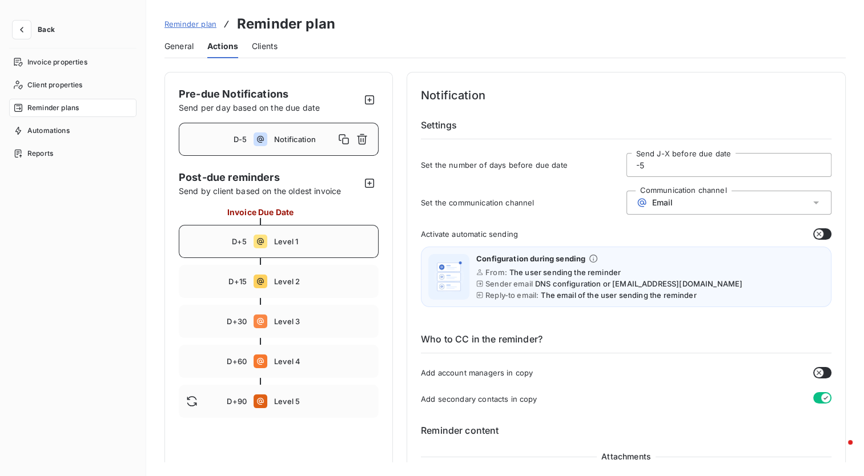
click at [337, 248] on div "D+5 Level 1" at bounding box center [279, 241] width 200 height 33
type input "5"
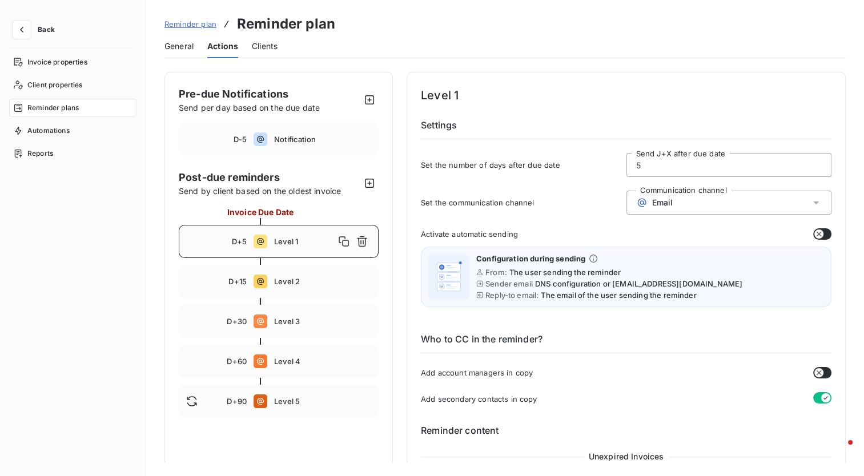
click at [268, 41] on span "Clients" at bounding box center [265, 46] width 26 height 11
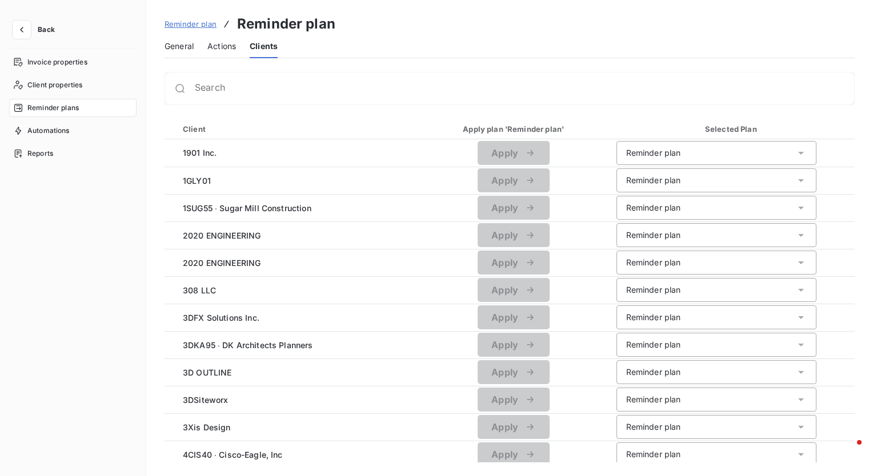
click at [166, 45] on span "General" at bounding box center [178, 46] width 29 height 11
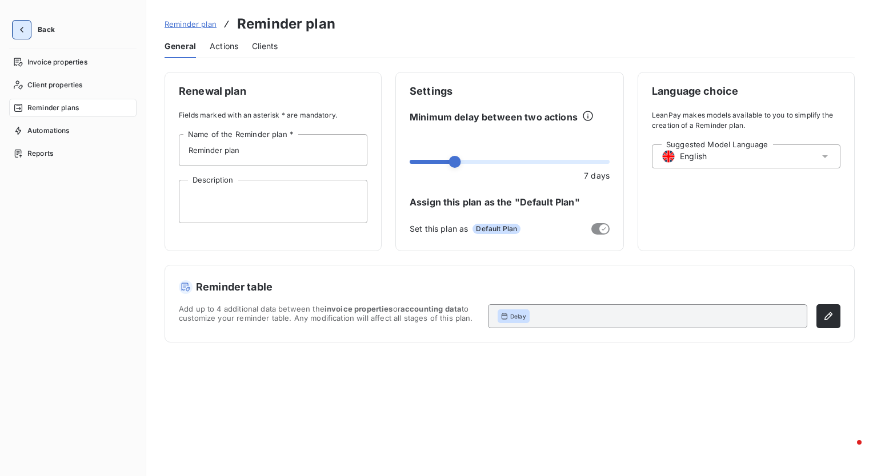
click at [23, 25] on icon "button" at bounding box center [21, 29] width 11 height 11
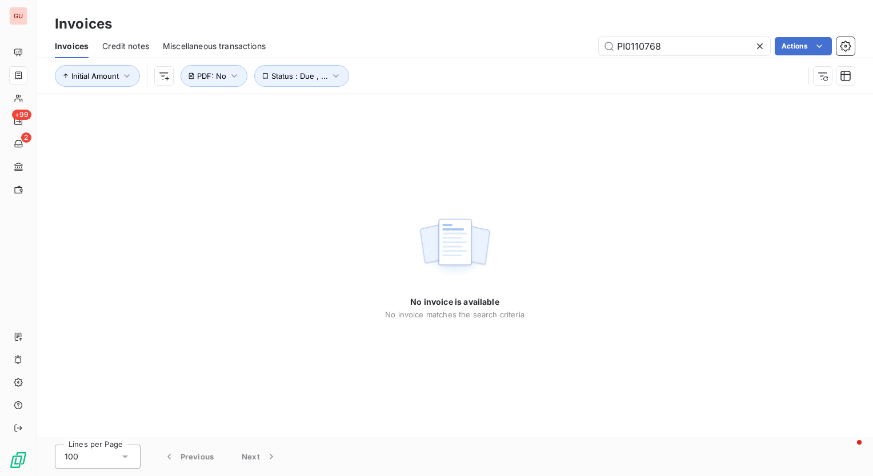
click at [758, 46] on icon at bounding box center [760, 46] width 6 height 6
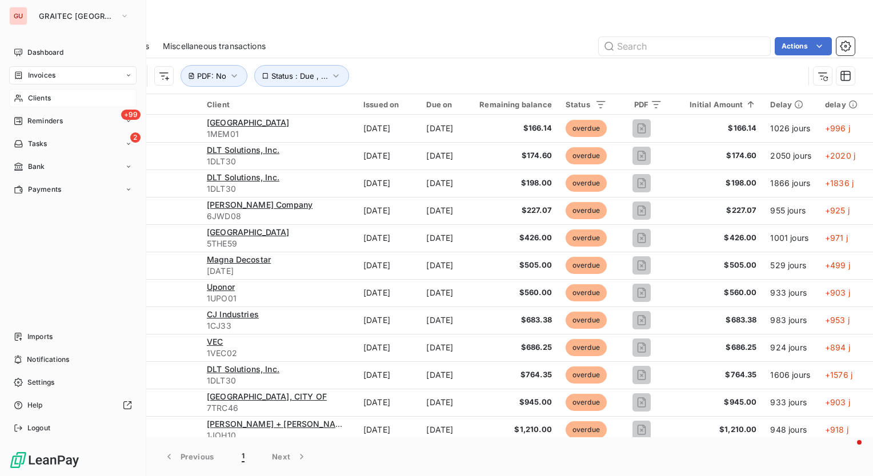
click at [53, 97] on div "Clients" at bounding box center [72, 98] width 127 height 18
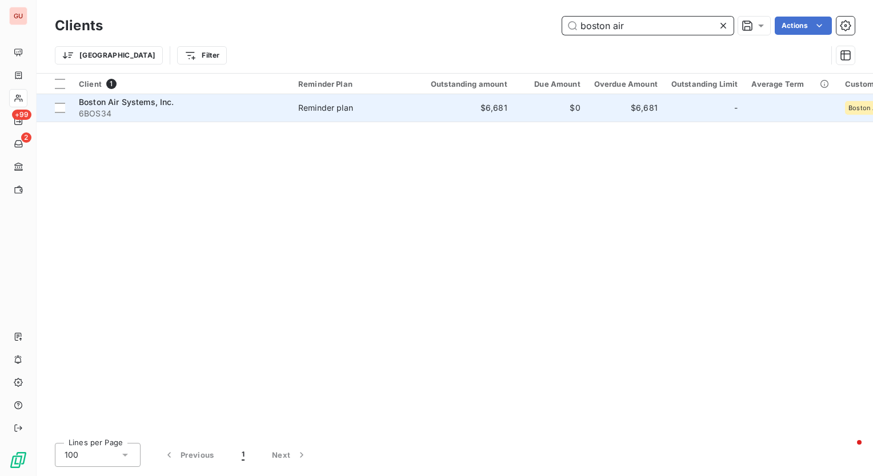
type input "boston air"
click at [159, 105] on span "Boston Air Systems, Inc." at bounding box center [126, 102] width 95 height 10
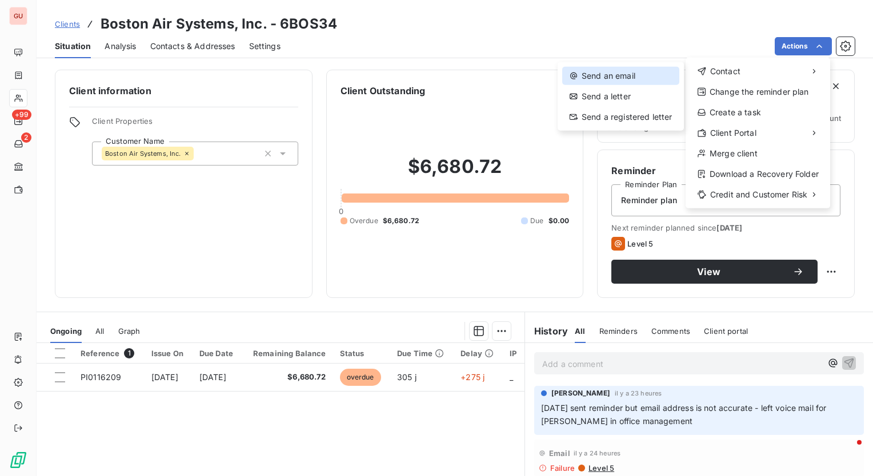
click at [618, 77] on div "Send an email" at bounding box center [620, 76] width 117 height 18
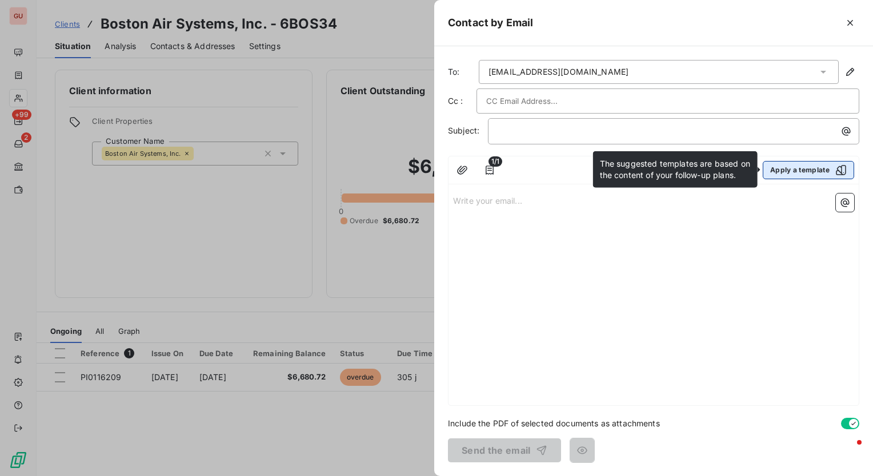
click at [791, 171] on button "Apply a template" at bounding box center [807, 170] width 91 height 18
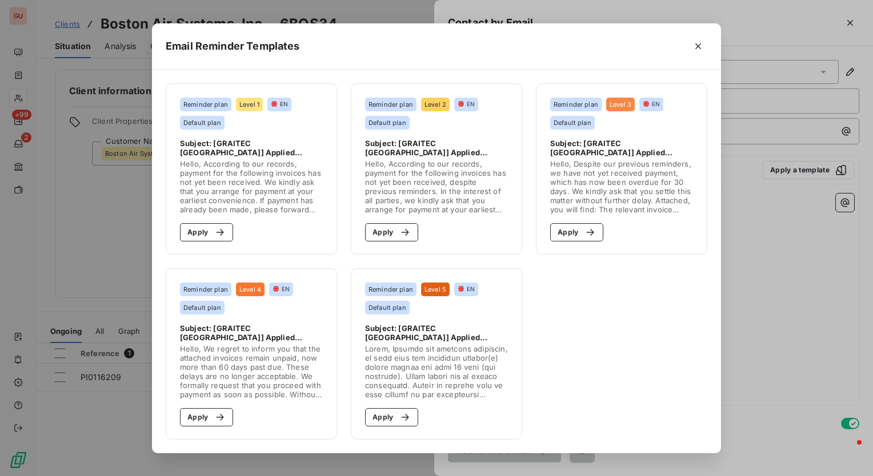
click at [468, 168] on span "Hello, According to our records, payment for the following invoices has not yet…" at bounding box center [436, 186] width 143 height 55
click at [388, 234] on button "Apply" at bounding box center [391, 232] width 53 height 18
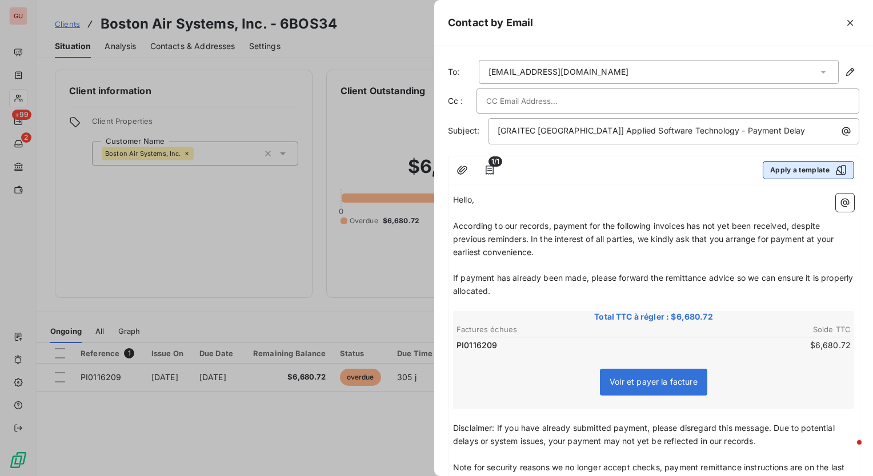
click at [829, 166] on div "button" at bounding box center [837, 169] width 17 height 11
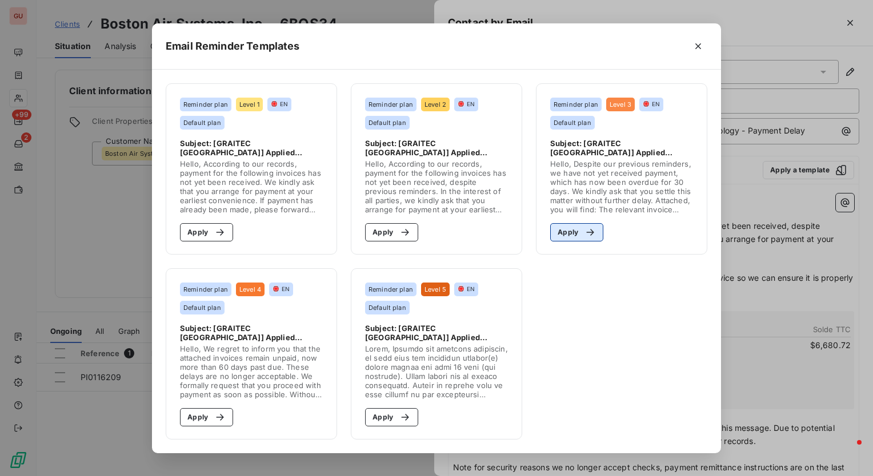
click at [576, 230] on button "Apply" at bounding box center [576, 232] width 53 height 18
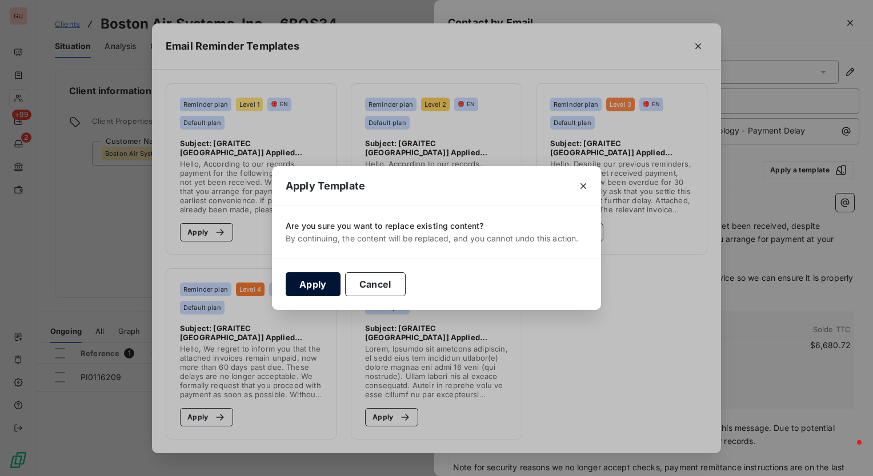
click at [315, 284] on button "Apply" at bounding box center [313, 284] width 55 height 24
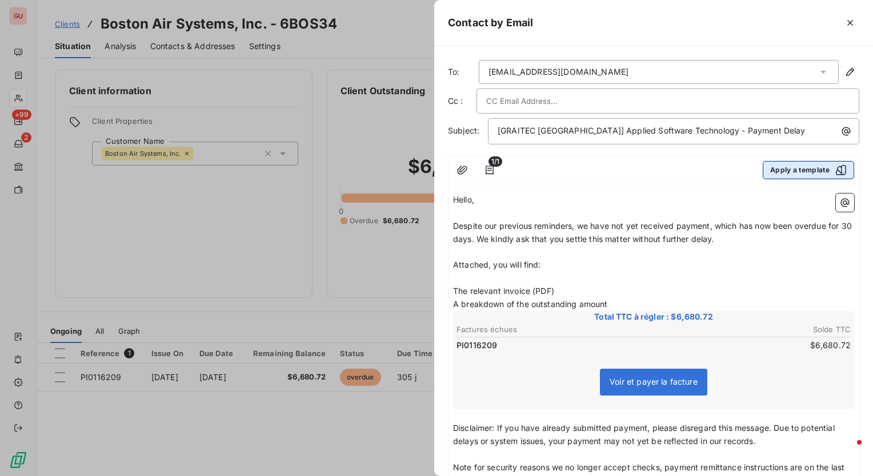
click at [803, 168] on button "Apply a template" at bounding box center [807, 170] width 91 height 18
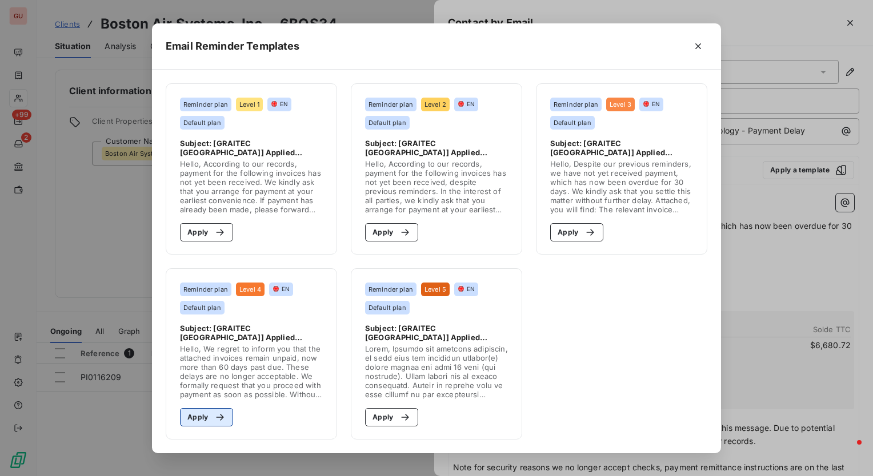
click at [198, 417] on button "Apply" at bounding box center [206, 417] width 53 height 18
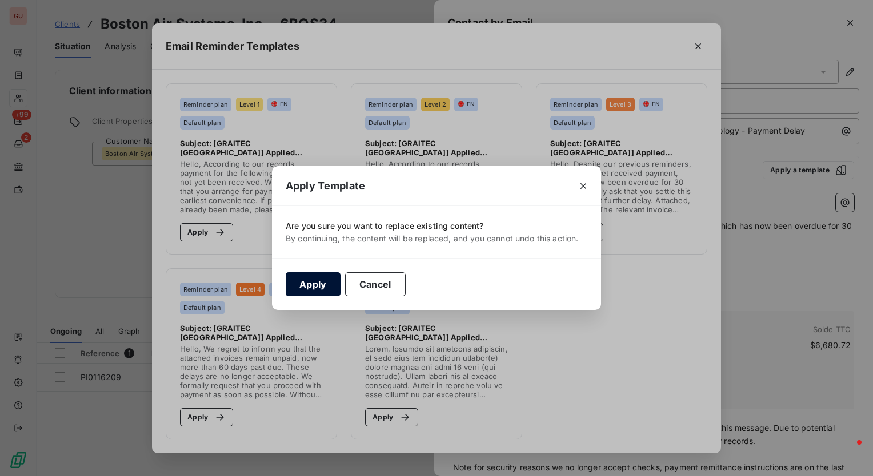
click at [306, 282] on button "Apply" at bounding box center [313, 284] width 55 height 24
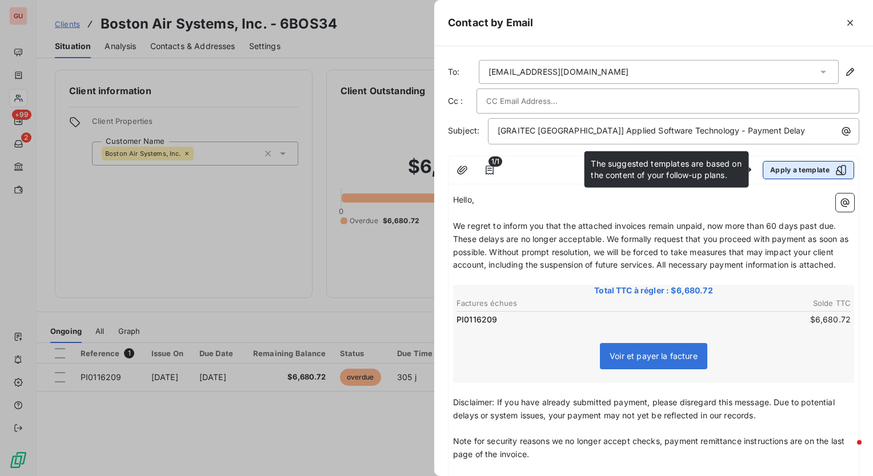
click at [835, 168] on icon "button" at bounding box center [840, 169] width 11 height 11
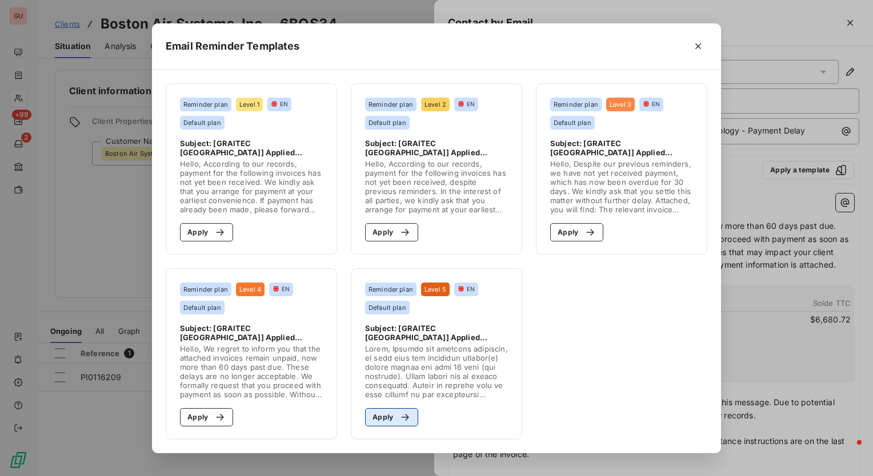
click at [376, 415] on button "Apply" at bounding box center [391, 417] width 53 height 18
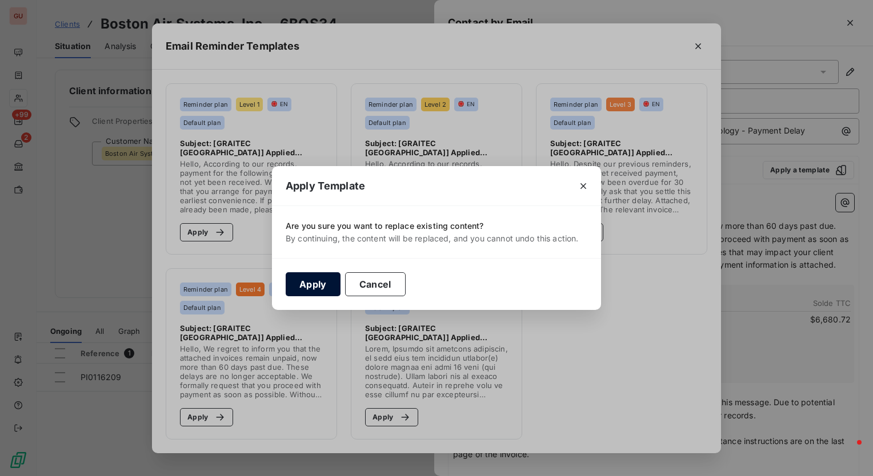
click at [292, 276] on button "Apply" at bounding box center [313, 284] width 55 height 24
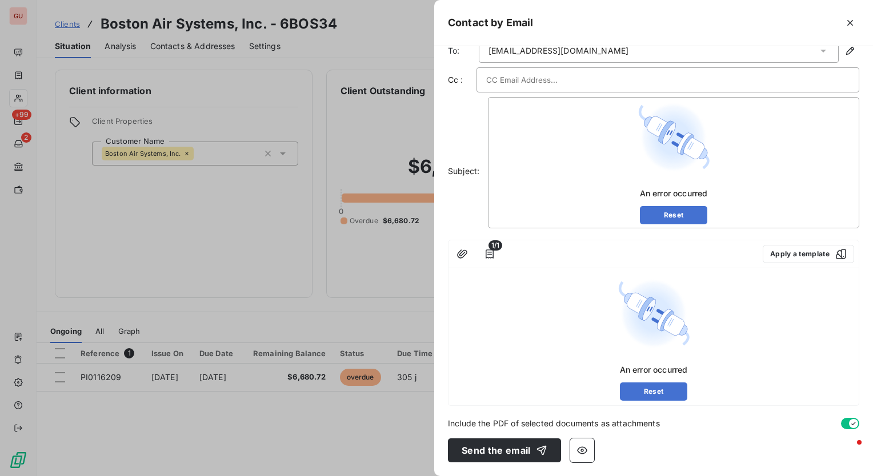
scroll to position [20, 0]
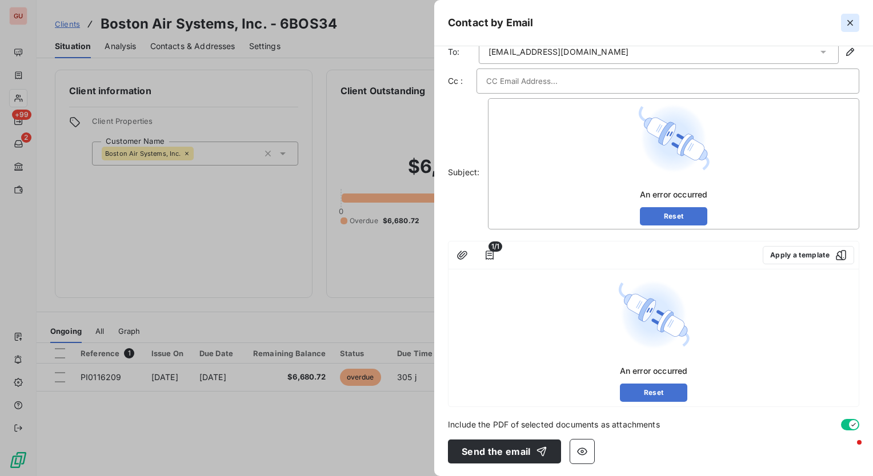
click at [854, 23] on icon "button" at bounding box center [849, 22] width 11 height 11
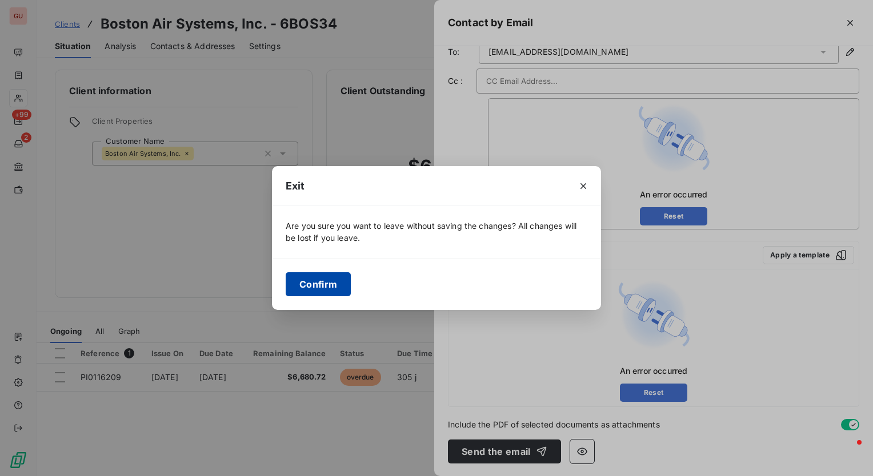
click at [318, 283] on button "Confirm" at bounding box center [318, 284] width 65 height 24
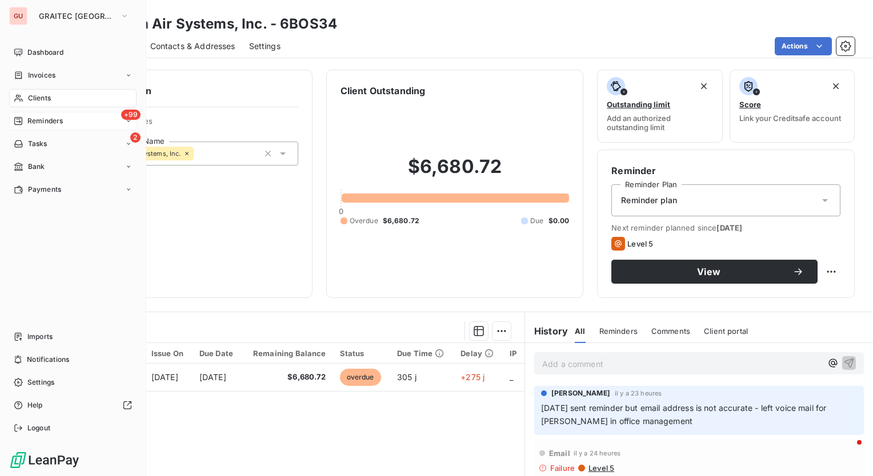
click at [41, 120] on span "Reminders" at bounding box center [44, 121] width 35 height 10
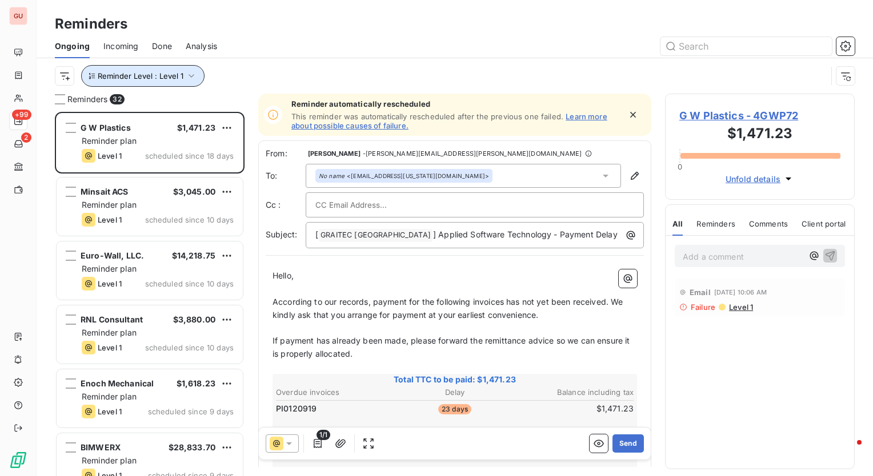
click at [197, 74] on button "Reminder Level : Level 1" at bounding box center [142, 76] width 123 height 22
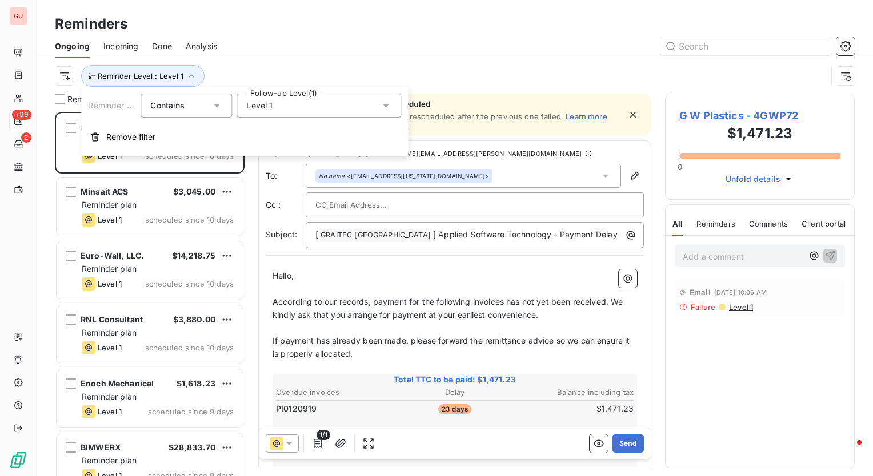
click at [377, 31] on div "Reminders" at bounding box center [455, 24] width 836 height 21
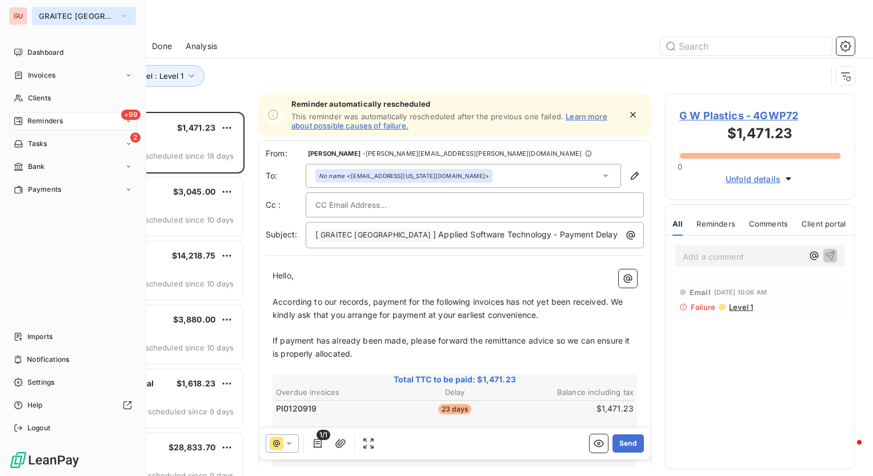
click at [66, 15] on span "GRAITEC [GEOGRAPHIC_DATA]" at bounding box center [77, 15] width 77 height 9
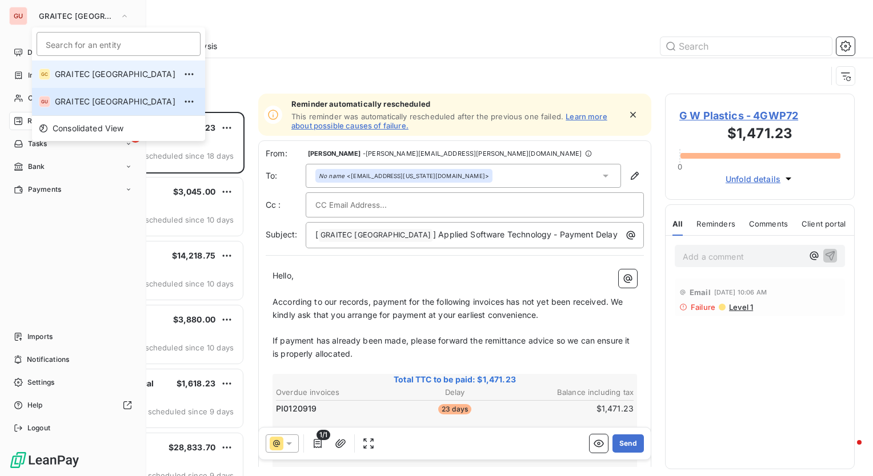
click at [75, 79] on span "GRAITEC [GEOGRAPHIC_DATA]" at bounding box center [115, 74] width 120 height 11
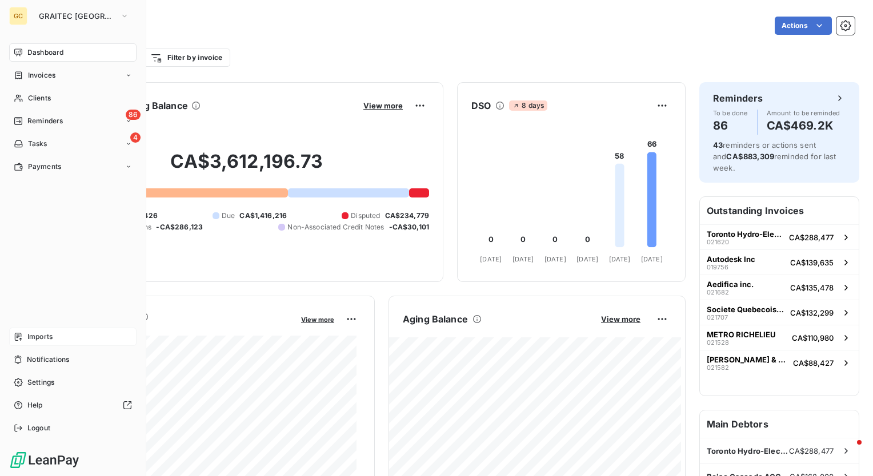
click at [56, 335] on div "Imports" at bounding box center [72, 337] width 127 height 18
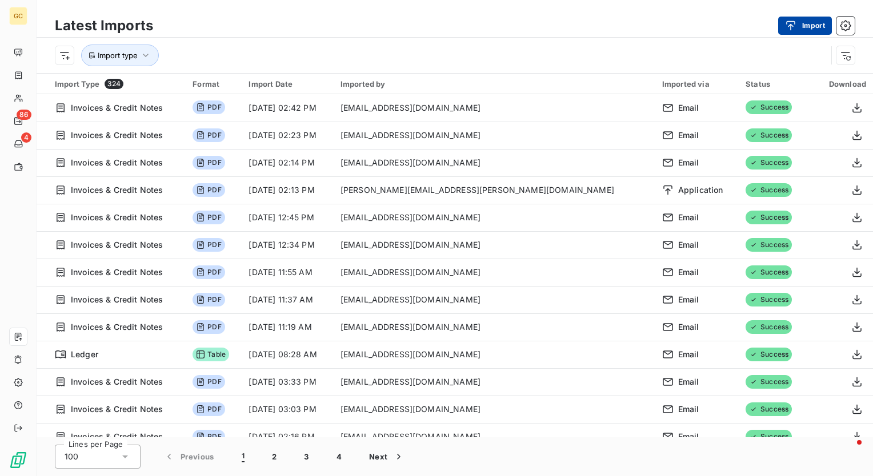
click at [801, 29] on div "button" at bounding box center [793, 25] width 17 height 11
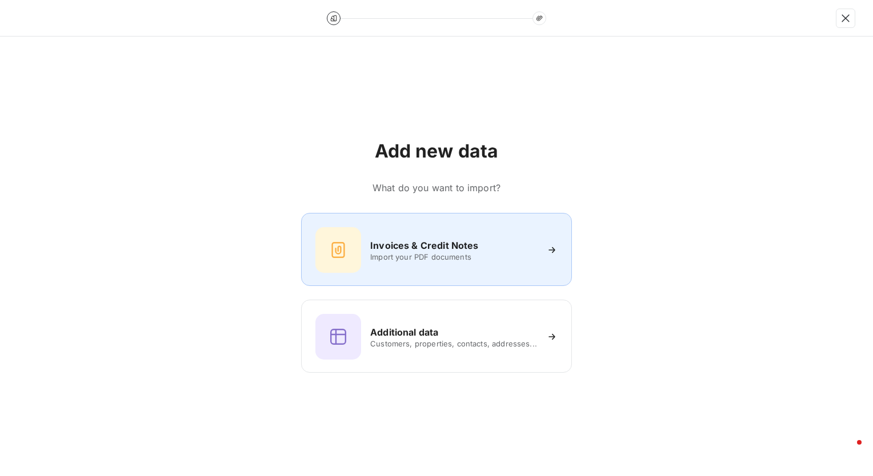
click at [394, 247] on h6 "Invoices & Credit Notes" at bounding box center [424, 246] width 108 height 14
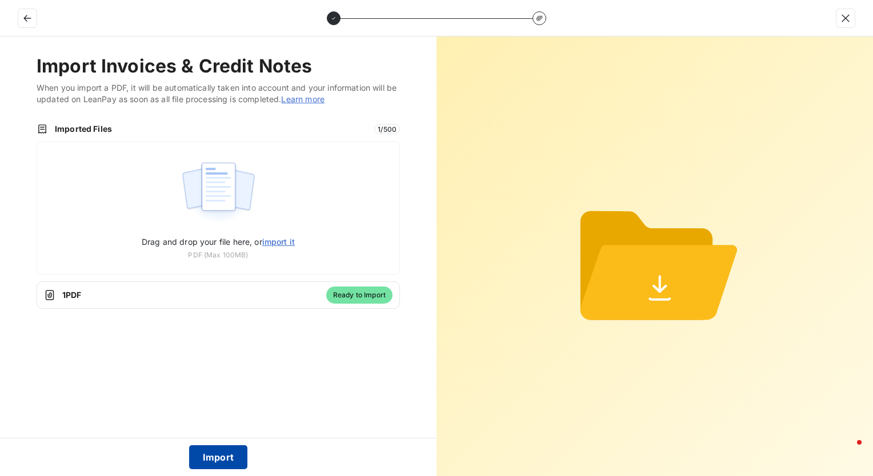
click at [219, 456] on button "Import" at bounding box center [218, 457] width 59 height 24
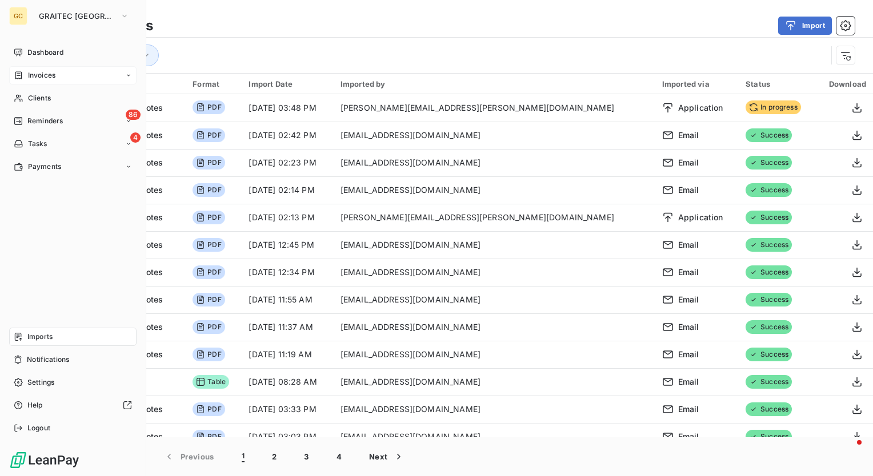
click at [46, 77] on span "Invoices" at bounding box center [41, 75] width 27 height 10
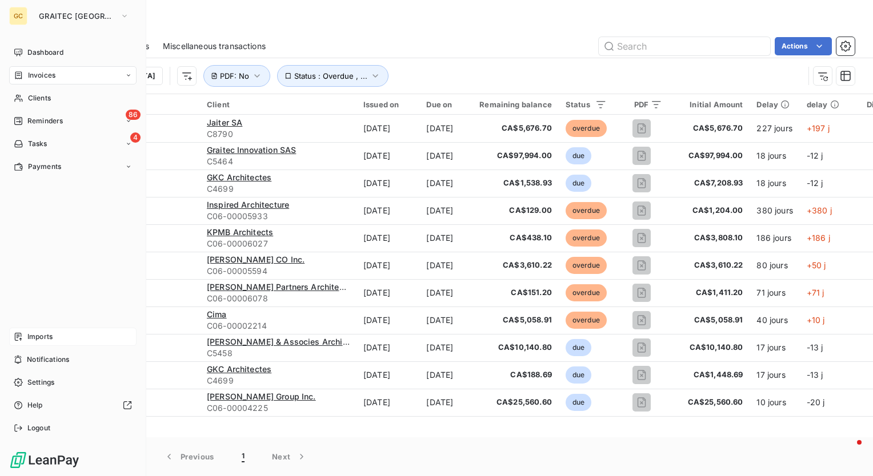
click at [39, 339] on span "Imports" at bounding box center [39, 337] width 25 height 10
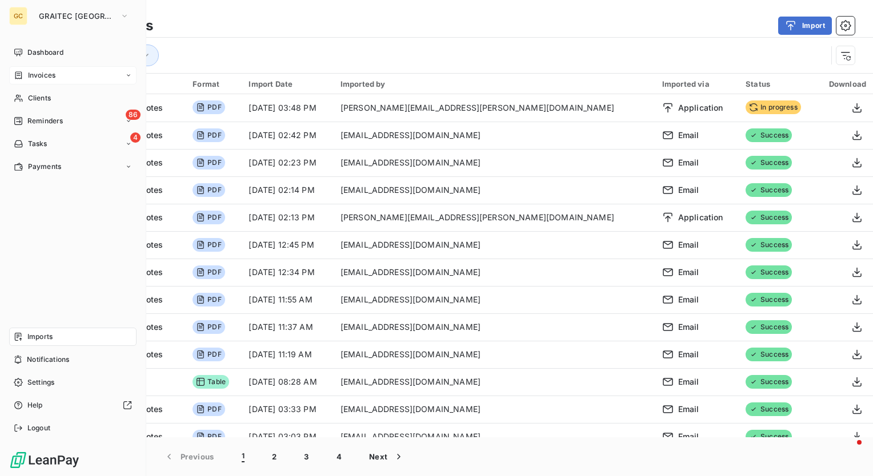
click at [31, 75] on span "Invoices" at bounding box center [41, 75] width 27 height 10
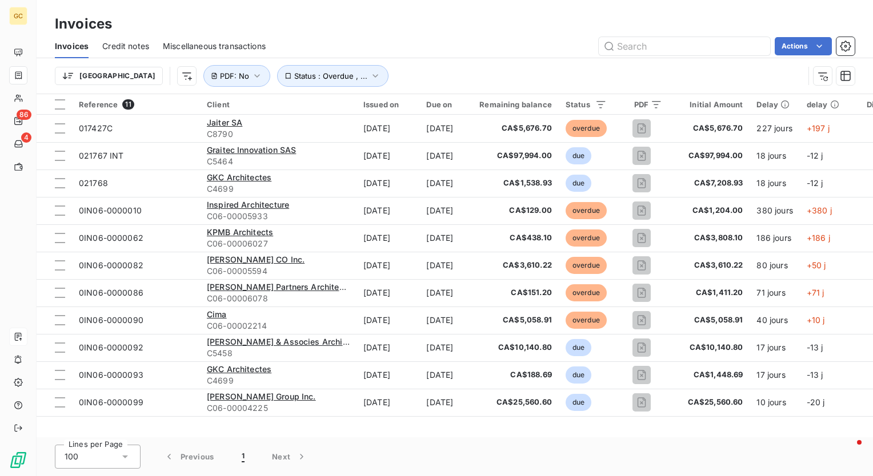
click at [237, 46] on span "Miscellaneous transactions" at bounding box center [214, 46] width 103 height 11
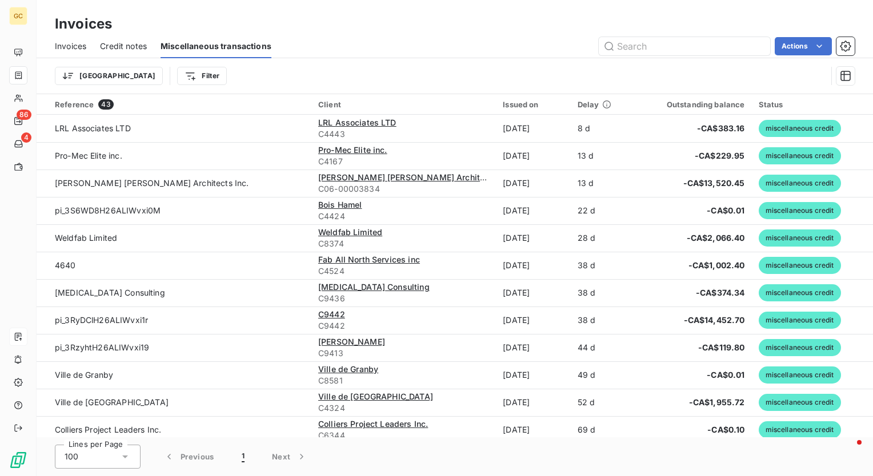
click at [126, 45] on span "Credit notes" at bounding box center [123, 46] width 47 height 11
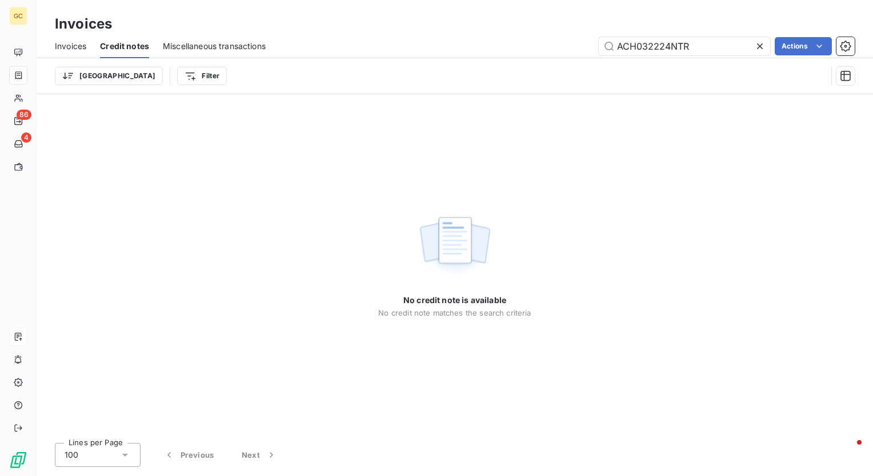
click at [79, 46] on span "Invoices" at bounding box center [70, 46] width 31 height 11
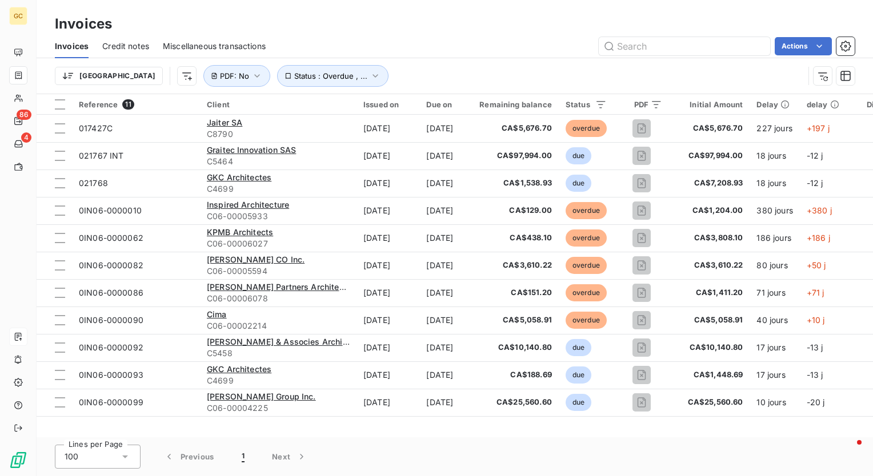
click at [79, 46] on span "Invoices" at bounding box center [72, 46] width 34 height 11
click at [119, 45] on span "Credit notes" at bounding box center [125, 46] width 47 height 11
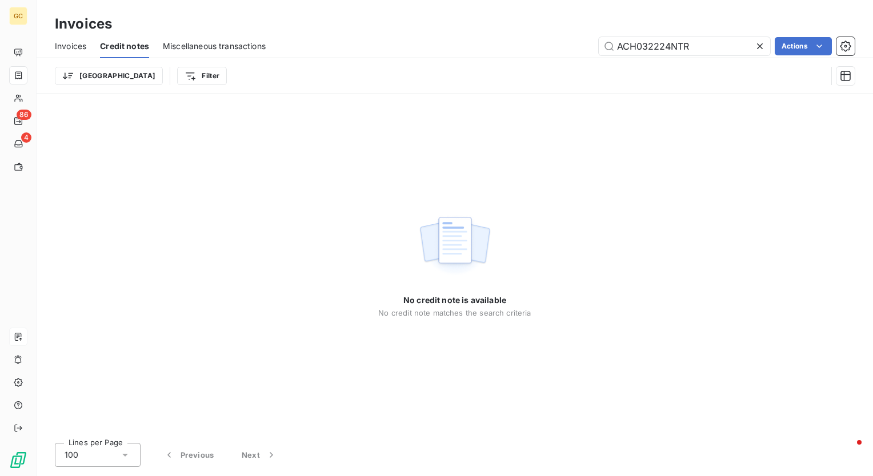
click at [70, 43] on span "Invoices" at bounding box center [70, 46] width 31 height 11
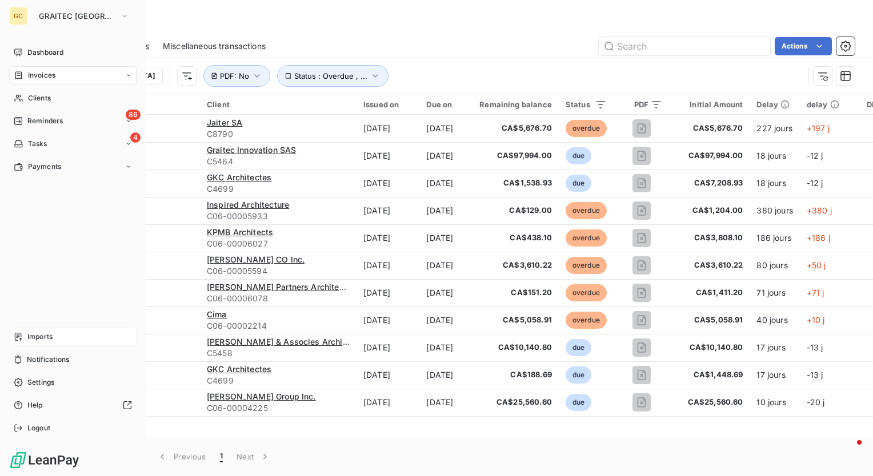
click at [34, 337] on span "Imports" at bounding box center [39, 337] width 25 height 10
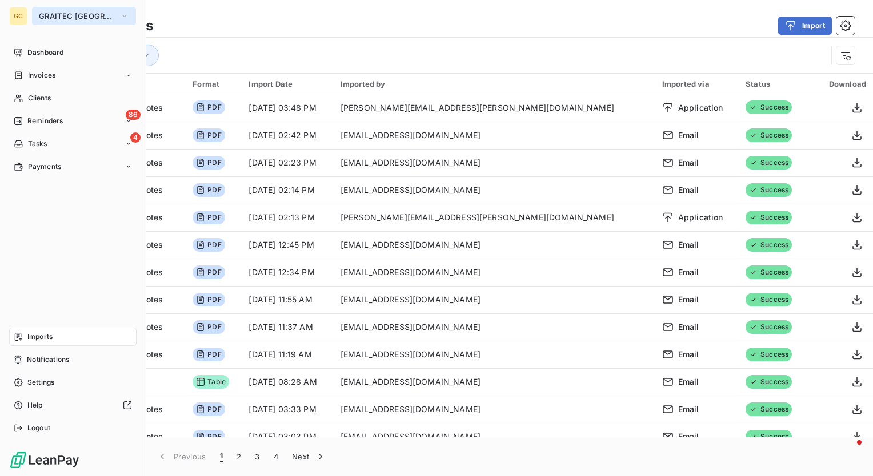
click at [107, 14] on span "GRAITEC [GEOGRAPHIC_DATA]" at bounding box center [77, 15] width 77 height 9
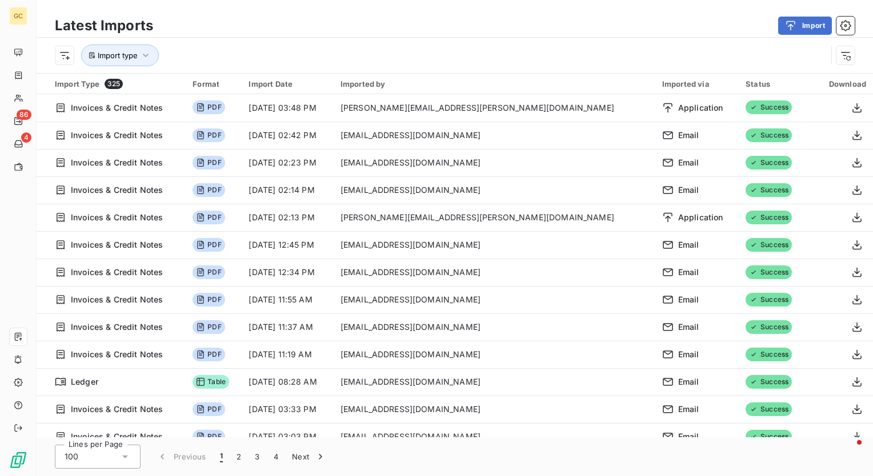
click at [268, 13] on div "Latest Imports Import Import type" at bounding box center [455, 36] width 836 height 73
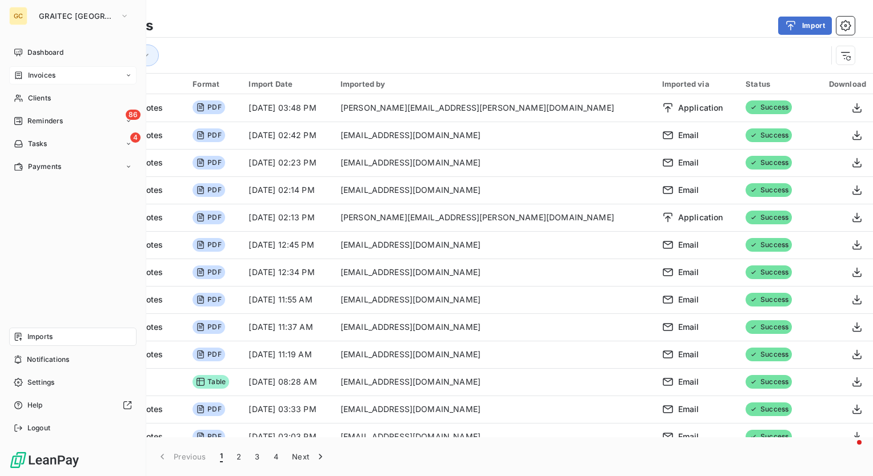
click at [53, 76] on span "Invoices" at bounding box center [41, 75] width 27 height 10
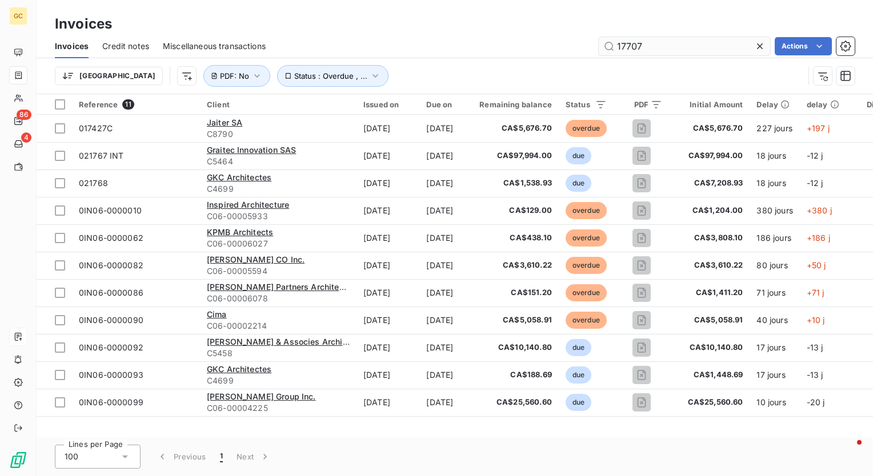
type input "17707"
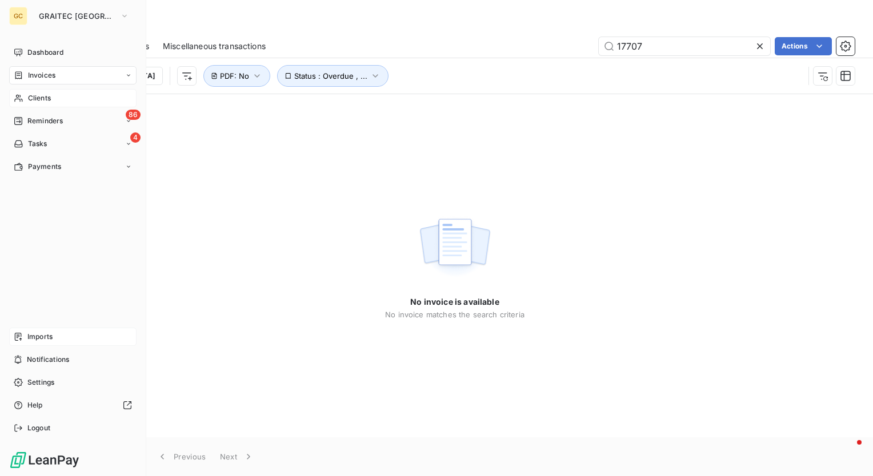
click at [39, 94] on span "Clients" at bounding box center [39, 98] width 23 height 10
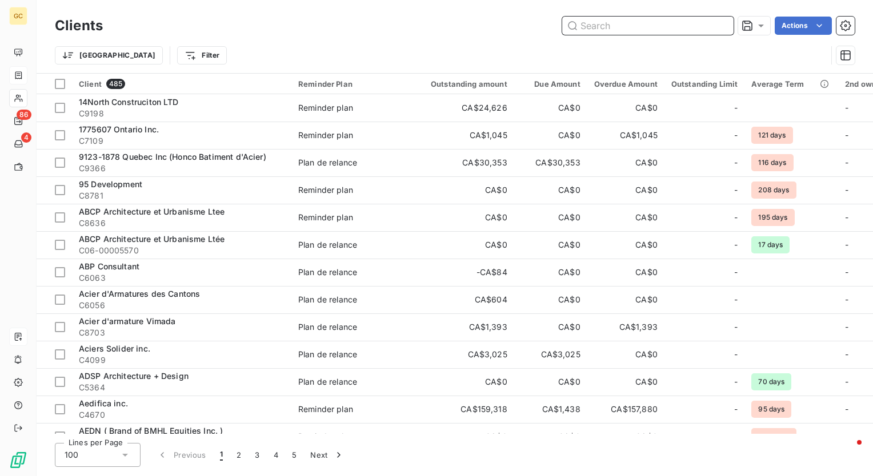
paste input "Atlantic Roll Forming"
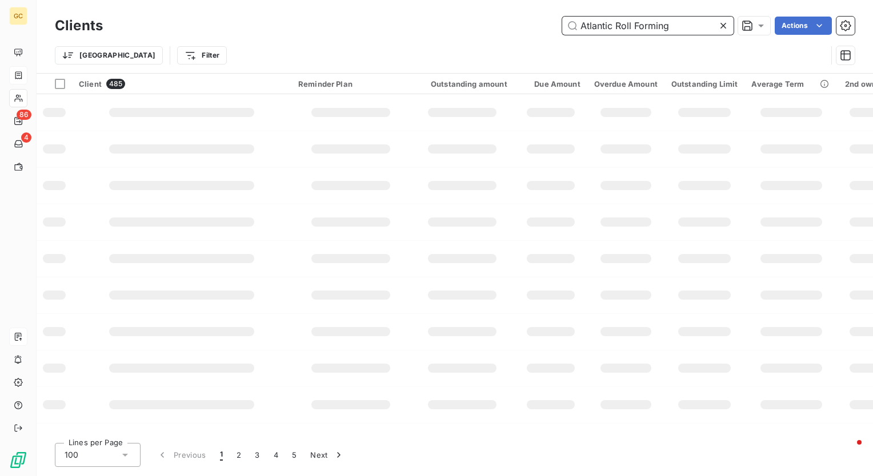
type input "Atlantic Roll Forming"
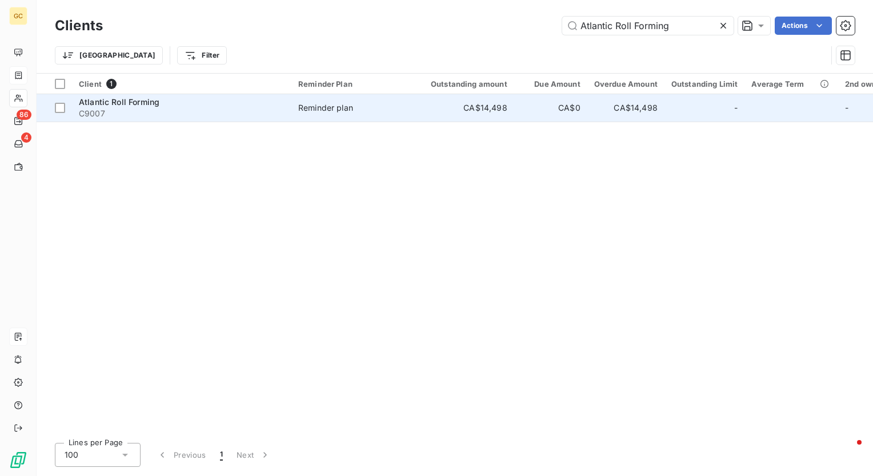
click at [179, 111] on span "C9007" at bounding box center [182, 113] width 206 height 11
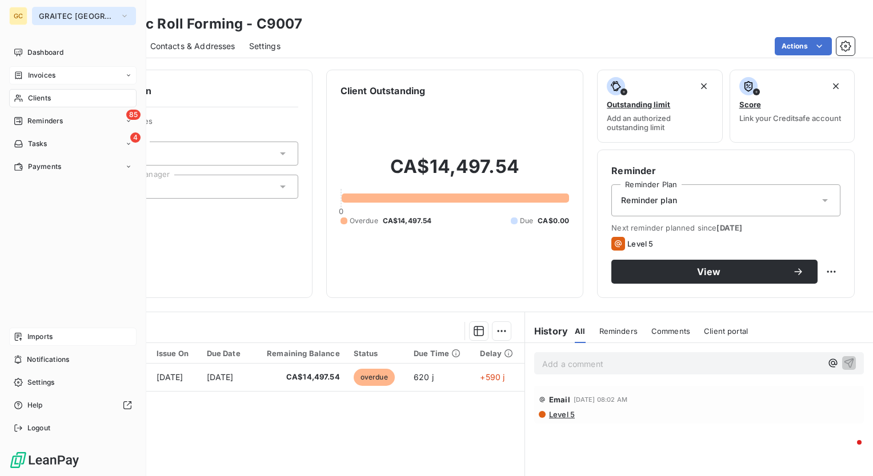
click at [108, 17] on button "GRAITEC [GEOGRAPHIC_DATA]" at bounding box center [84, 16] width 104 height 18
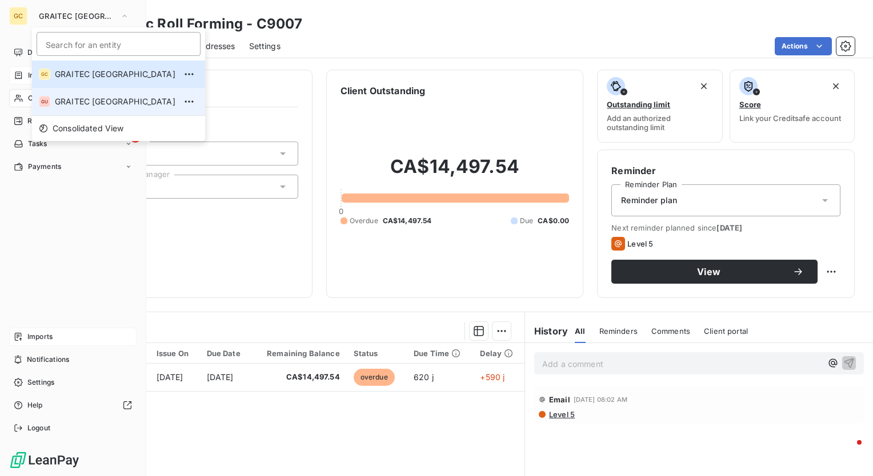
click at [95, 99] on span "GRAITEC [GEOGRAPHIC_DATA]" at bounding box center [115, 101] width 120 height 11
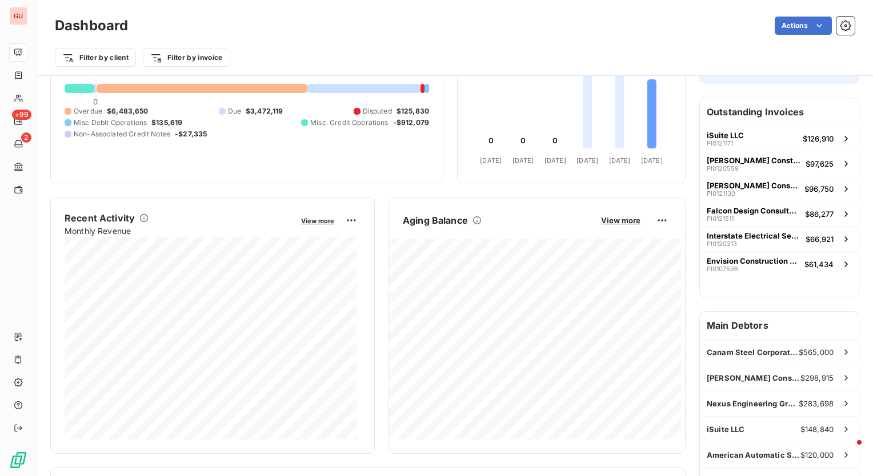
scroll to position [171, 0]
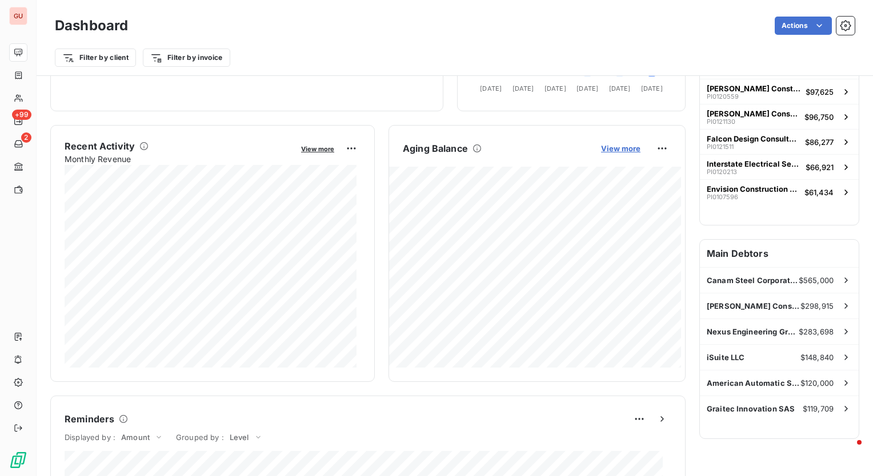
click at [614, 146] on span "View more" at bounding box center [620, 148] width 39 height 9
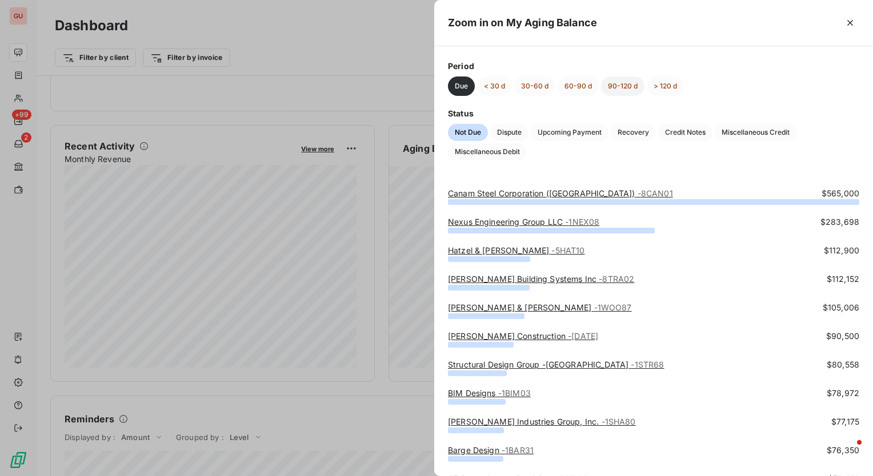
click at [625, 85] on button "90-120 d" at bounding box center [622, 86] width 43 height 19
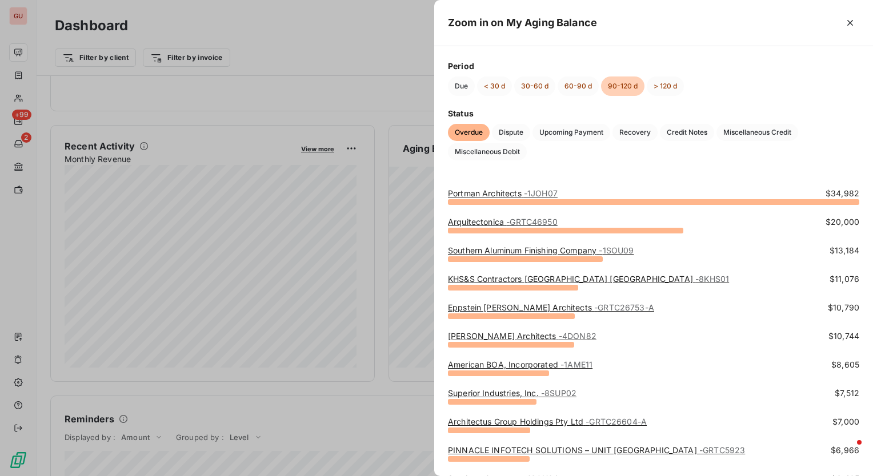
click at [521, 193] on link "Portman Architects - 1JOH07" at bounding box center [503, 193] width 110 height 10
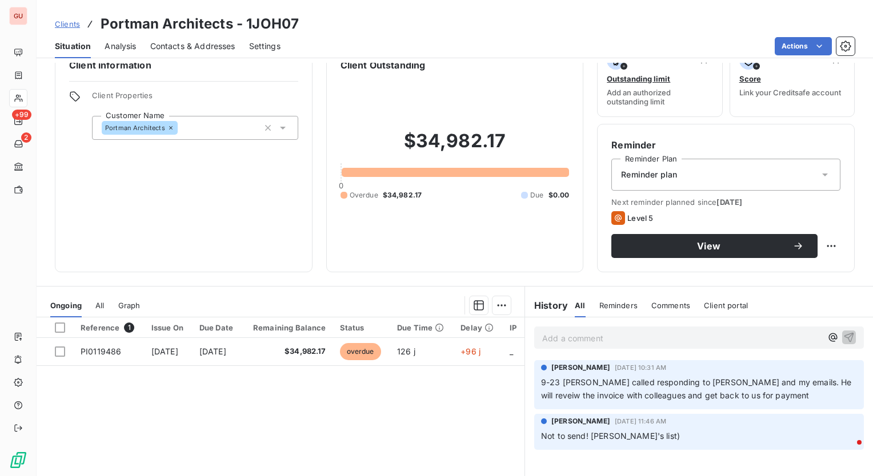
scroll to position [6, 0]
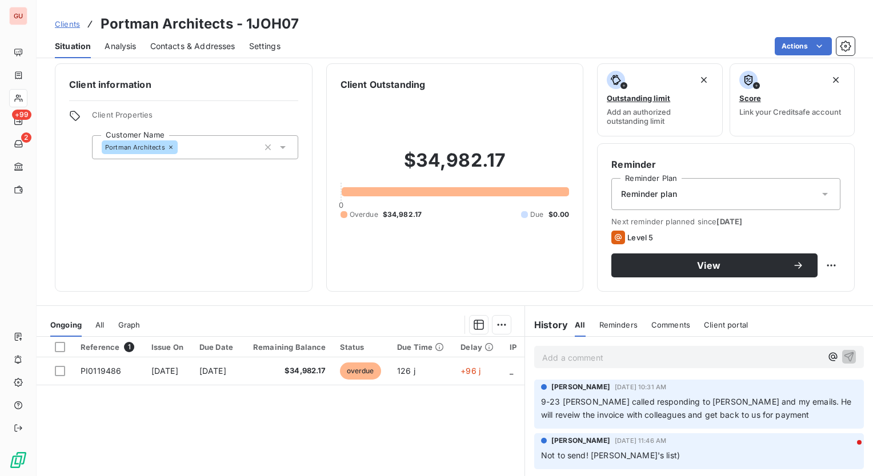
click at [819, 191] on icon at bounding box center [824, 193] width 11 height 11
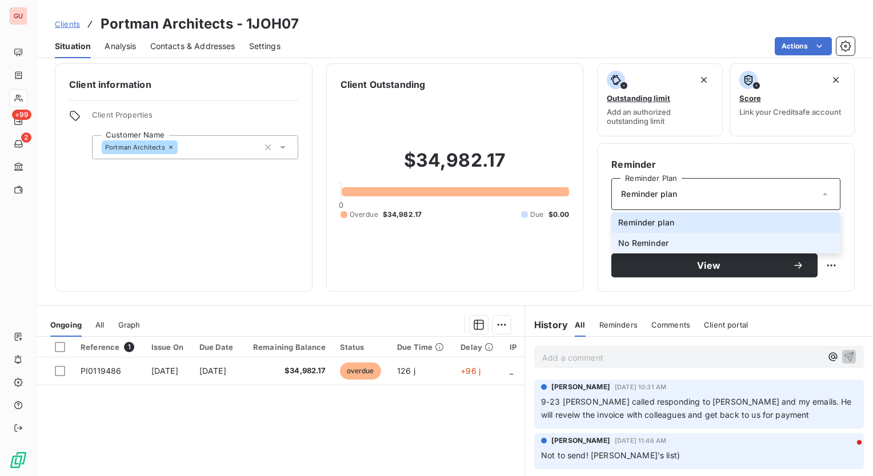
click at [742, 240] on li "No Reminder" at bounding box center [725, 243] width 229 height 21
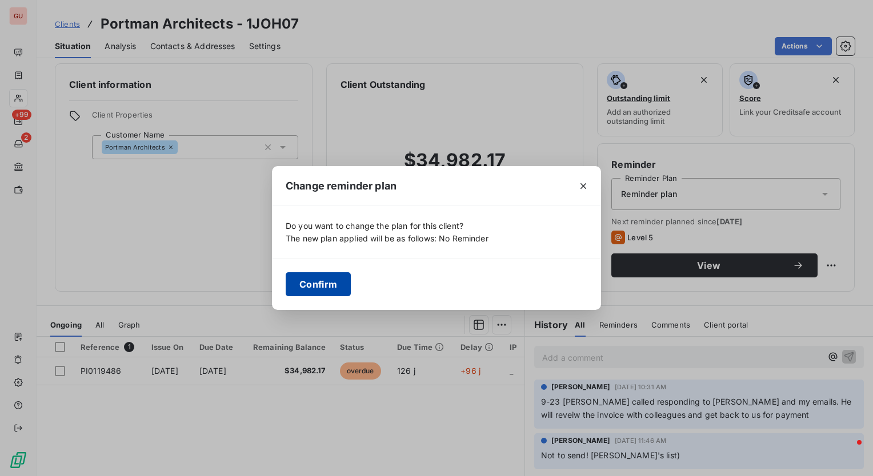
click at [295, 284] on button "Confirm" at bounding box center [318, 284] width 65 height 24
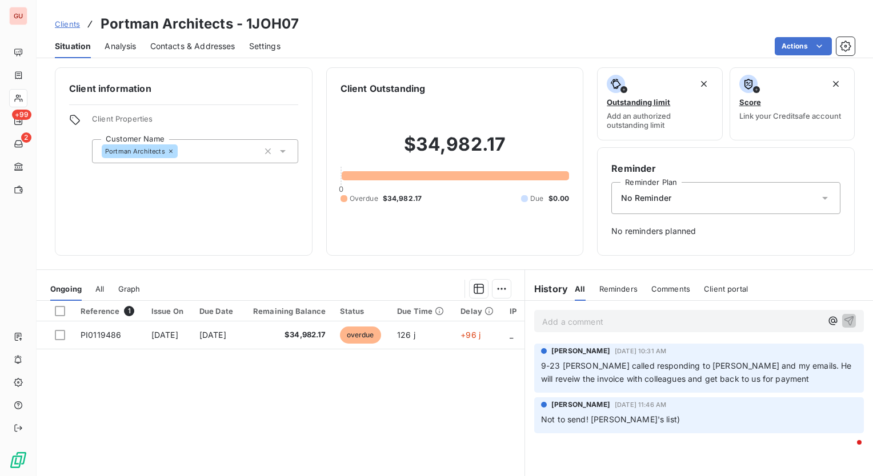
scroll to position [0, 0]
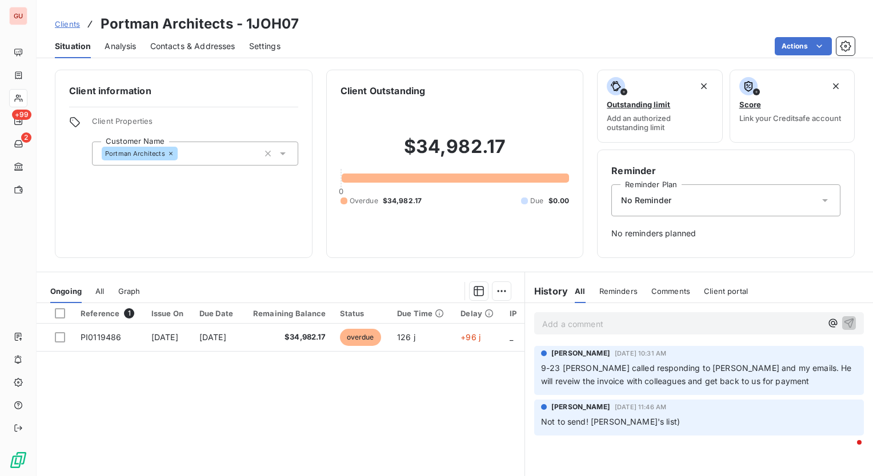
click at [664, 322] on p "Add a comment ﻿" at bounding box center [681, 324] width 279 height 14
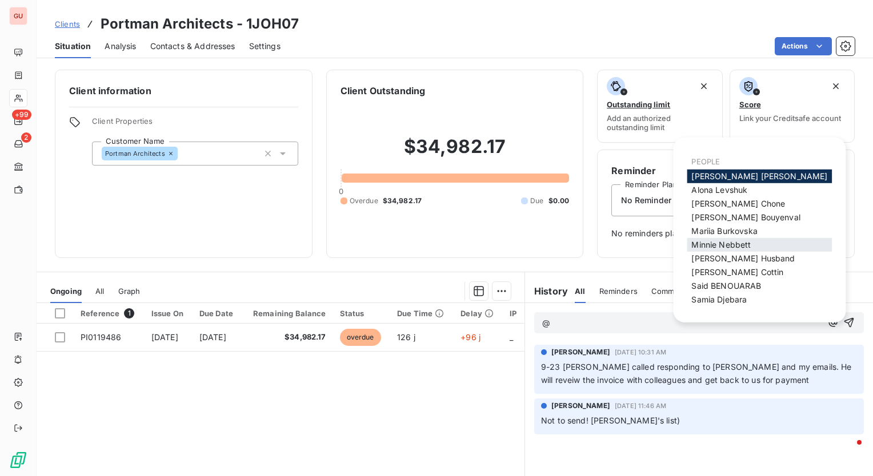
click at [704, 241] on span "[PERSON_NAME]" at bounding box center [720, 245] width 59 height 10
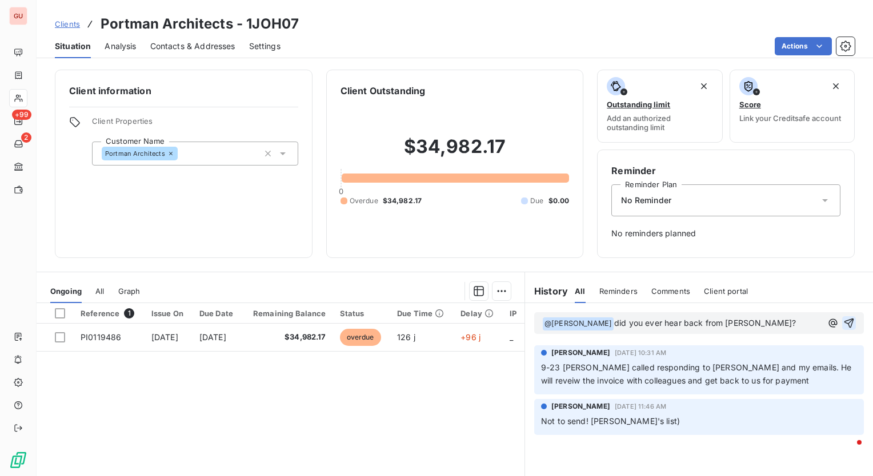
click at [843, 323] on icon "button" at bounding box center [848, 323] width 11 height 11
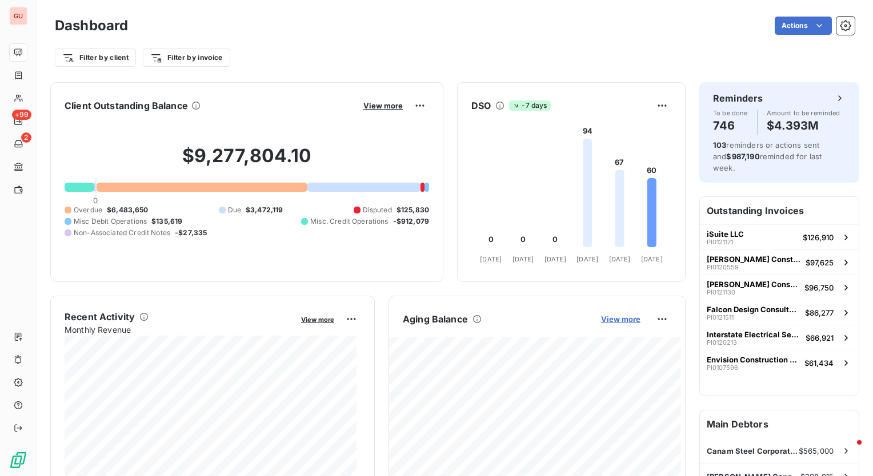
click at [622, 319] on span "View more" at bounding box center [620, 319] width 39 height 9
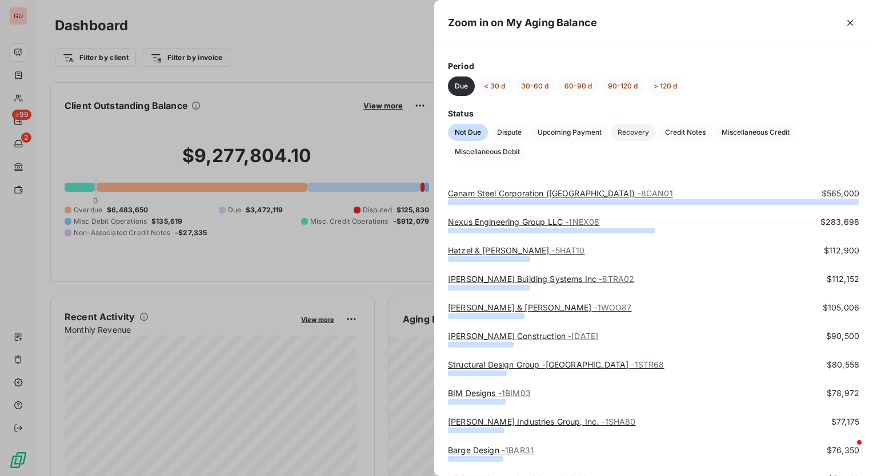
click at [630, 136] on span "Recovery" at bounding box center [632, 132] width 45 height 17
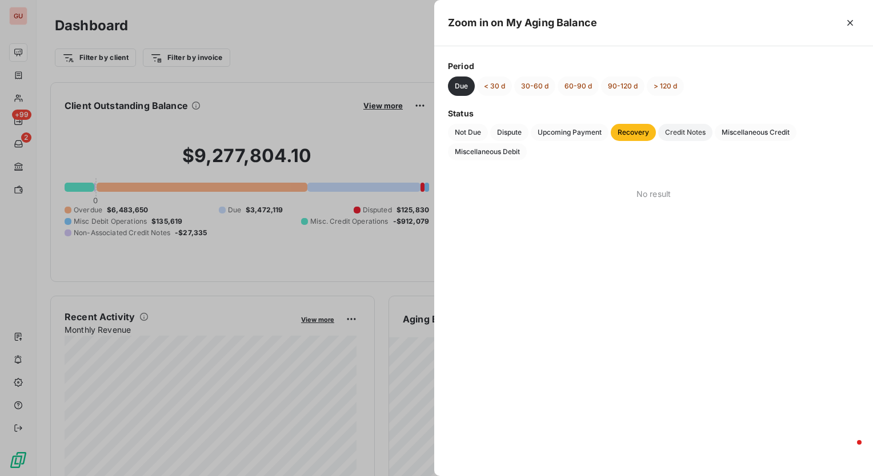
click at [698, 133] on span "Credit Notes" at bounding box center [685, 132] width 54 height 17
click at [528, 129] on span "Dispute" at bounding box center [509, 132] width 38 height 17
click at [548, 89] on button "30-60 d" at bounding box center [534, 86] width 41 height 19
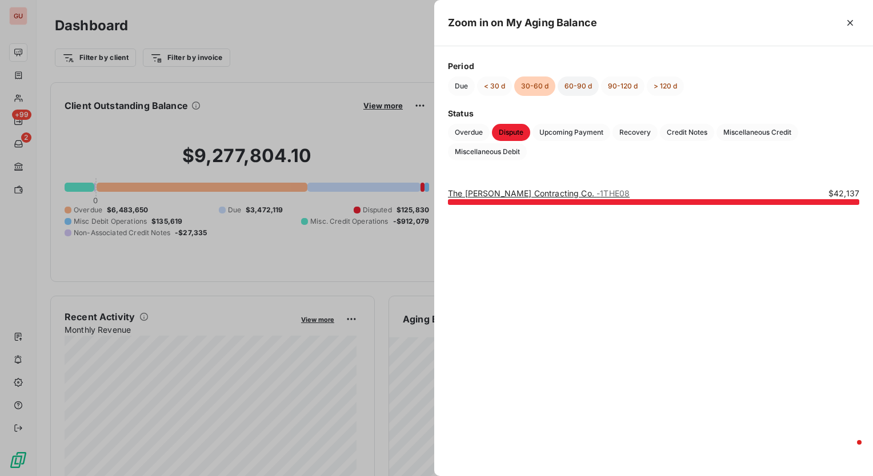
click at [583, 86] on button "60-90 d" at bounding box center [577, 86] width 41 height 19
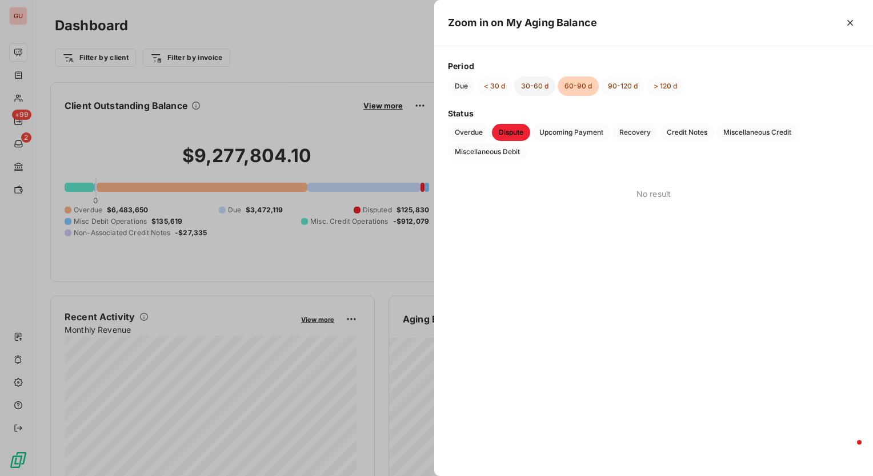
click at [546, 90] on button "30-60 d" at bounding box center [534, 86] width 41 height 19
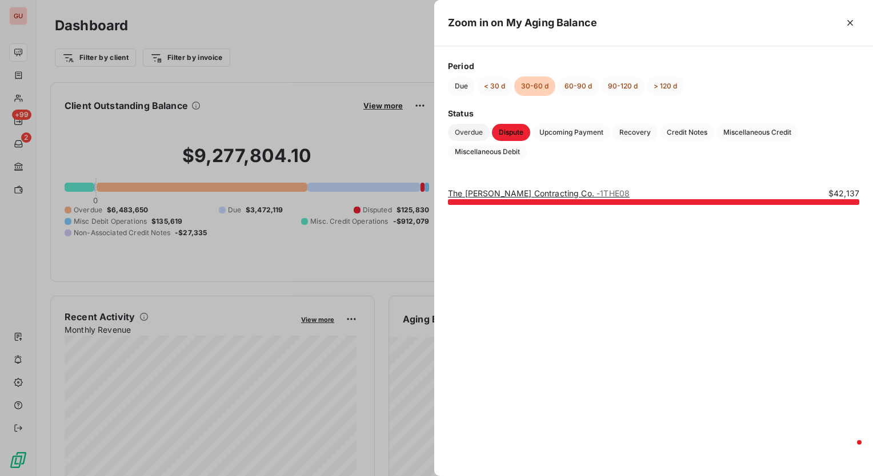
click at [474, 130] on span "Overdue" at bounding box center [469, 132] width 42 height 17
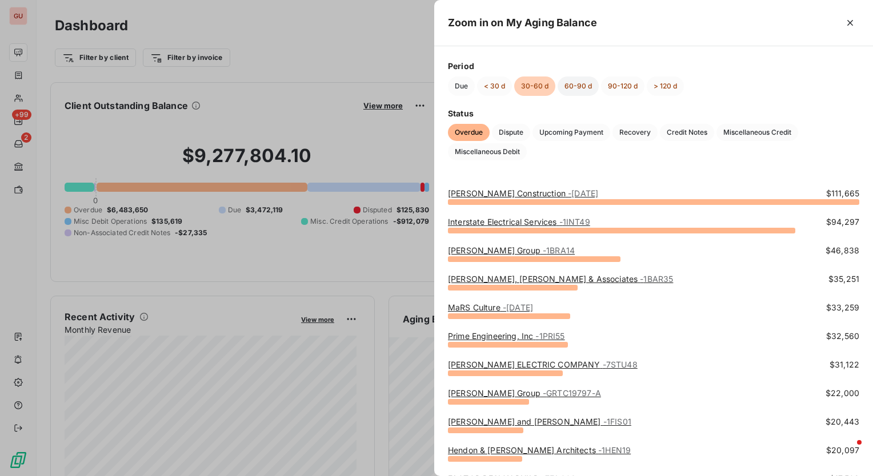
click at [573, 89] on button "60-90 d" at bounding box center [577, 86] width 41 height 19
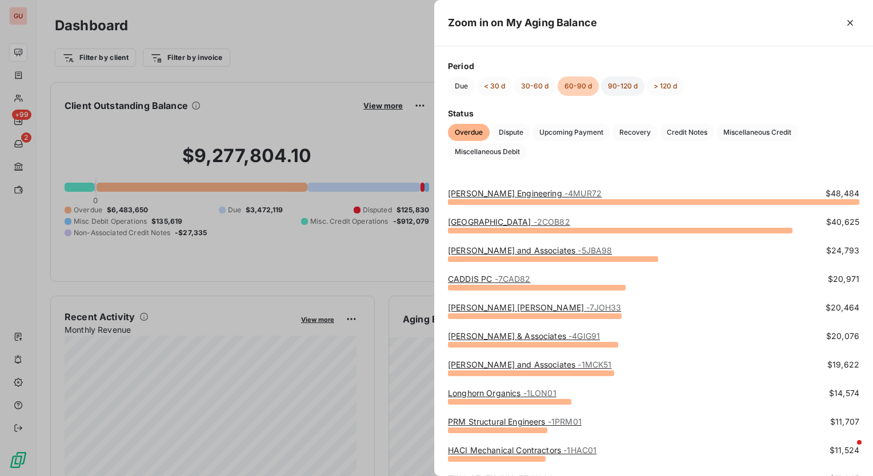
click at [626, 85] on button "90-120 d" at bounding box center [622, 86] width 43 height 19
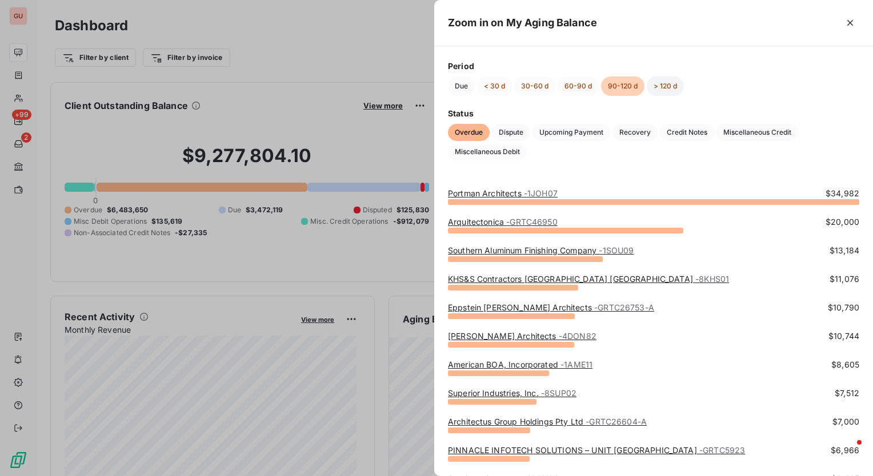
click at [672, 77] on button "> 120 d" at bounding box center [664, 86] width 37 height 19
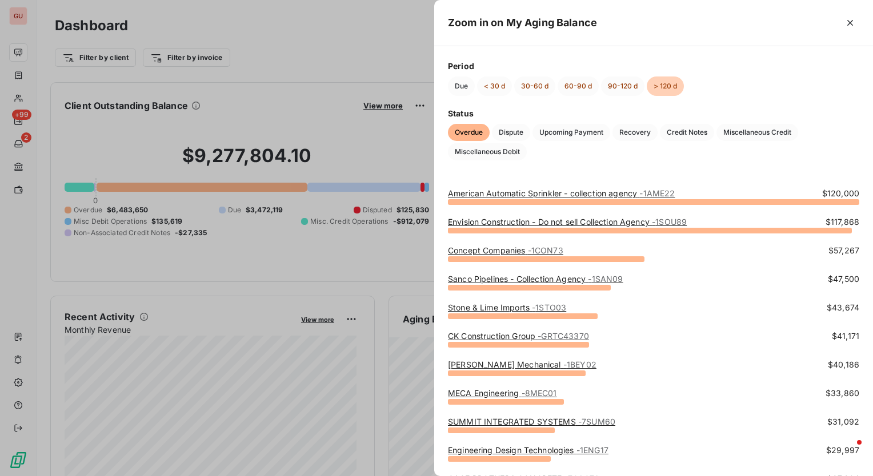
click at [533, 193] on link "American Automatic Sprinkler - collection agency - 1AME22" at bounding box center [561, 193] width 227 height 10
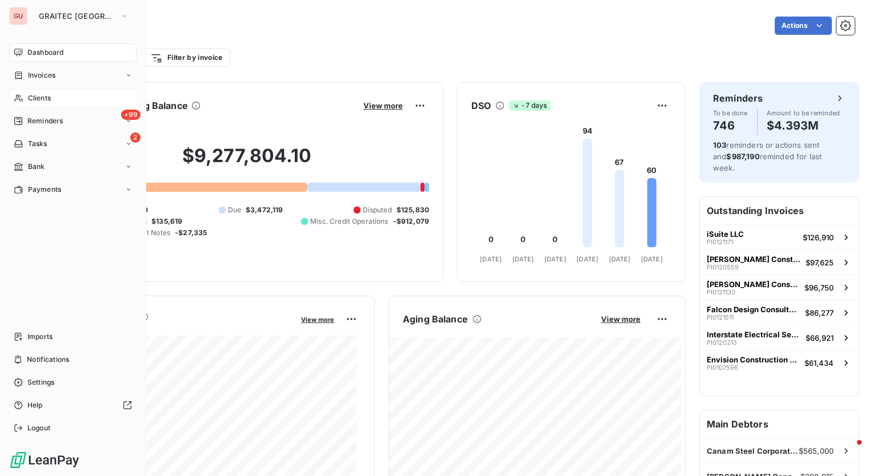
click at [58, 98] on div "Clients" at bounding box center [72, 98] width 127 height 18
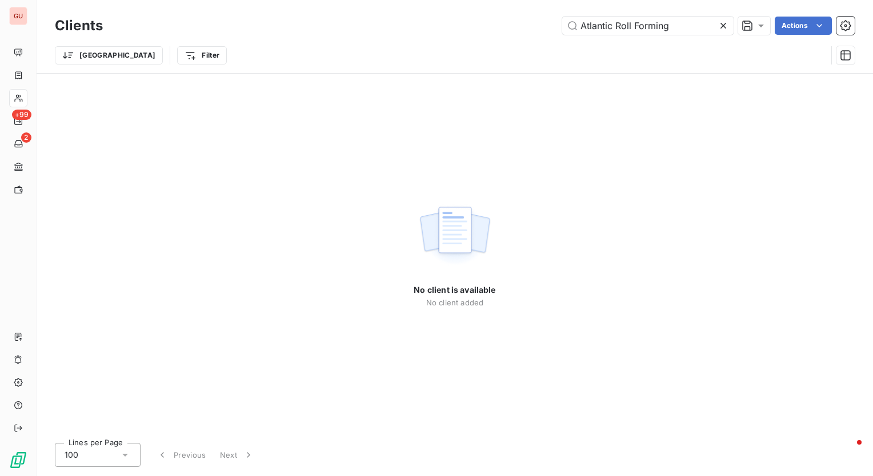
click at [723, 27] on icon at bounding box center [723, 26] width 6 height 6
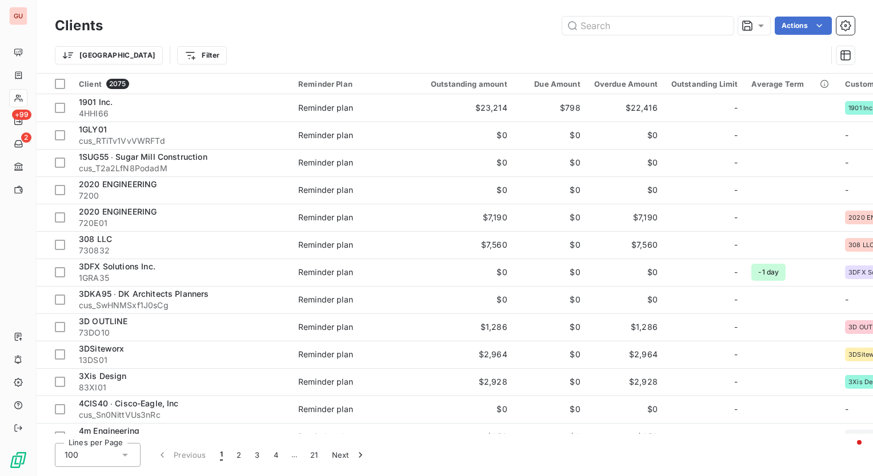
click at [388, 23] on html "GU +99 2 Clients Actions Trier Filter Client 2075 Reminder Plan Outstanding amo…" at bounding box center [436, 238] width 873 height 476
drag, startPoint x: 437, startPoint y: 26, endPoint x: 437, endPoint y: 35, distance: 9.1
click at [437, 31] on div "Actions" at bounding box center [485, 26] width 738 height 18
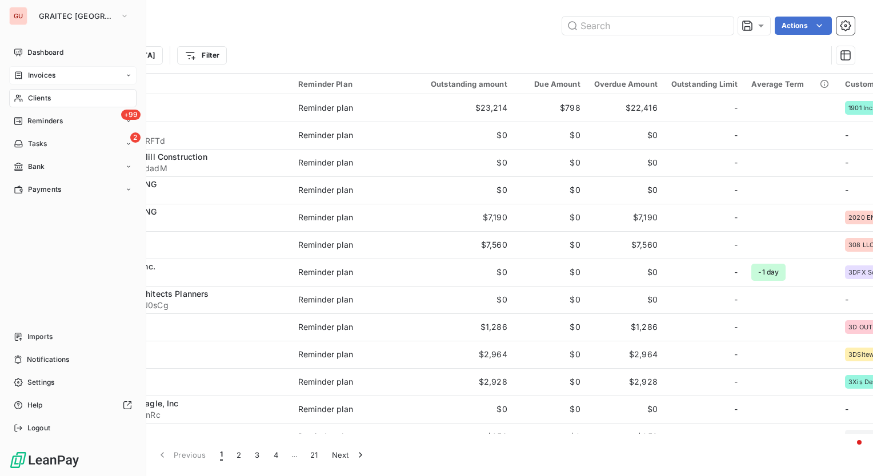
click at [46, 76] on span "Invoices" at bounding box center [41, 75] width 27 height 10
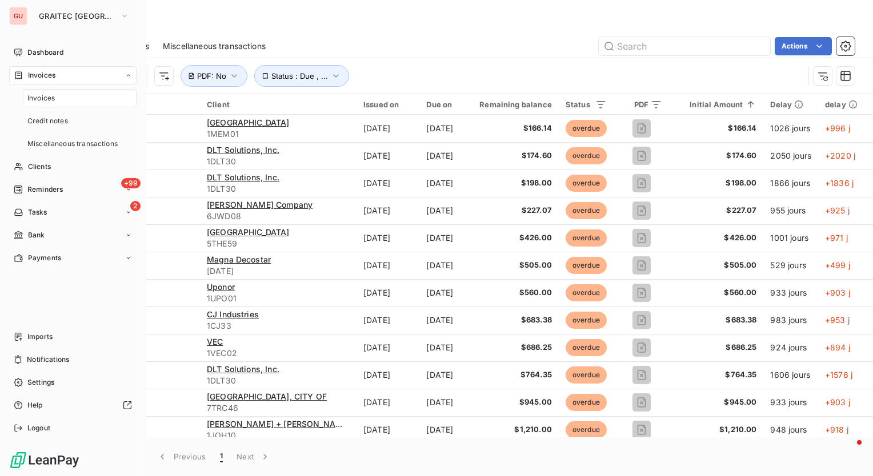
click at [46, 98] on span "Invoices" at bounding box center [40, 98] width 27 height 10
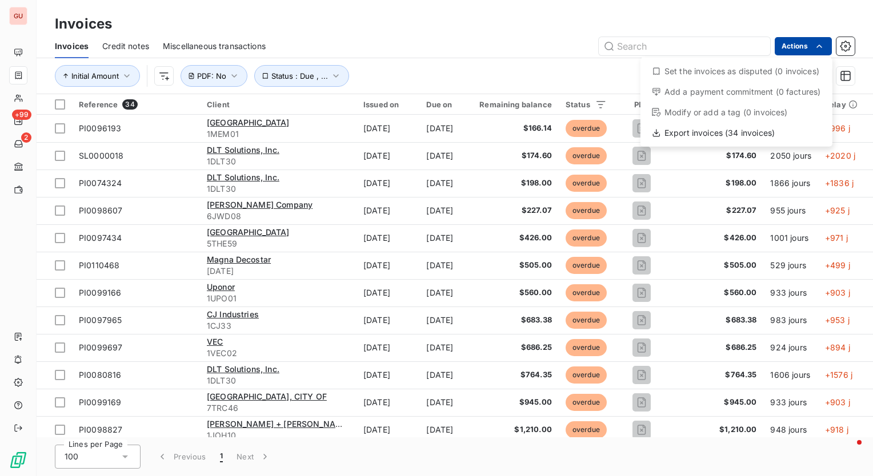
click at [825, 50] on html "GU +99 2 Invoices Invoices Credit notes Miscellaneous transactions Actions Set …" at bounding box center [436, 238] width 873 height 476
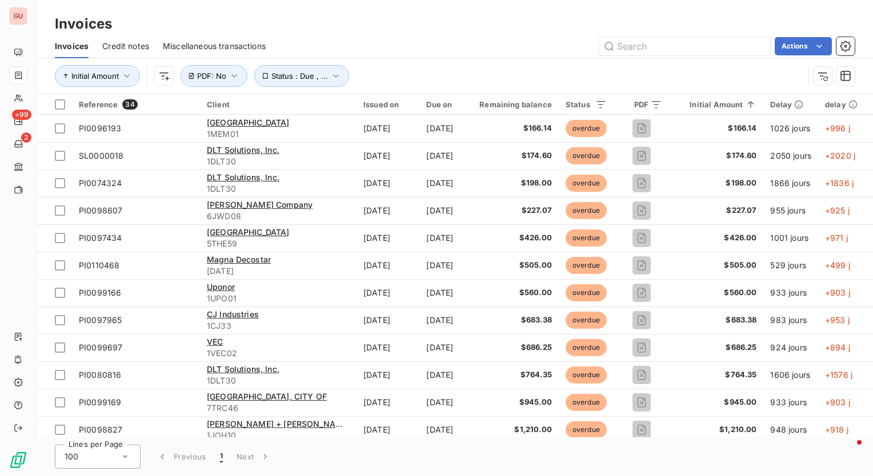
click at [465, 40] on html "GU +99 2 Invoices Invoices Credit notes Miscellaneous transactions Actions Init…" at bounding box center [436, 238] width 873 height 476
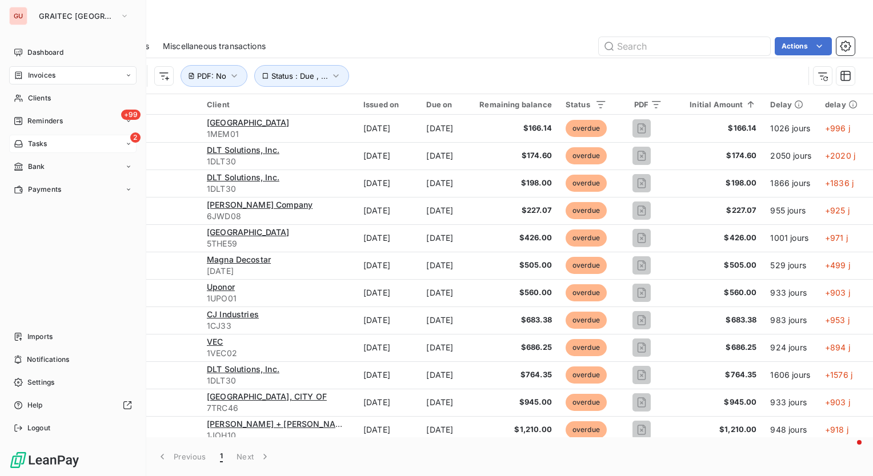
click at [38, 141] on span "Tasks" at bounding box center [37, 144] width 19 height 10
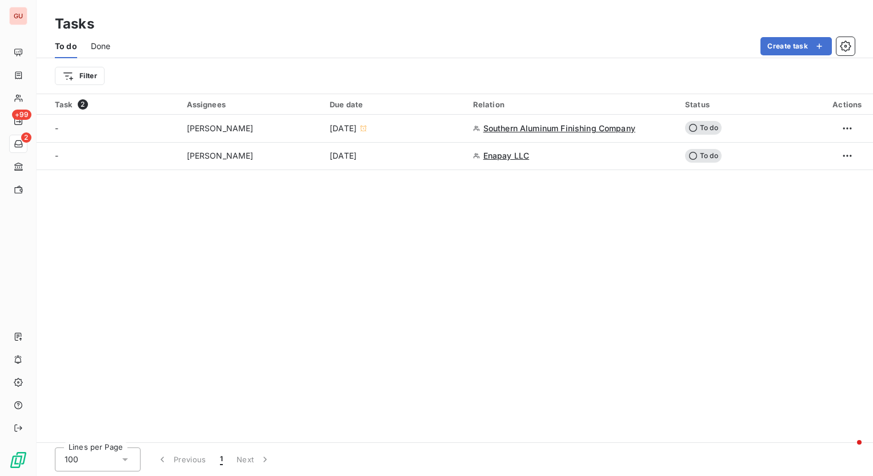
click at [313, 319] on div "Task 2 Assignees Due date Relation Status Actions - [PERSON_NAME] [DATE] Southe…" at bounding box center [455, 268] width 836 height 348
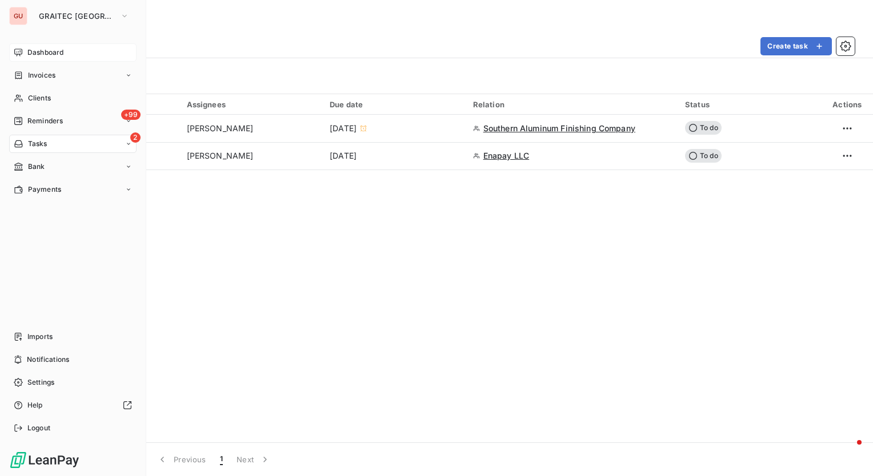
click at [34, 52] on span "Dashboard" at bounding box center [45, 52] width 36 height 10
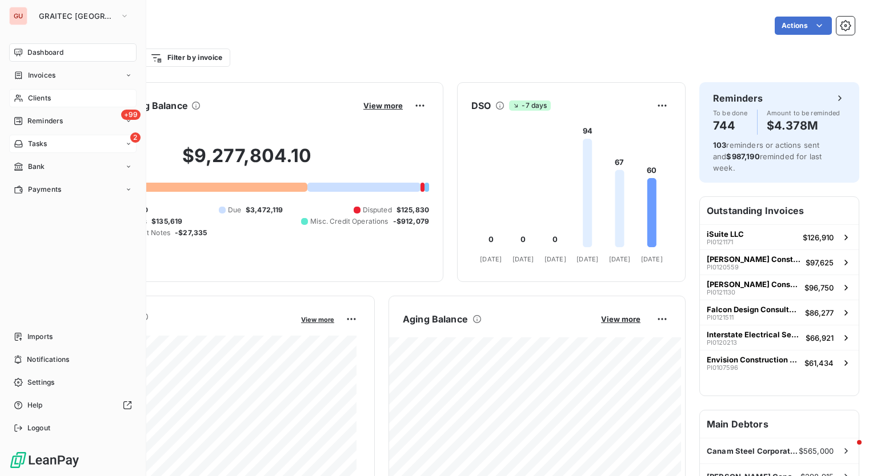
click at [41, 95] on span "Clients" at bounding box center [39, 98] width 23 height 10
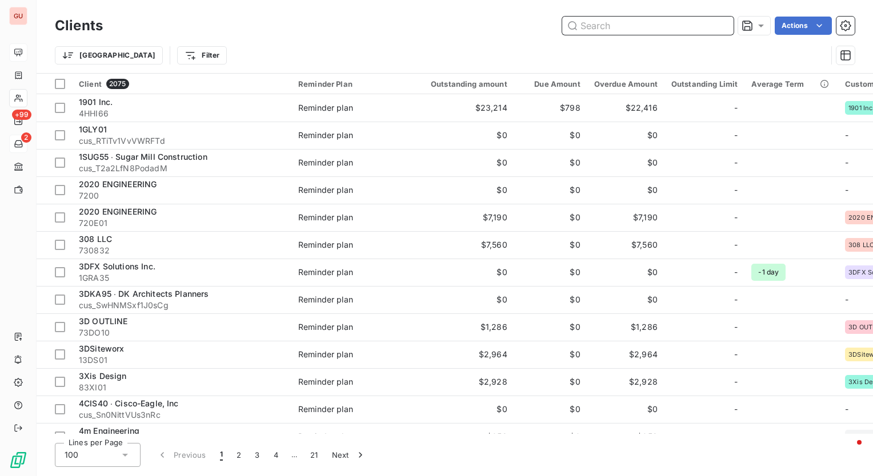
paste input "Studio RED Architects"
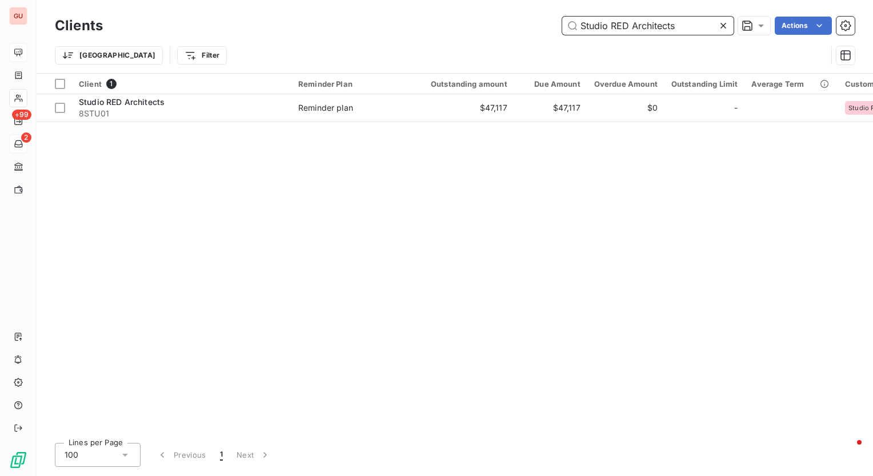
type input "Studio RED Architects"
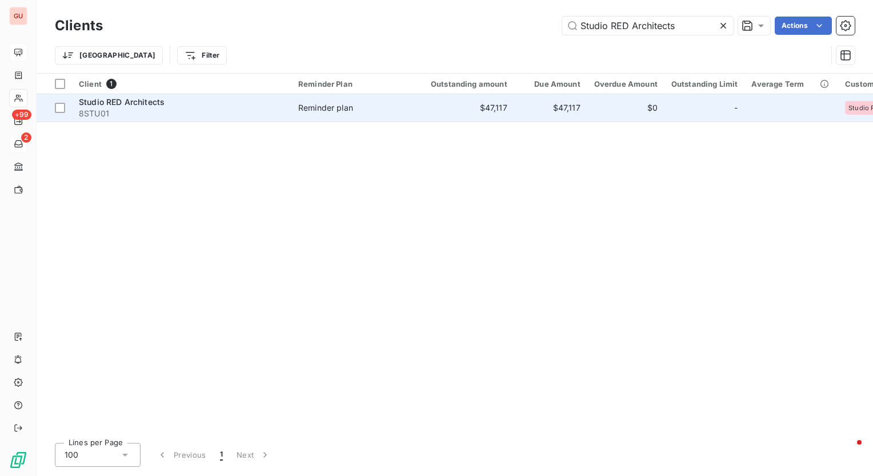
click at [149, 104] on span "Studio RED Architects" at bounding box center [122, 102] width 86 height 10
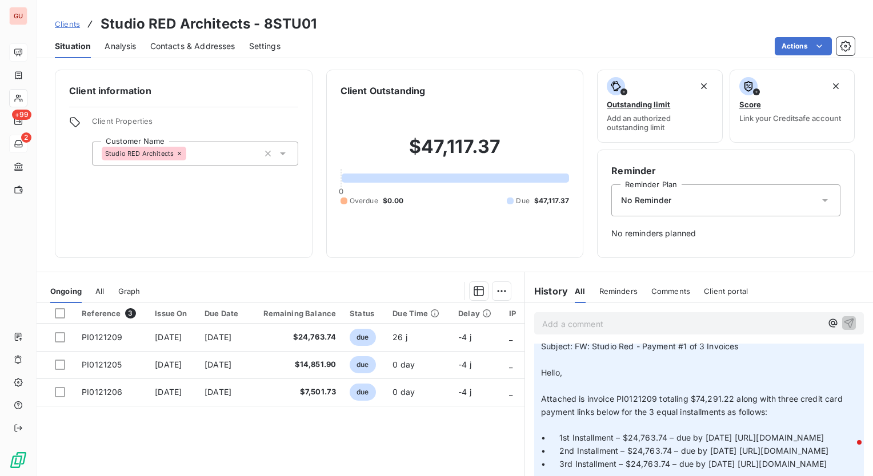
scroll to position [168, 0]
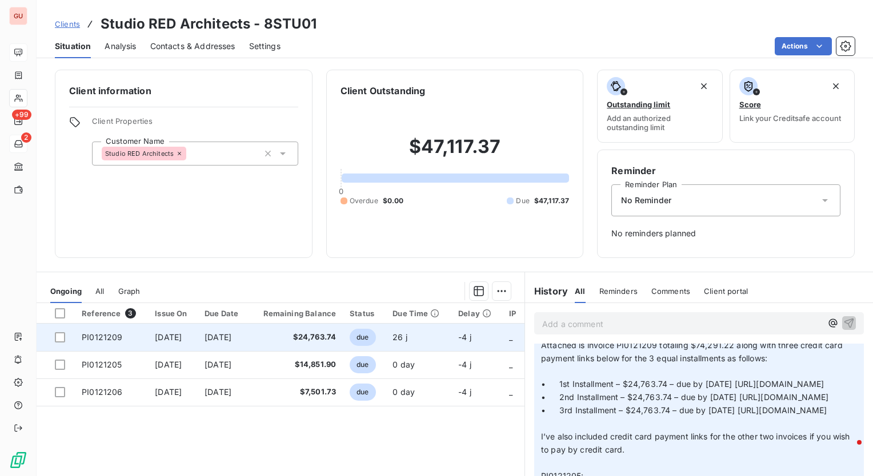
click at [105, 337] on span "PI0121209" at bounding box center [102, 337] width 41 height 10
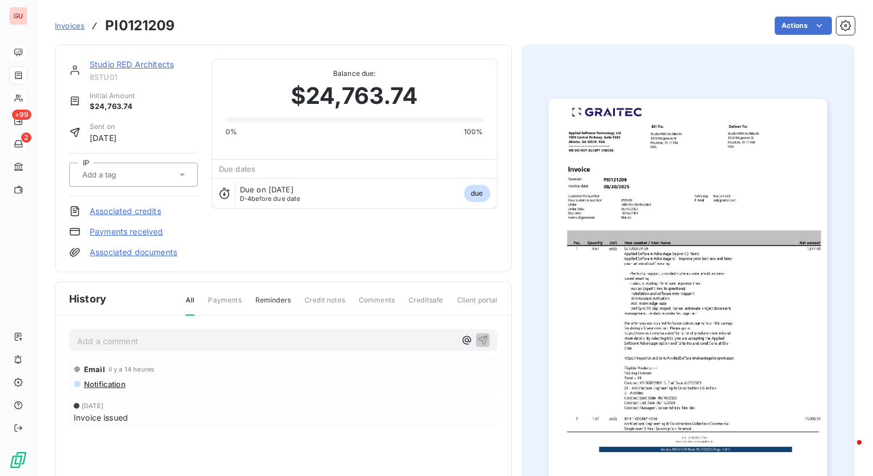
click at [698, 227] on img "button" at bounding box center [687, 295] width 279 height 393
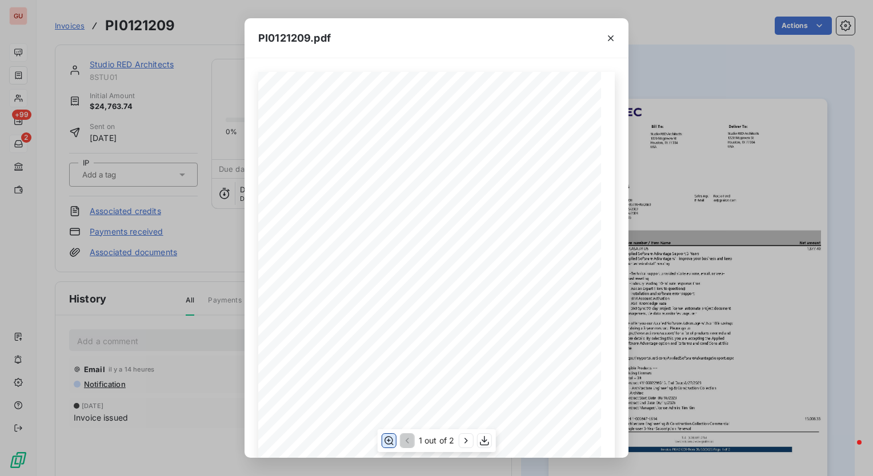
click at [391, 440] on icon "button" at bounding box center [388, 440] width 11 height 11
click at [612, 38] on icon "button" at bounding box center [610, 38] width 11 height 11
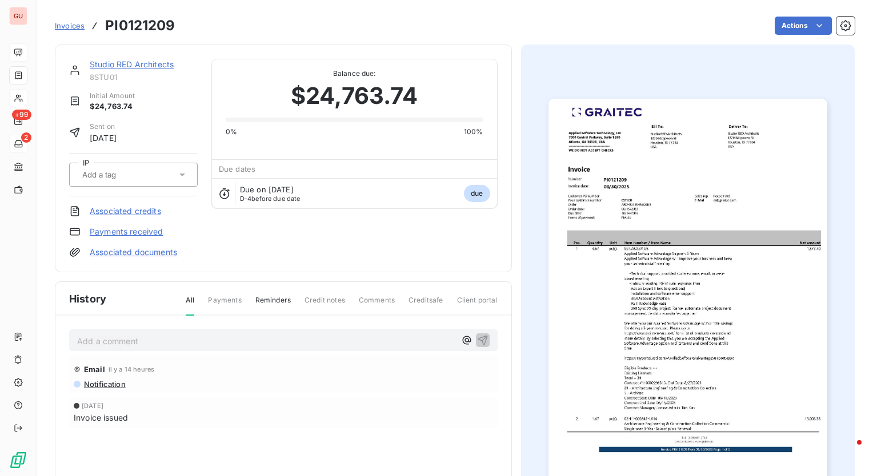
click at [139, 26] on h3 "PI0121209" at bounding box center [140, 25] width 70 height 21
copy h3 "PI0121209"
click at [527, 278] on div at bounding box center [688, 296] width 334 height 503
click at [154, 63] on link "Studio RED Architects" at bounding box center [132, 64] width 84 height 10
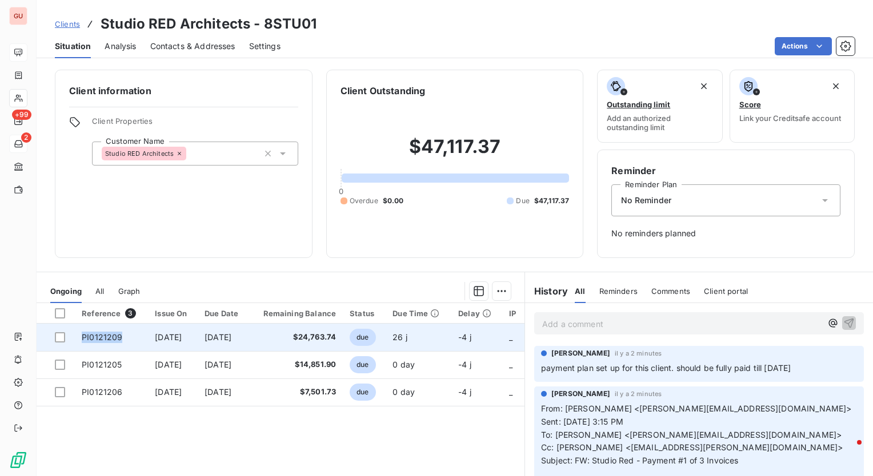
drag, startPoint x: 122, startPoint y: 340, endPoint x: 72, endPoint y: 337, distance: 49.7
click at [72, 337] on tr "PI0121209 [DATE] [DATE] $24,763.74 due 26 j -4 j _" at bounding box center [281, 337] width 488 height 27
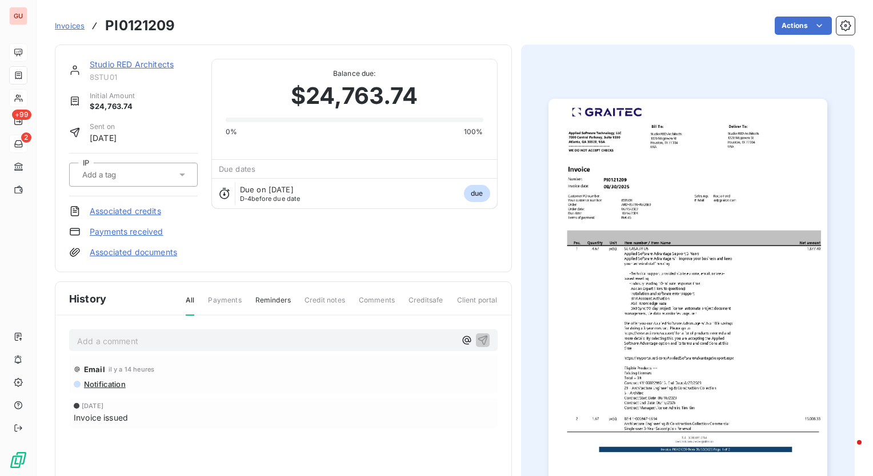
click at [134, 31] on h3 "PI0121209" at bounding box center [140, 25] width 70 height 21
copy h3 "PI0121209"
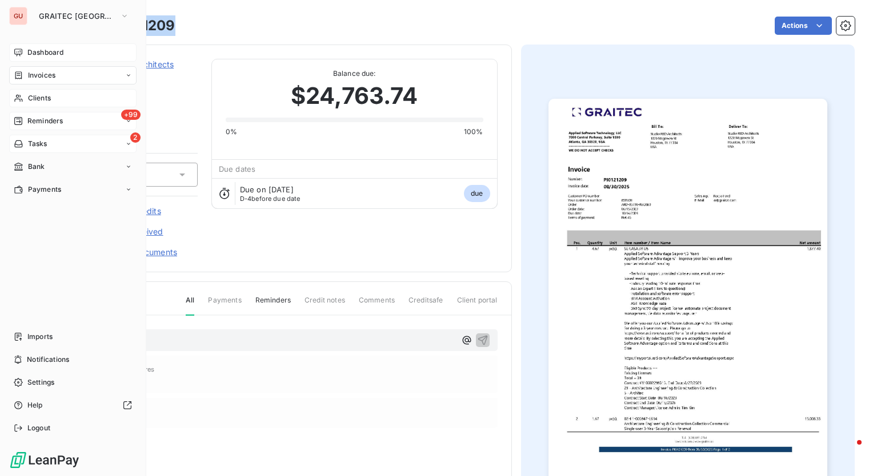
click at [128, 113] on span "+99" at bounding box center [130, 115] width 19 height 10
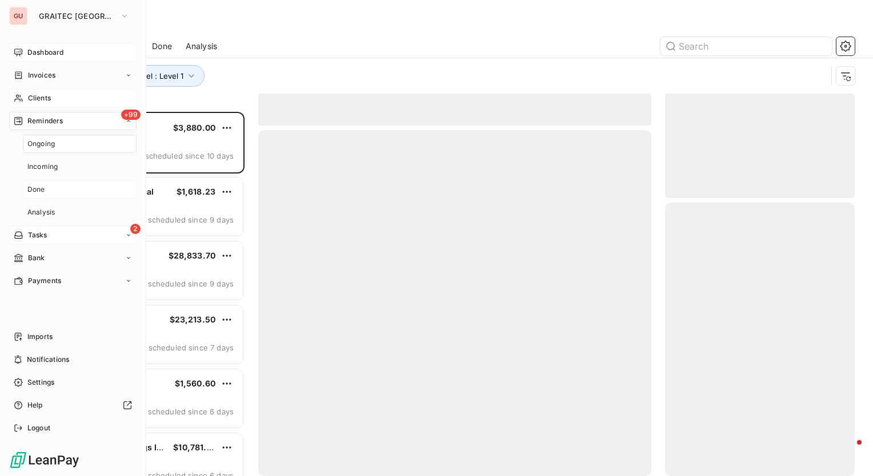
scroll to position [356, 180]
click at [47, 188] on div "Done" at bounding box center [80, 189] width 114 height 18
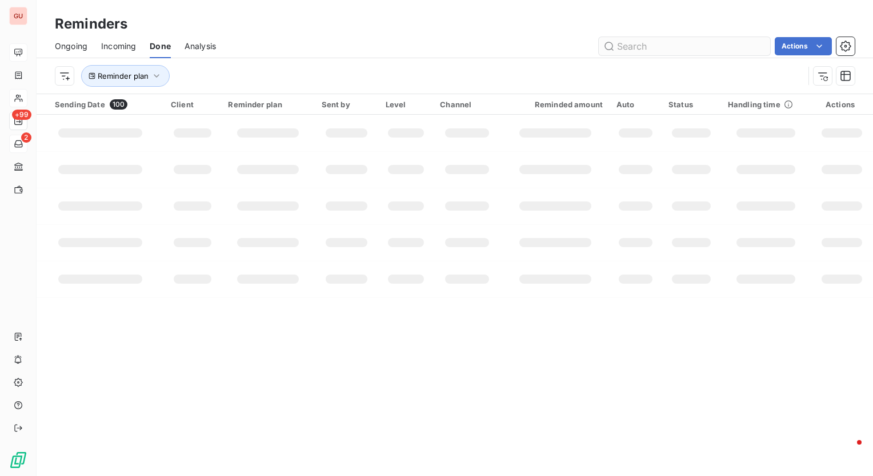
click at [672, 47] on input "text" at bounding box center [683, 46] width 171 height 18
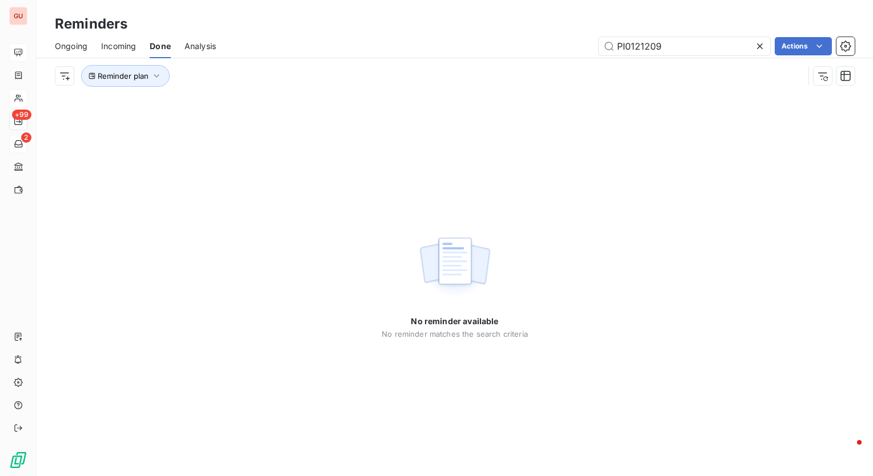
type input "PI0121209"
click at [154, 77] on icon "button" at bounding box center [156, 75] width 11 height 11
click at [307, 51] on div "PI0121209 Actions" at bounding box center [542, 46] width 625 height 18
click at [763, 47] on icon at bounding box center [759, 46] width 11 height 11
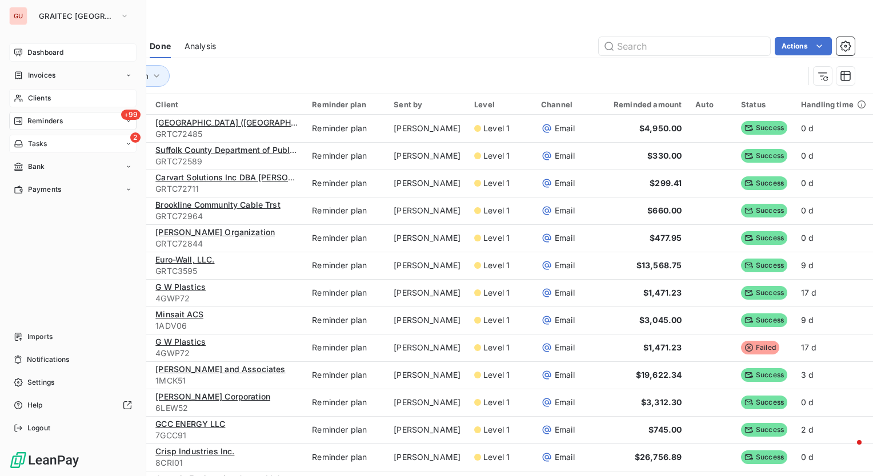
click at [127, 121] on icon at bounding box center [128, 121] width 7 height 7
click at [54, 188] on div "Done" at bounding box center [80, 189] width 114 height 18
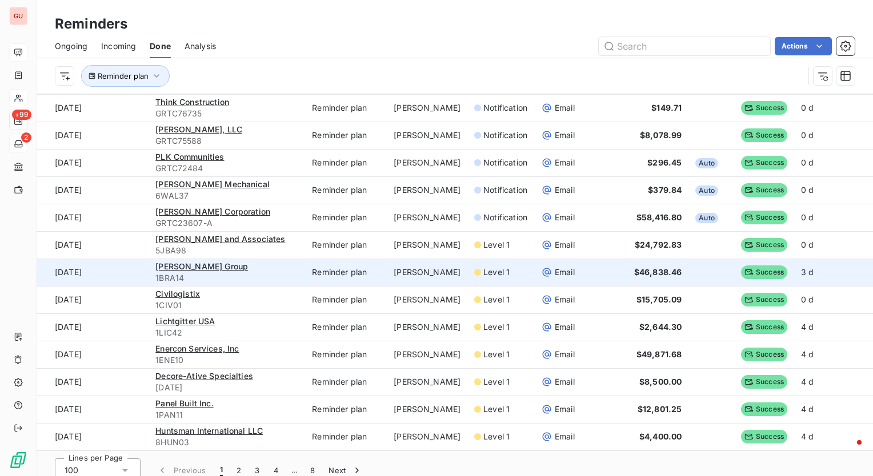
scroll to position [39, 0]
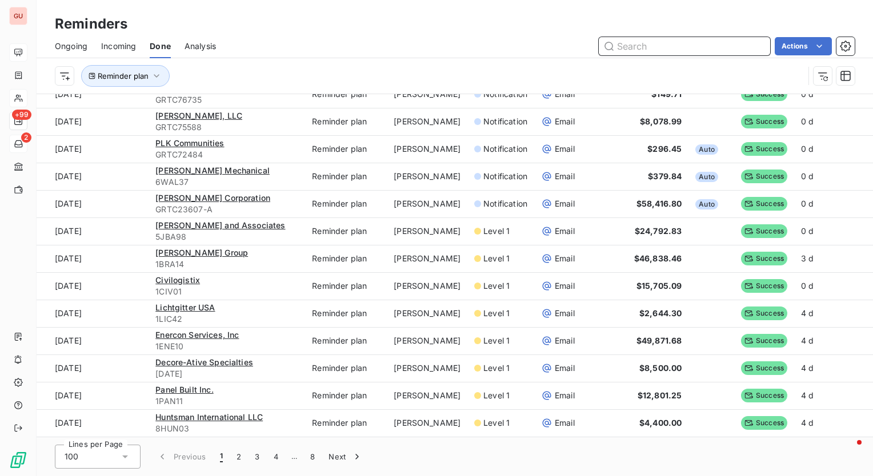
click at [701, 45] on input "text" at bounding box center [683, 46] width 171 height 18
paste input "PI0121209"
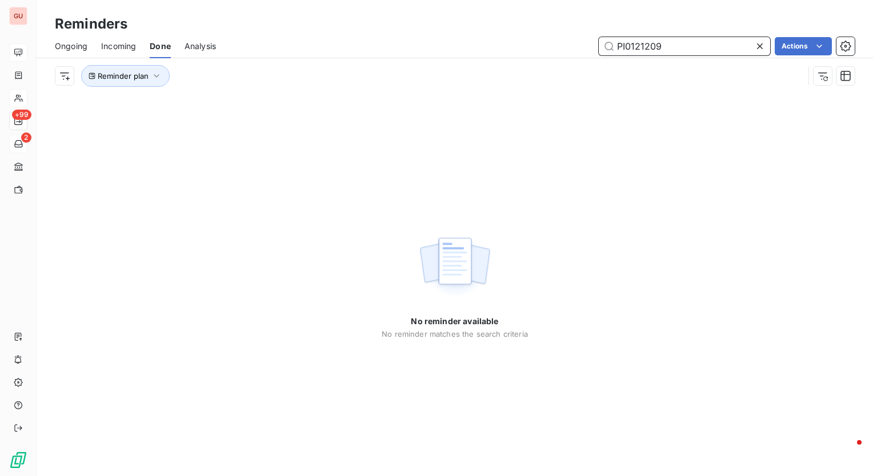
type input "PI0121209"
click at [756, 47] on icon at bounding box center [759, 46] width 11 height 11
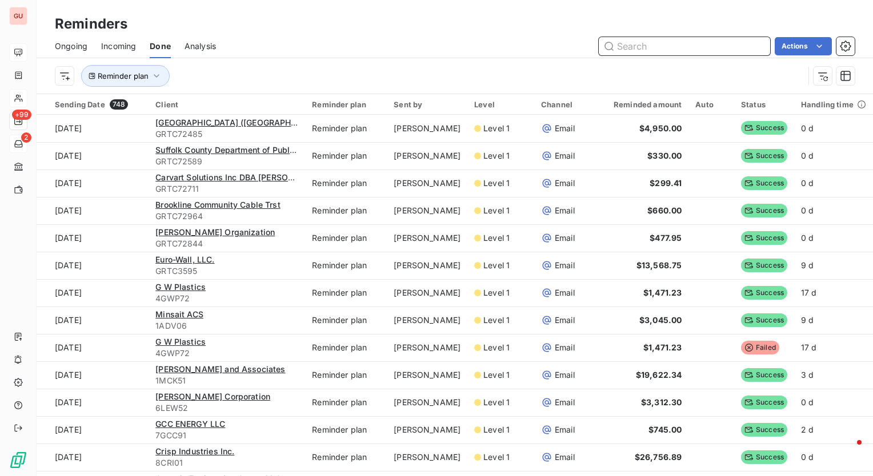
drag, startPoint x: 652, startPoint y: 53, endPoint x: 694, endPoint y: 93, distance: 58.2
click at [652, 54] on input "text" at bounding box center [683, 46] width 171 height 18
type input "studio red"
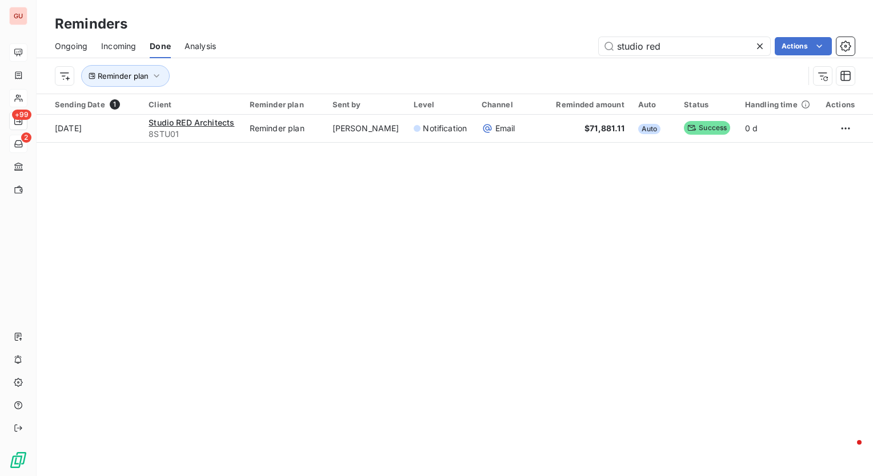
click at [761, 43] on icon at bounding box center [760, 46] width 6 height 6
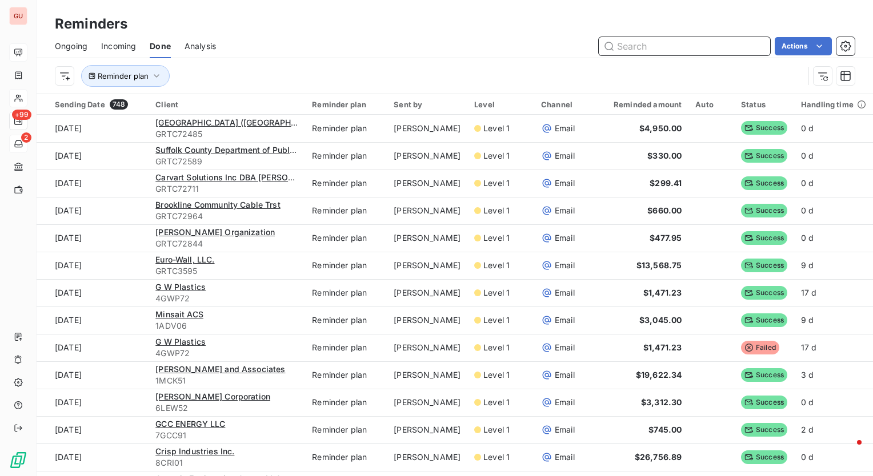
click at [637, 43] on input "text" at bounding box center [683, 46] width 171 height 18
type input "s"
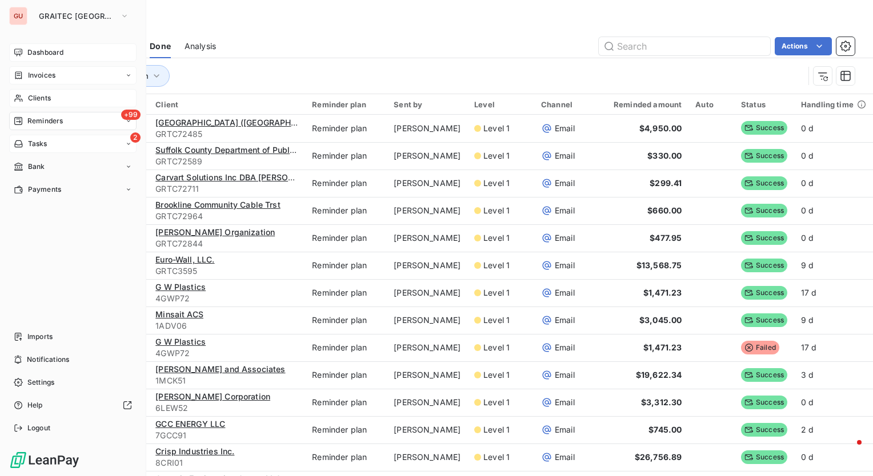
click at [54, 73] on span "Invoices" at bounding box center [41, 75] width 27 height 10
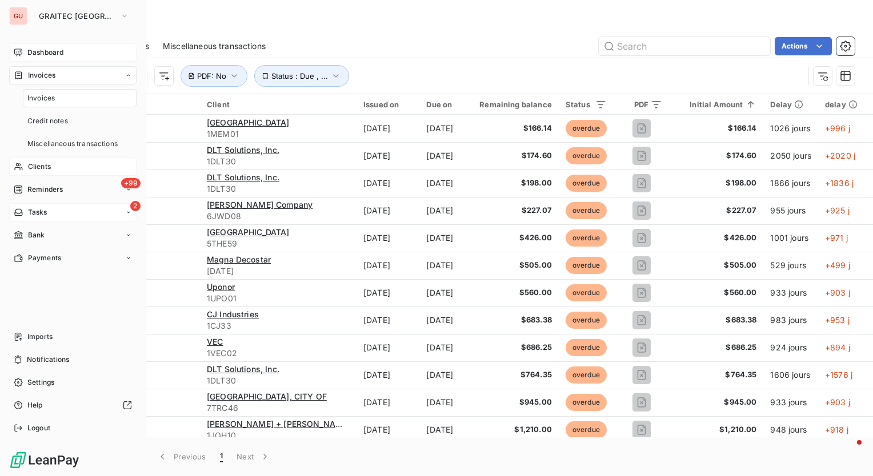
click at [43, 161] on div "Clients" at bounding box center [72, 167] width 127 height 18
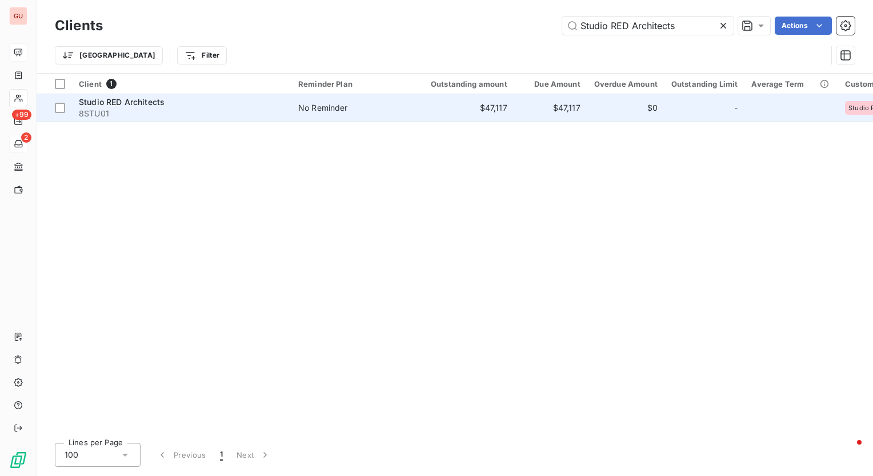
click at [137, 101] on span "Studio RED Architects" at bounding box center [122, 102] width 86 height 10
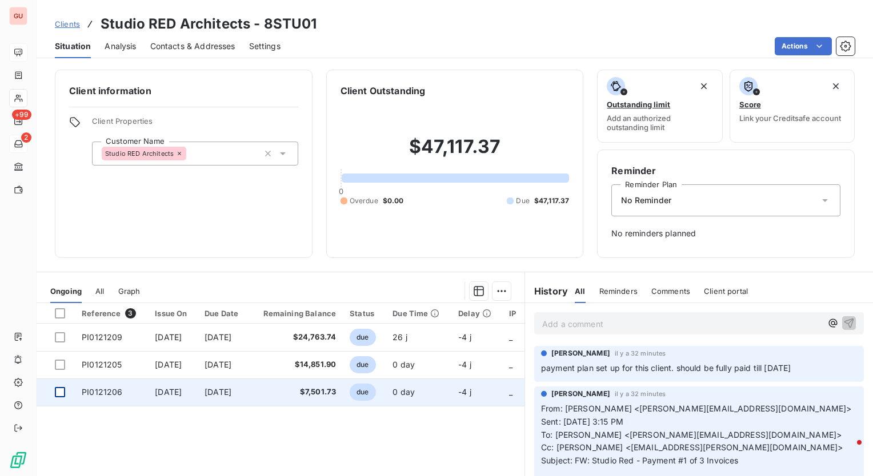
click at [58, 392] on div at bounding box center [60, 392] width 10 height 10
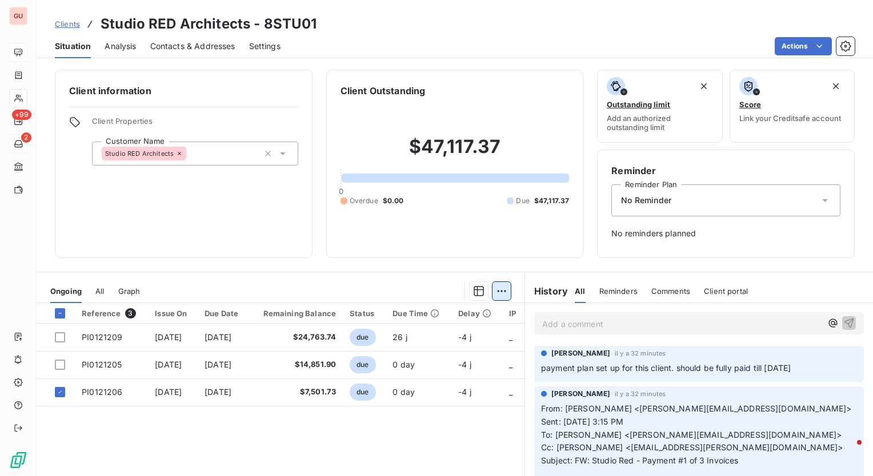
click at [501, 292] on html "GU +99 2 Clients Studio RED Architects - 8STU01 Situation Analysis Contacts & A…" at bounding box center [436, 238] width 873 height 476
click at [369, 424] on html "GU +99 2 Clients Studio RED Architects - 8STU01 Situation Analysis Contacts & A…" at bounding box center [436, 238] width 873 height 476
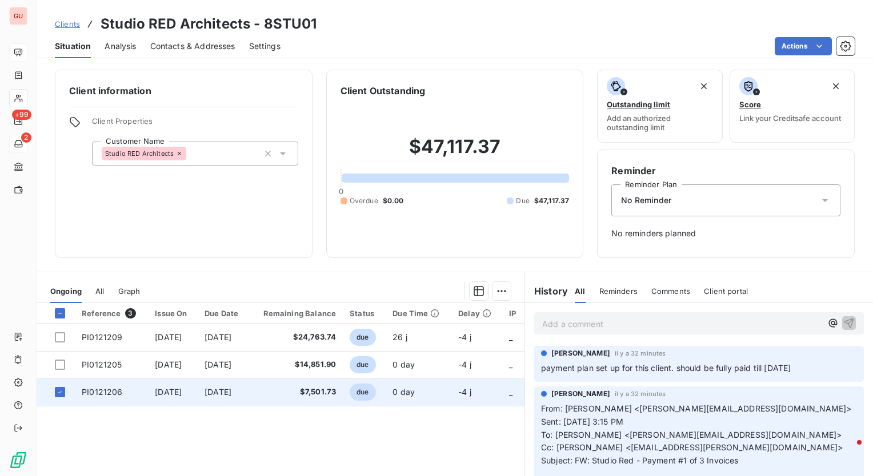
click at [148, 392] on td "[DATE]" at bounding box center [173, 392] width 50 height 27
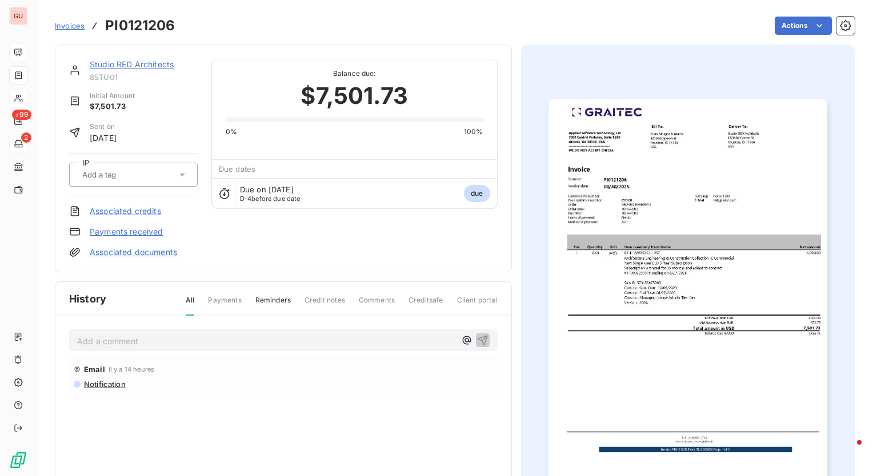
click at [159, 234] on link "Payments received" at bounding box center [127, 231] width 74 height 11
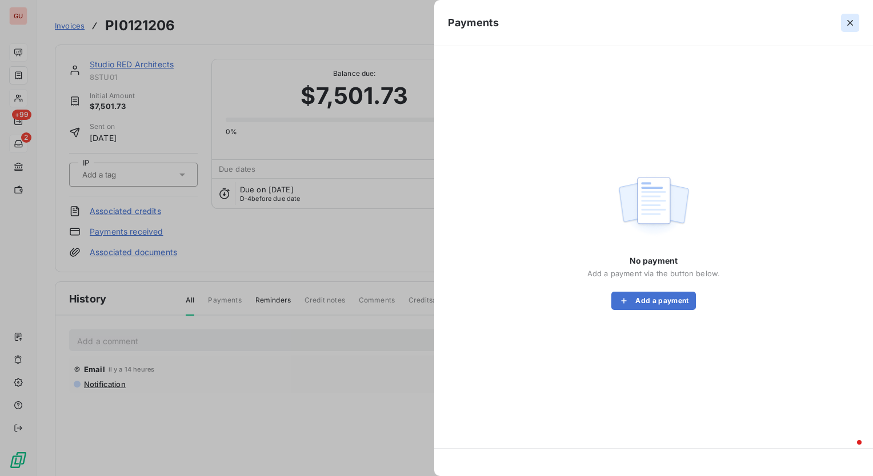
click at [857, 22] on button "button" at bounding box center [850, 23] width 18 height 18
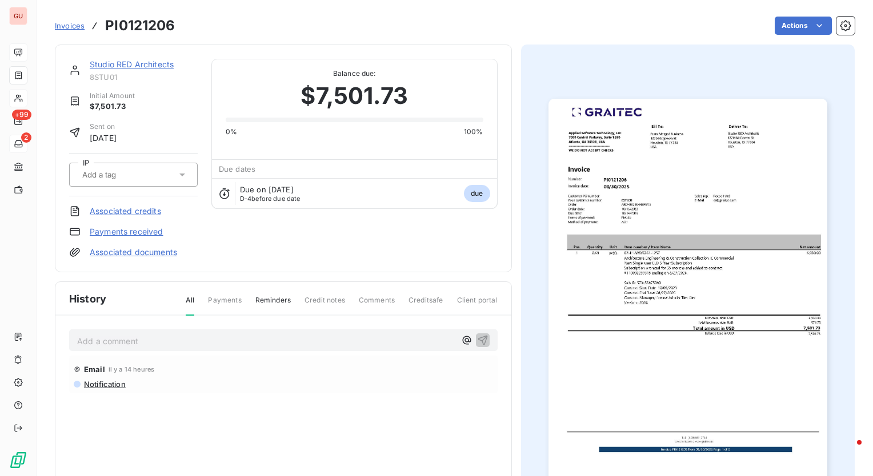
click at [150, 232] on link "Payments received" at bounding box center [127, 231] width 74 height 11
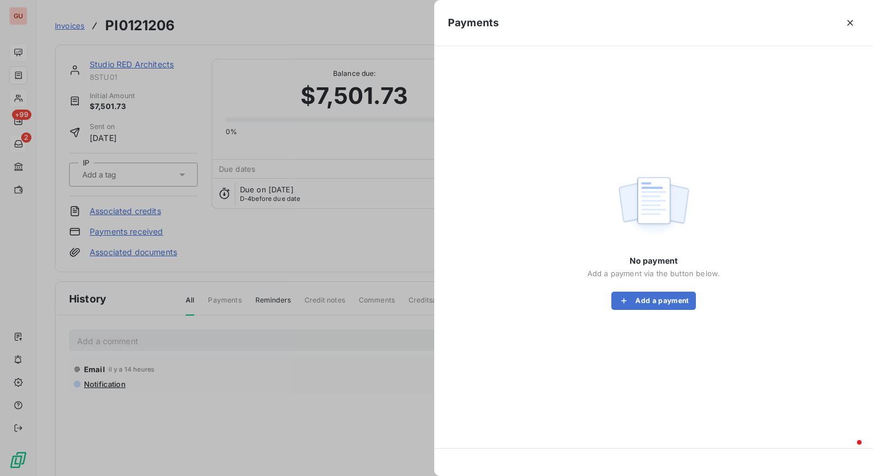
click at [231, 416] on div at bounding box center [436, 238] width 873 height 476
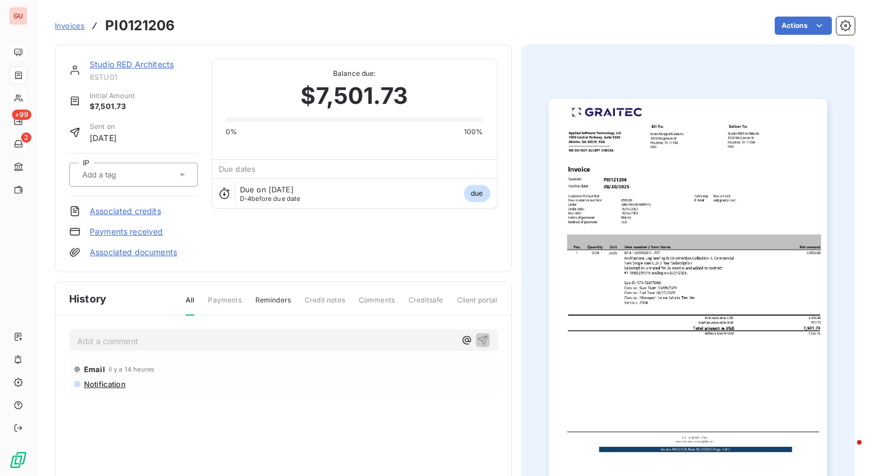
click at [138, 227] on link "Payments received" at bounding box center [127, 231] width 74 height 11
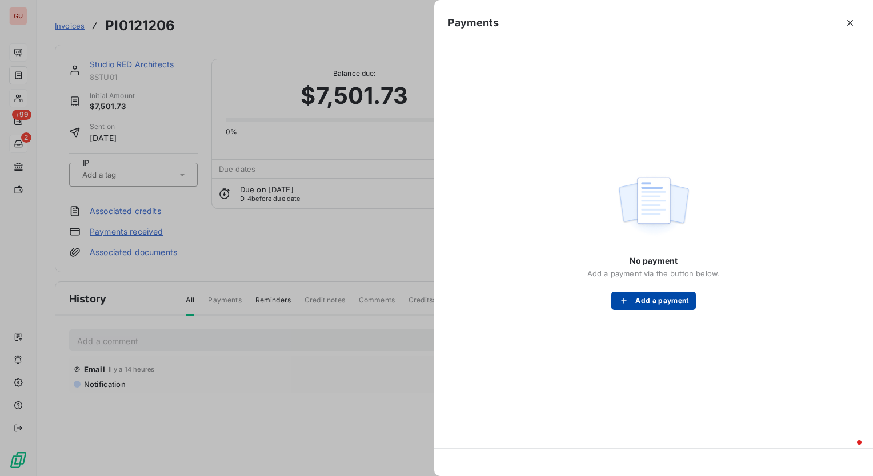
click at [662, 304] on button "Add a payment" at bounding box center [653, 301] width 84 height 18
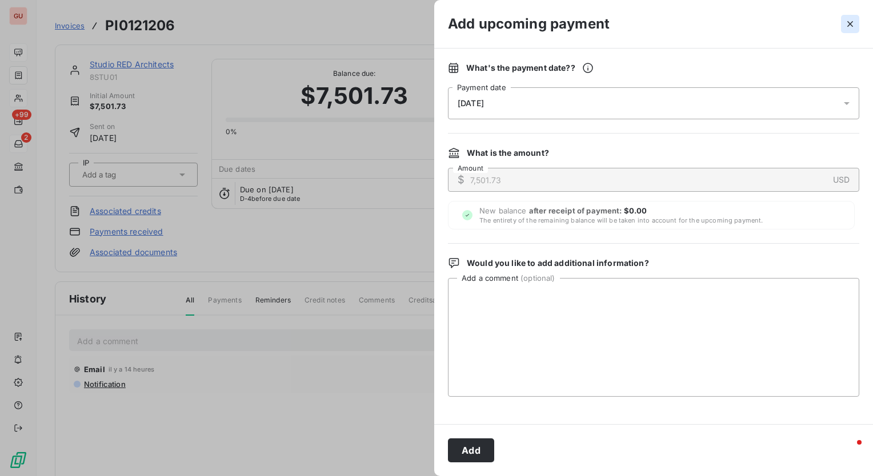
click at [848, 15] on button "button" at bounding box center [850, 24] width 18 height 18
